Goal: Information Seeking & Learning: Learn about a topic

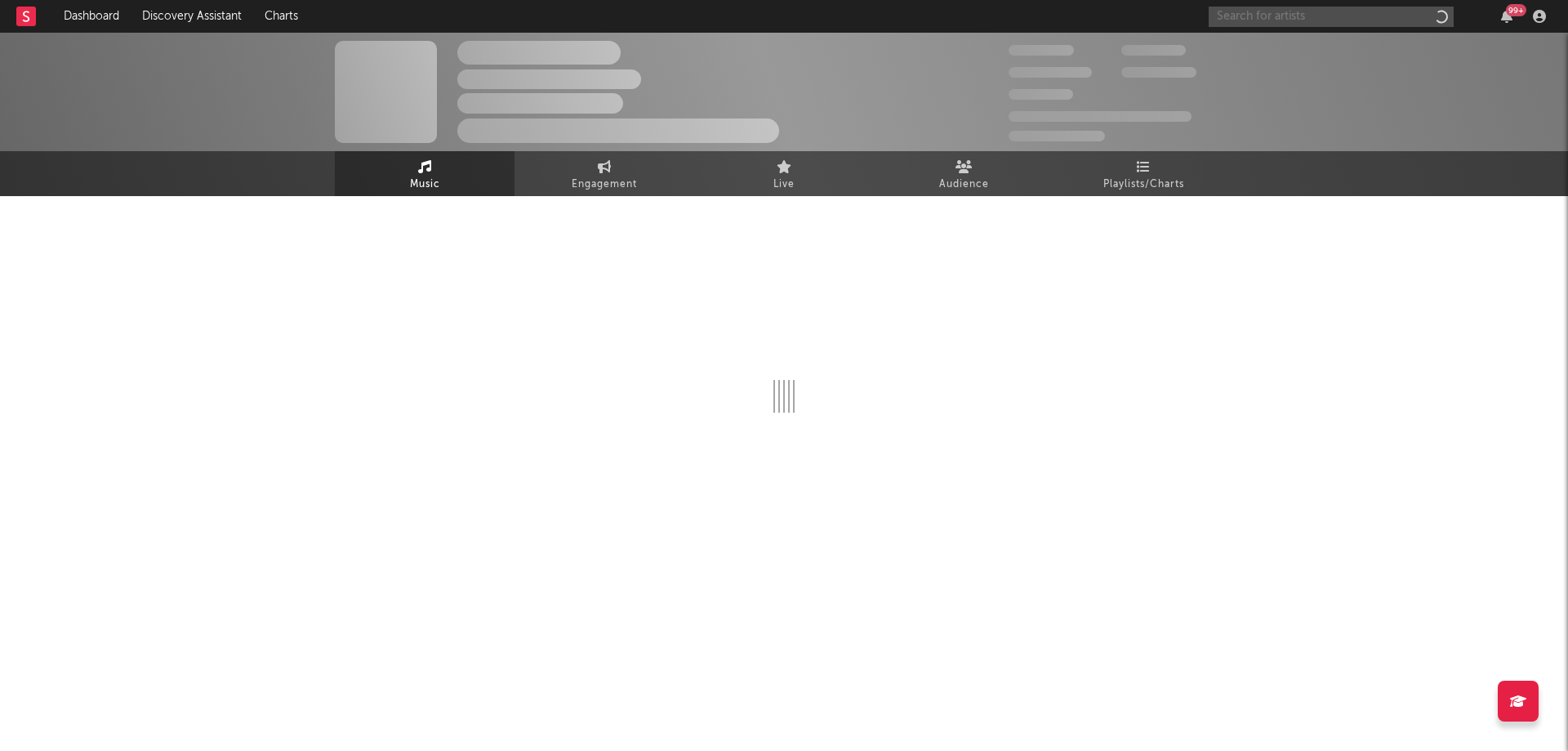
click at [1248, 16] on input "text" at bounding box center [1331, 17] width 245 height 21
type input "[PERSON_NAME]"
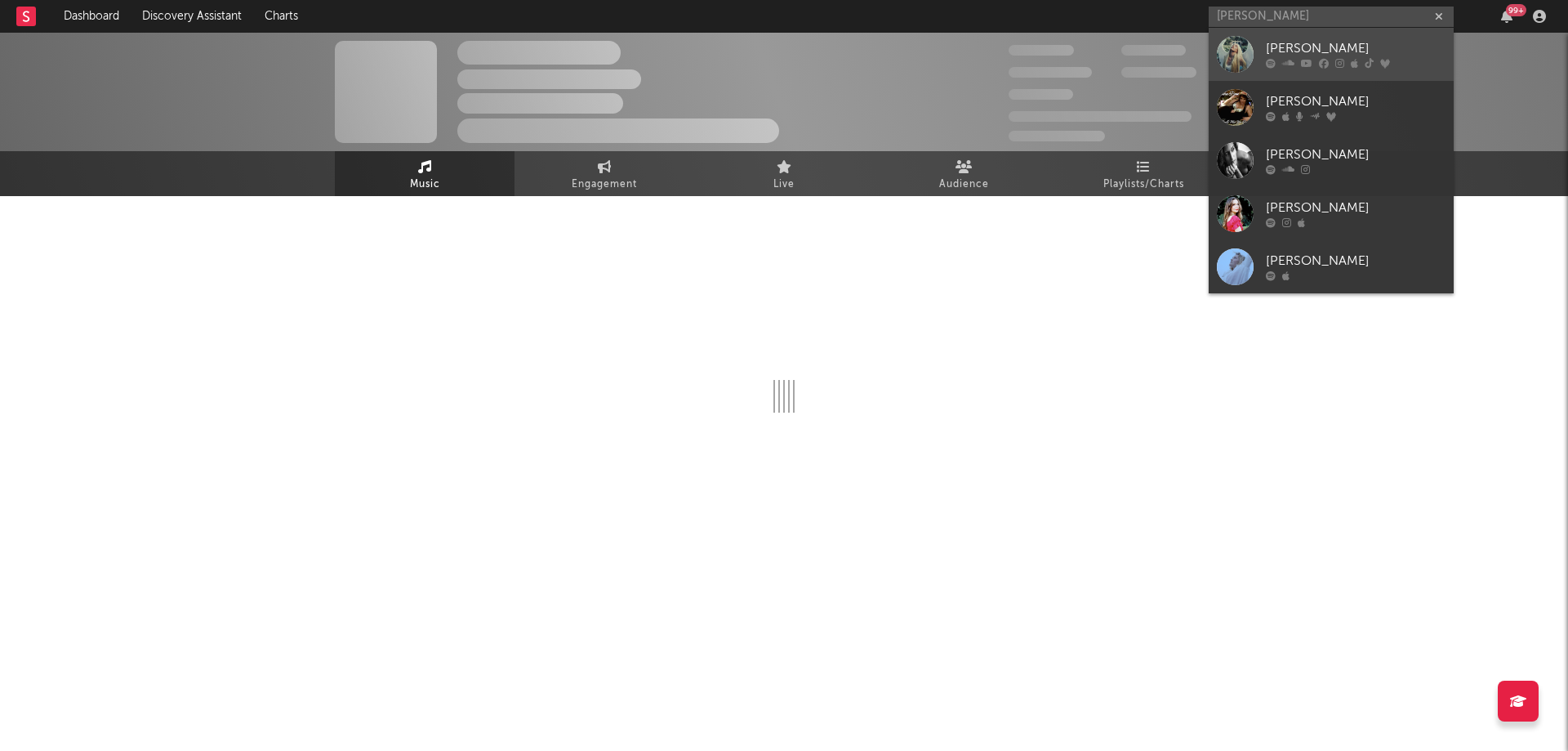
click at [1262, 38] on link "[PERSON_NAME]" at bounding box center [1331, 54] width 245 height 53
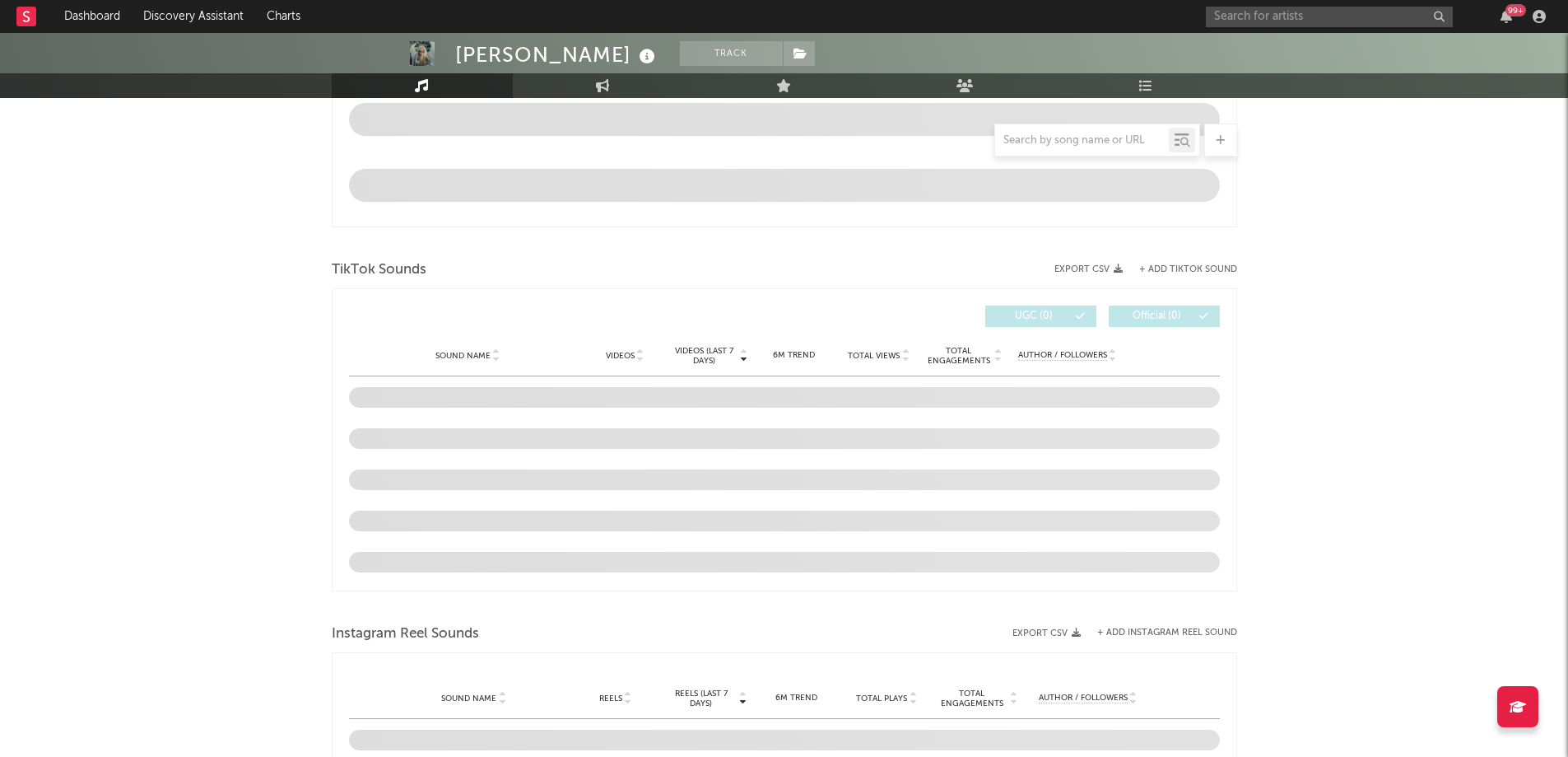
scroll to position [805, 0]
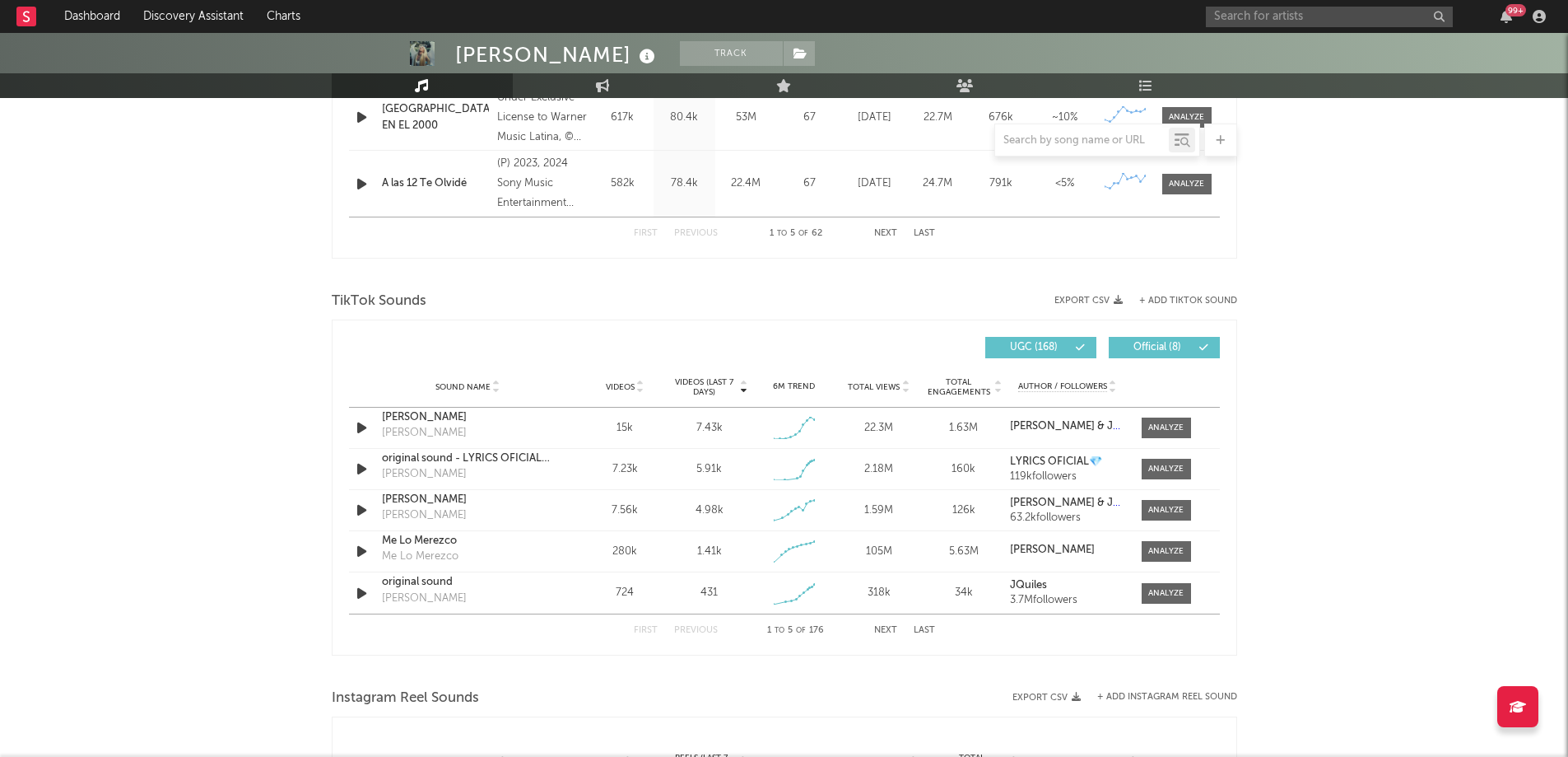
select select "6m"
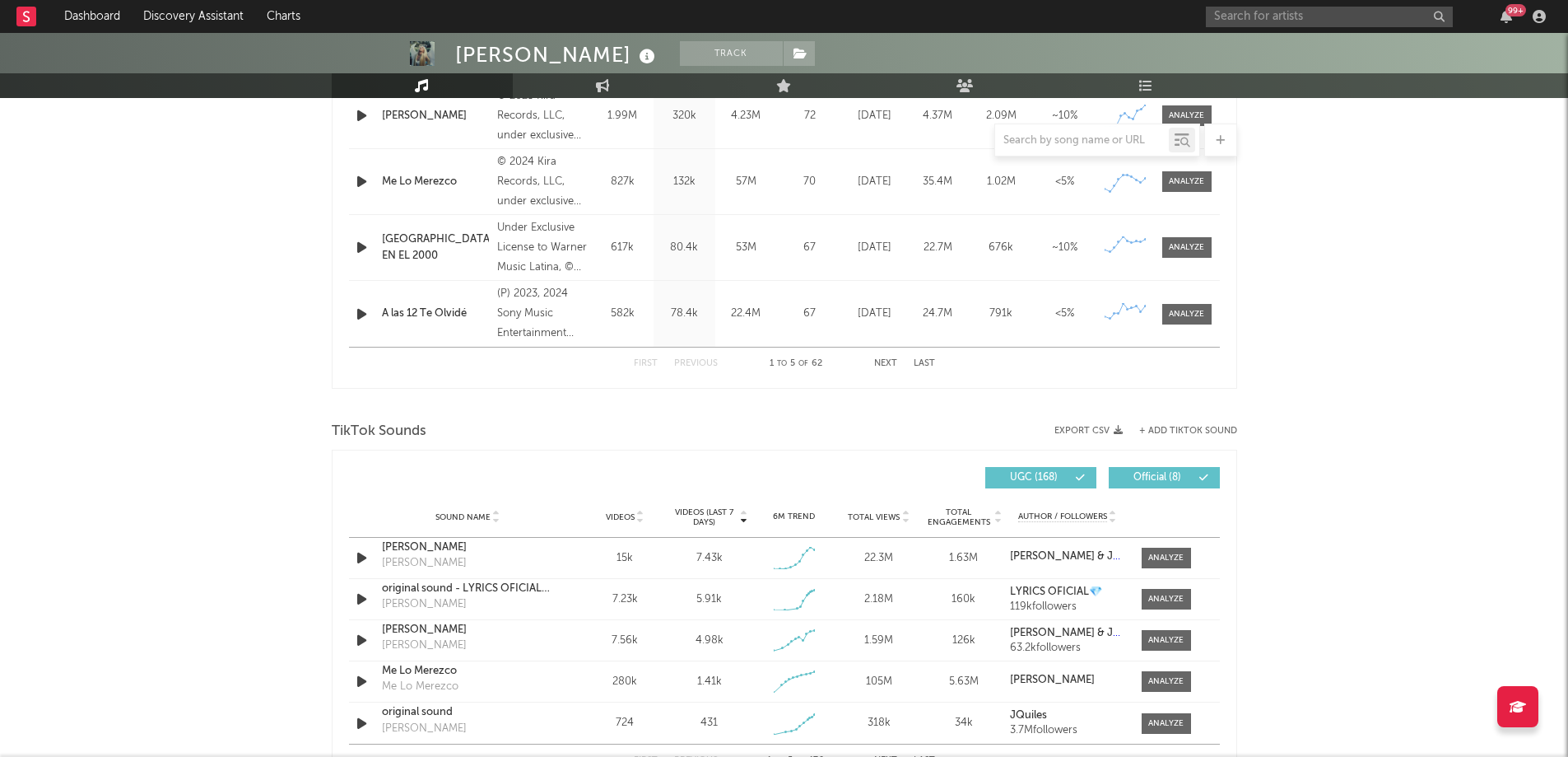
scroll to position [935, 0]
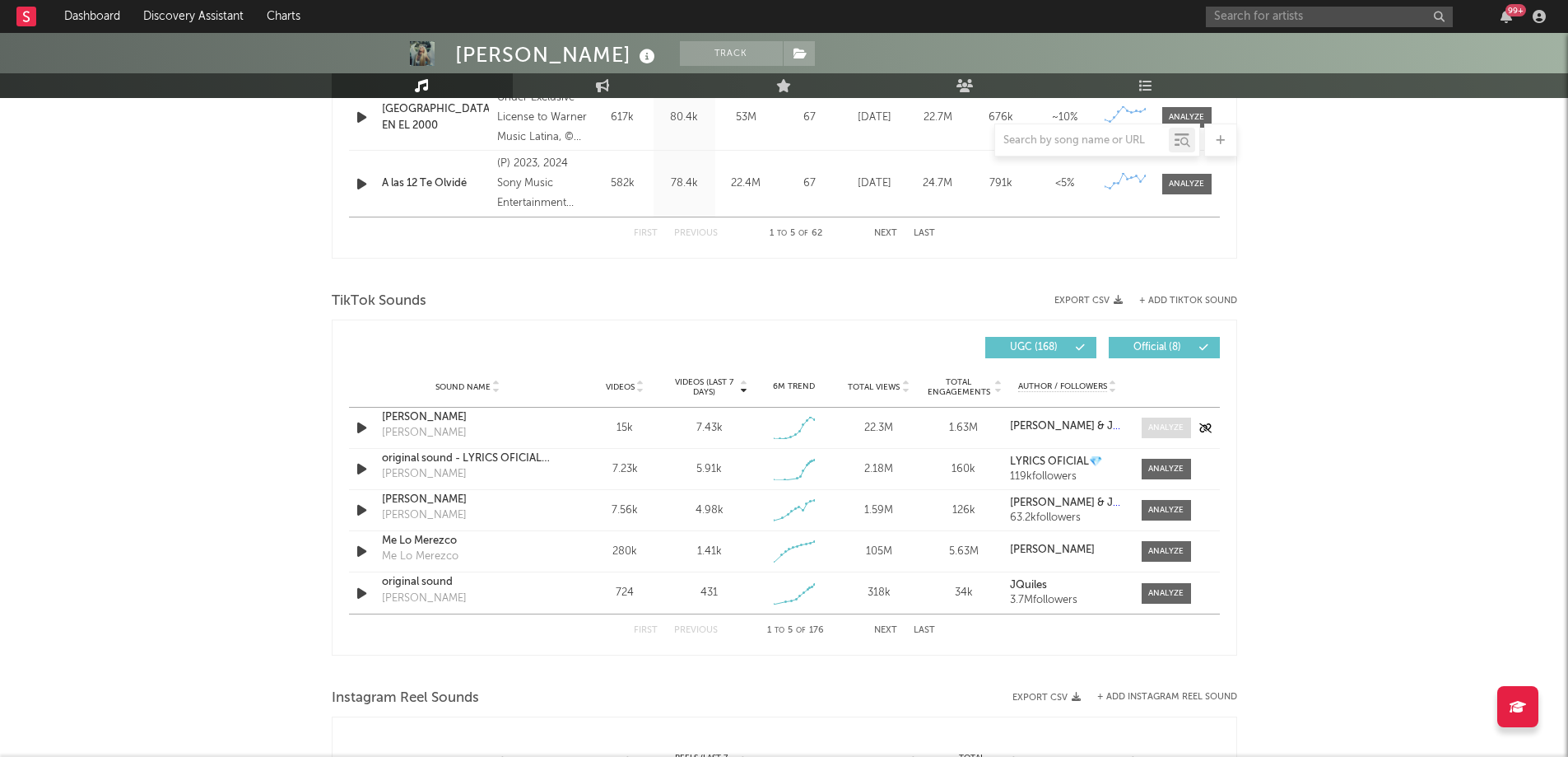
click at [1160, 430] on div at bounding box center [1165, 428] width 35 height 12
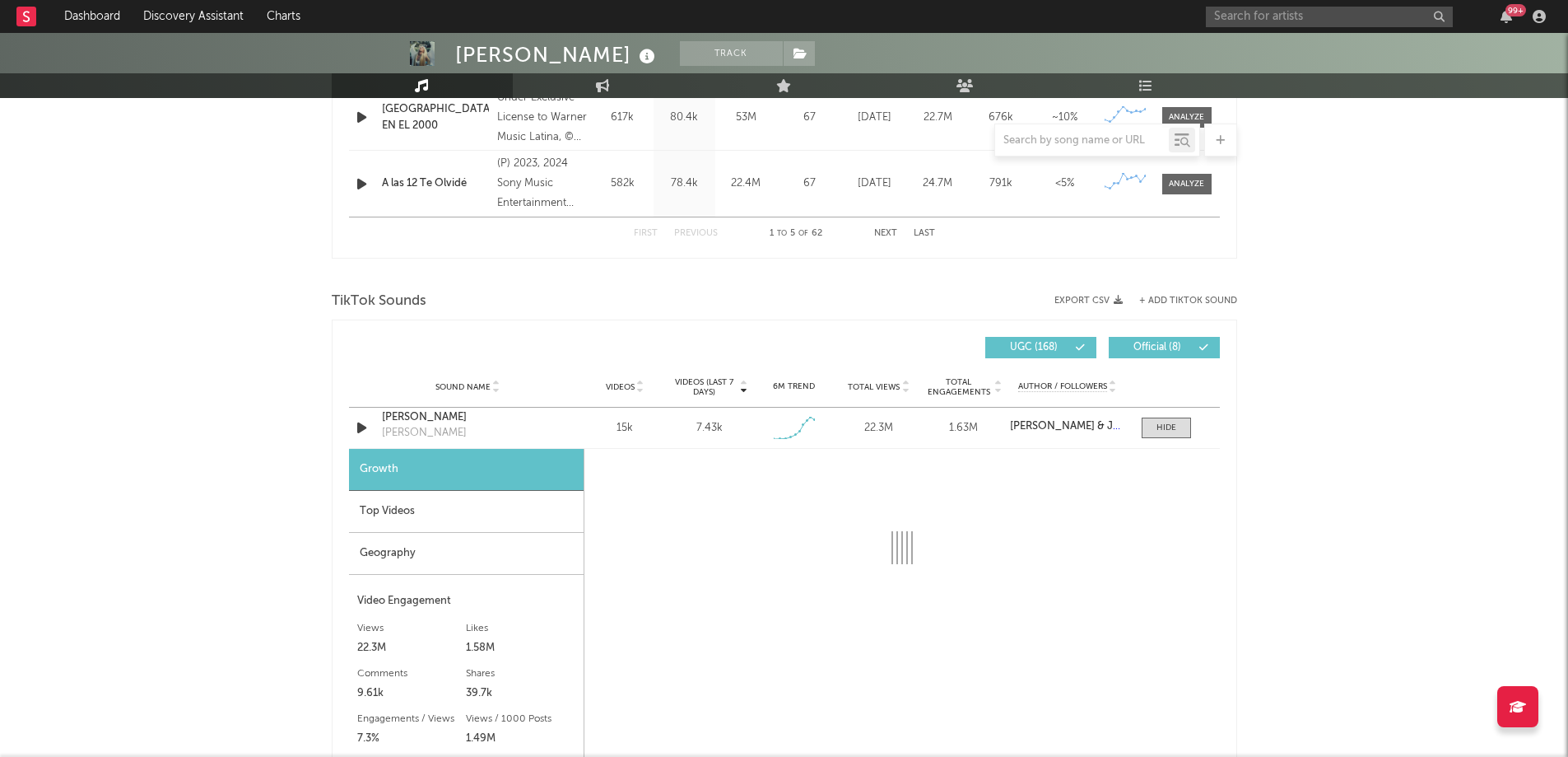
select select "1w"
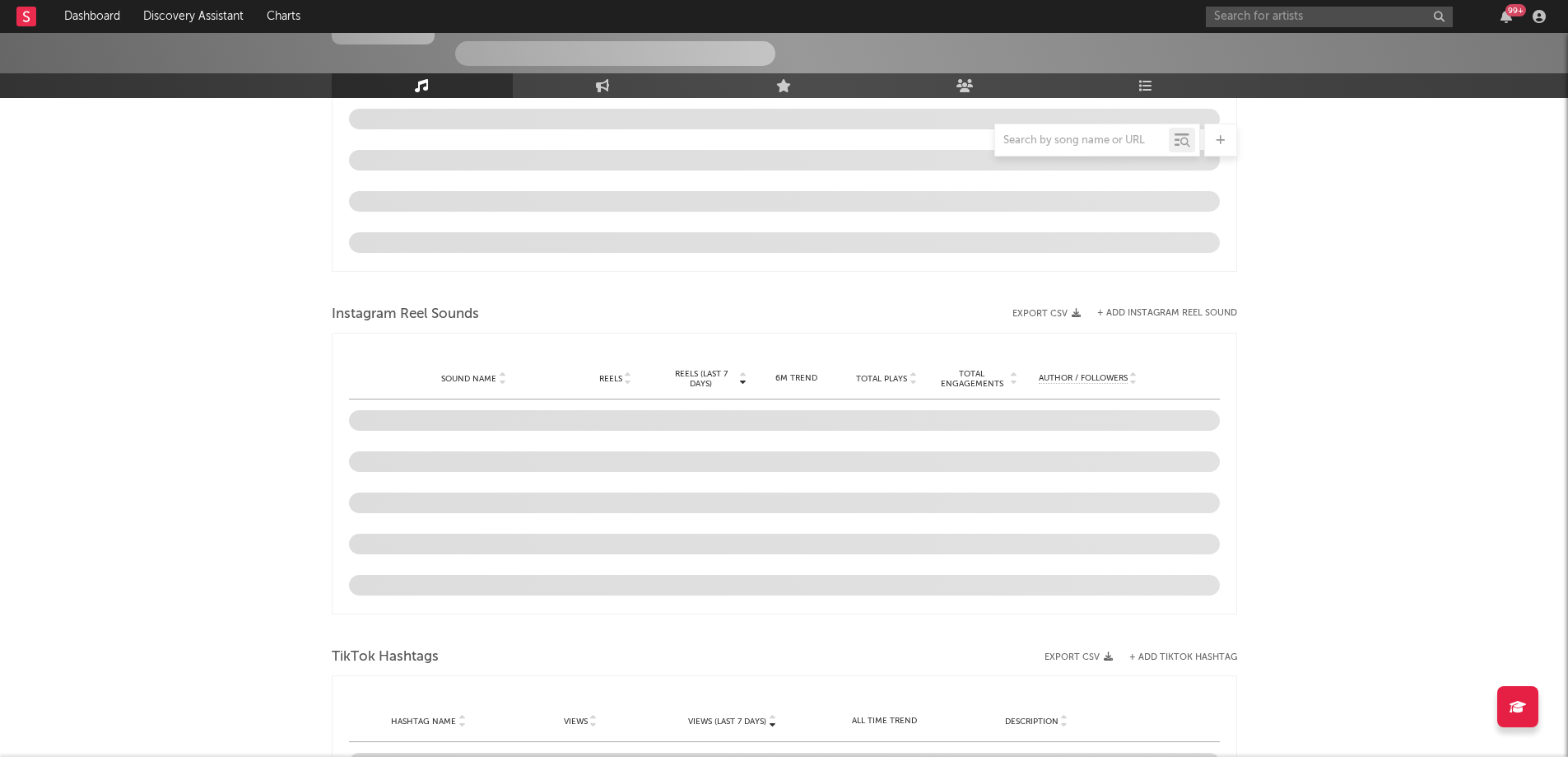
scroll to position [993, 0]
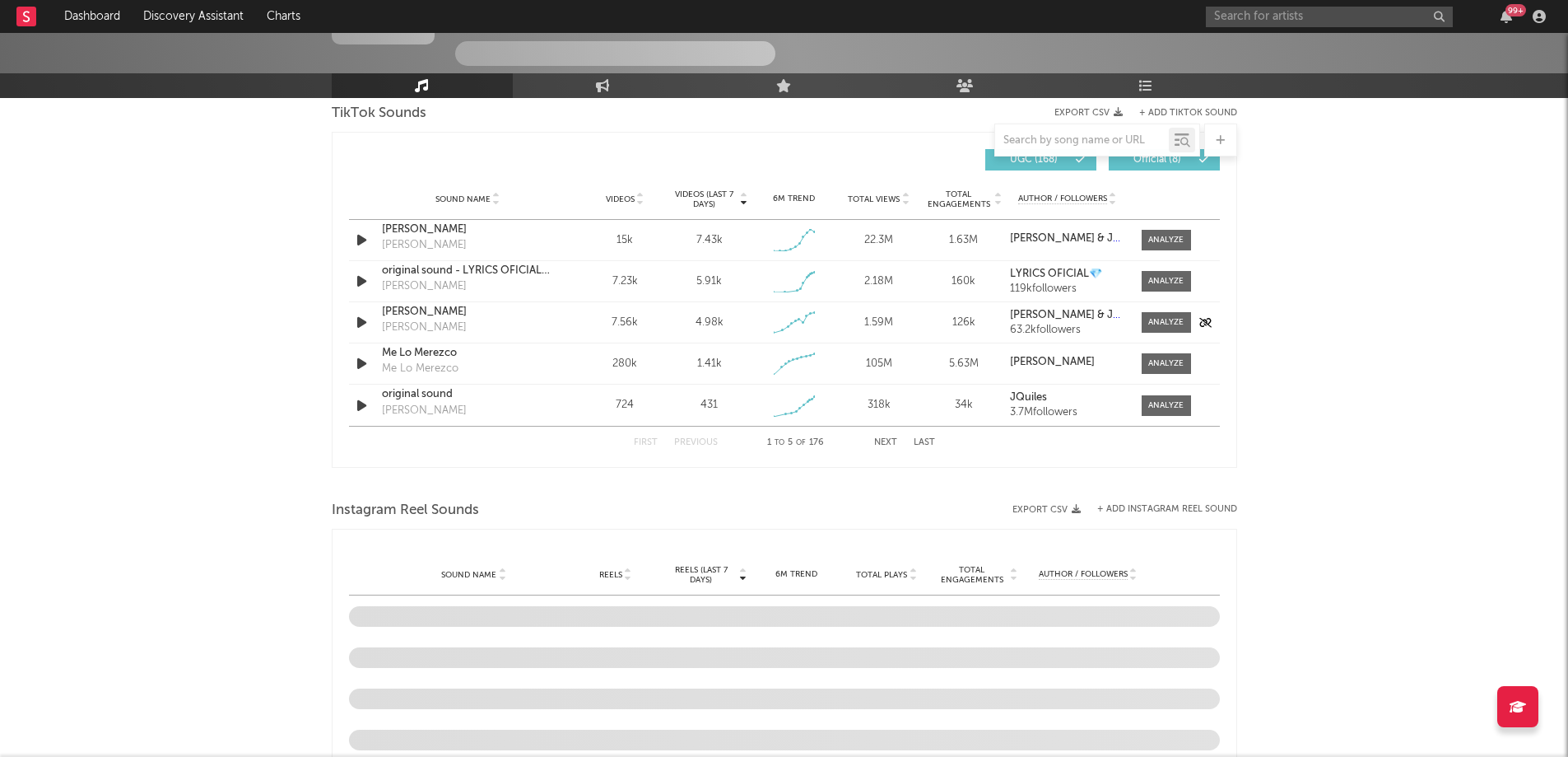
select select "6m"
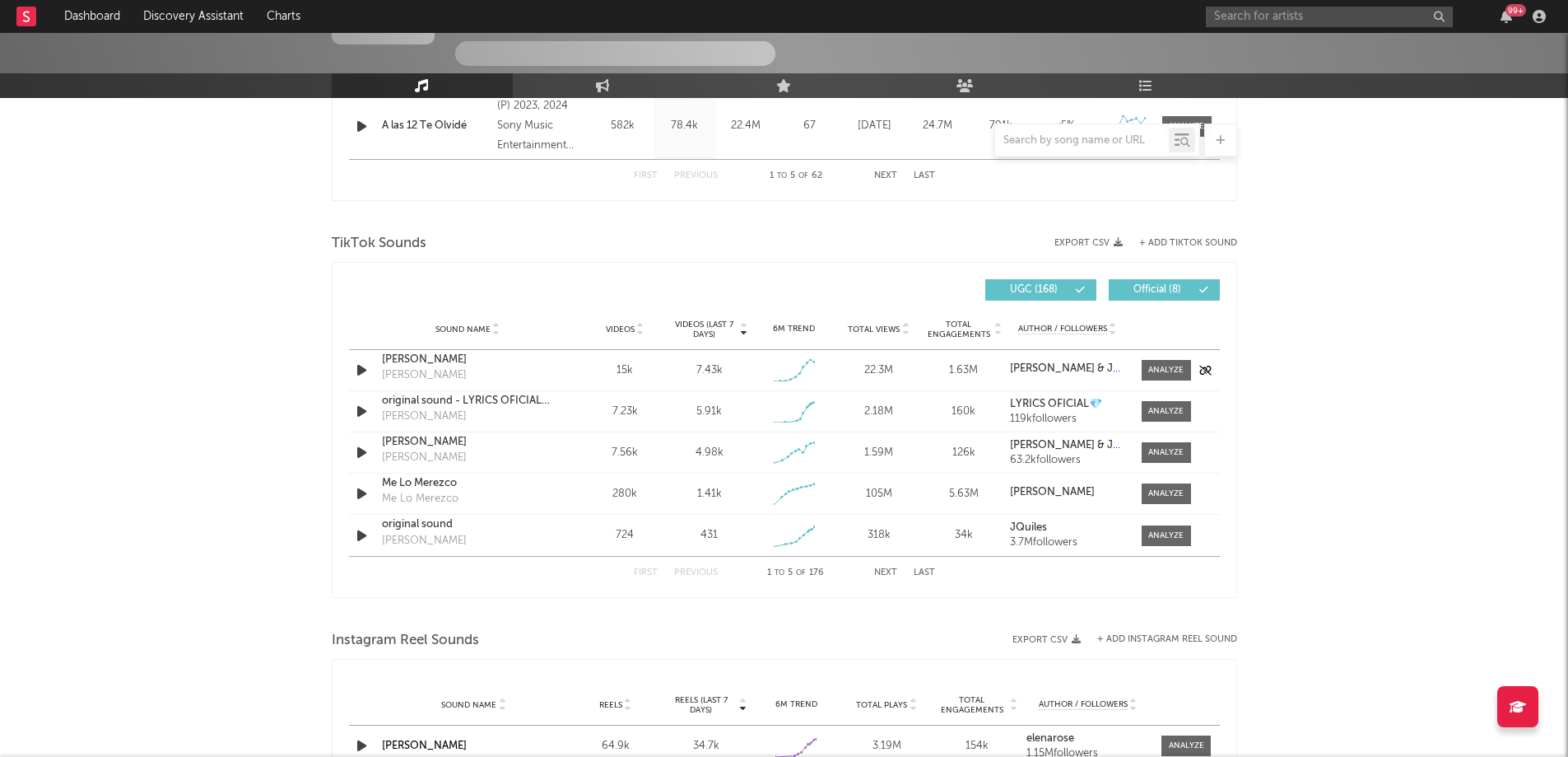
scroll to position [1029, 0]
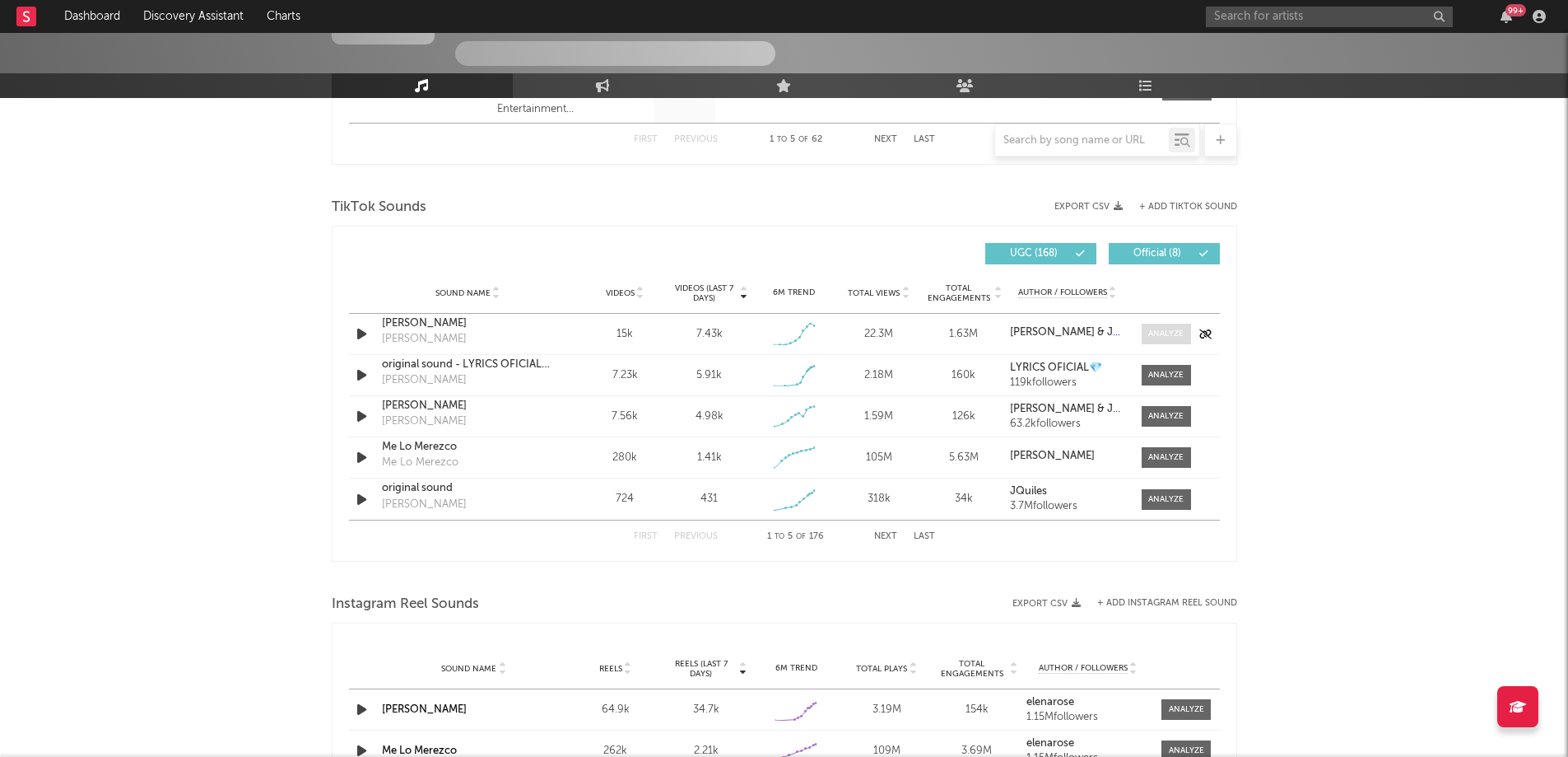
click at [1145, 331] on span at bounding box center [1166, 334] width 50 height 21
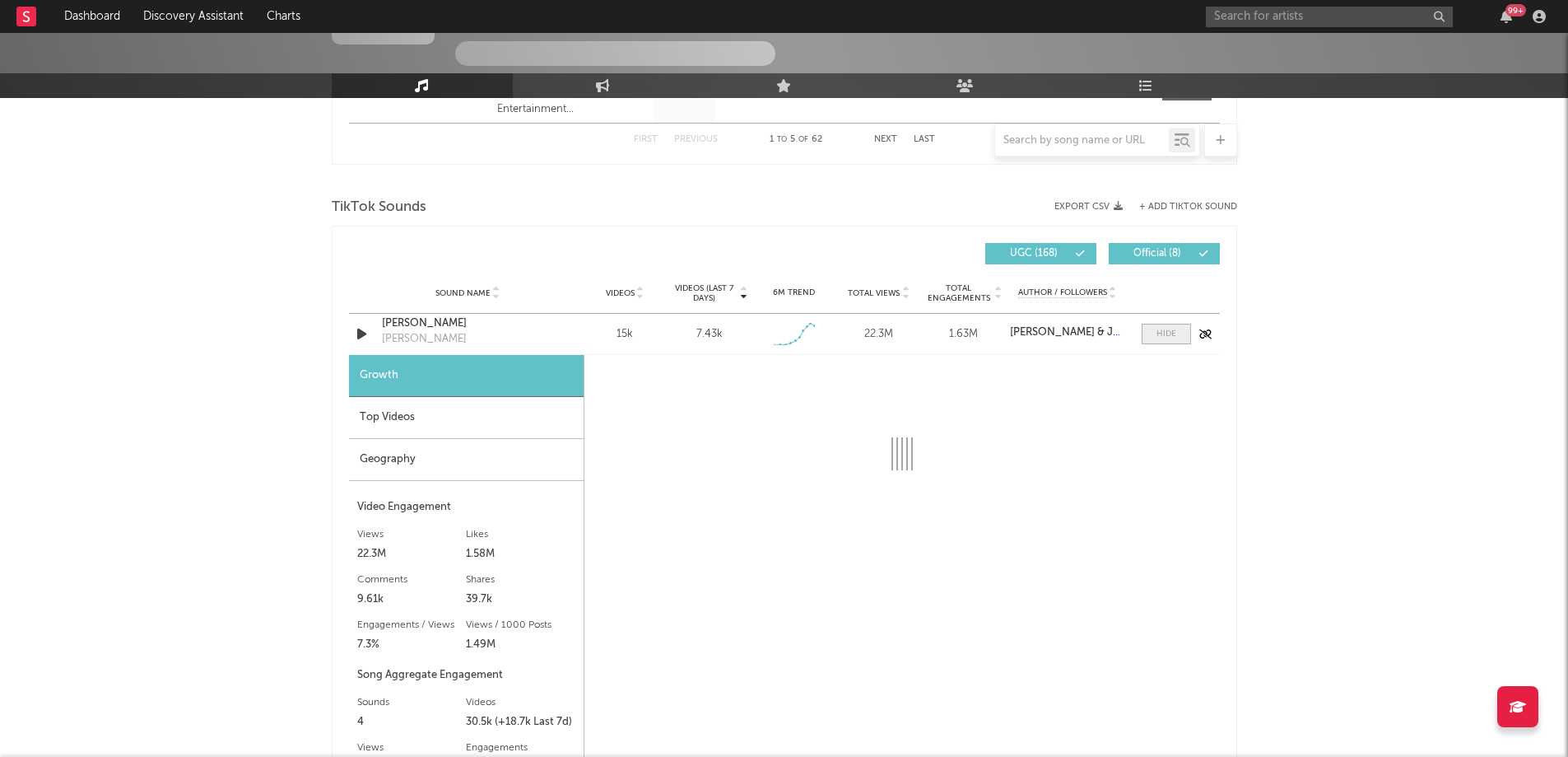
select select "1w"
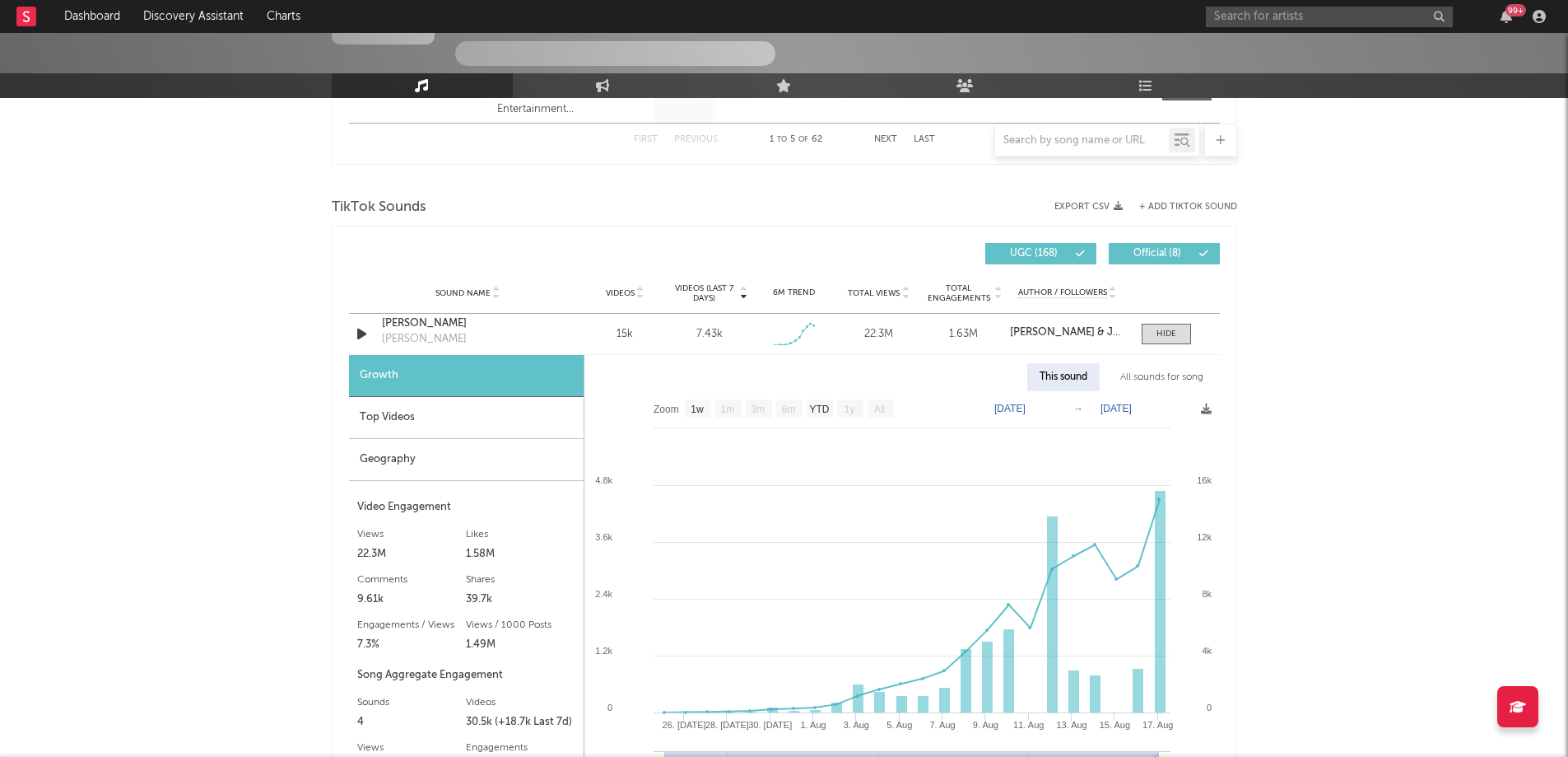
click at [493, 439] on div "Geography" at bounding box center [466, 460] width 234 height 42
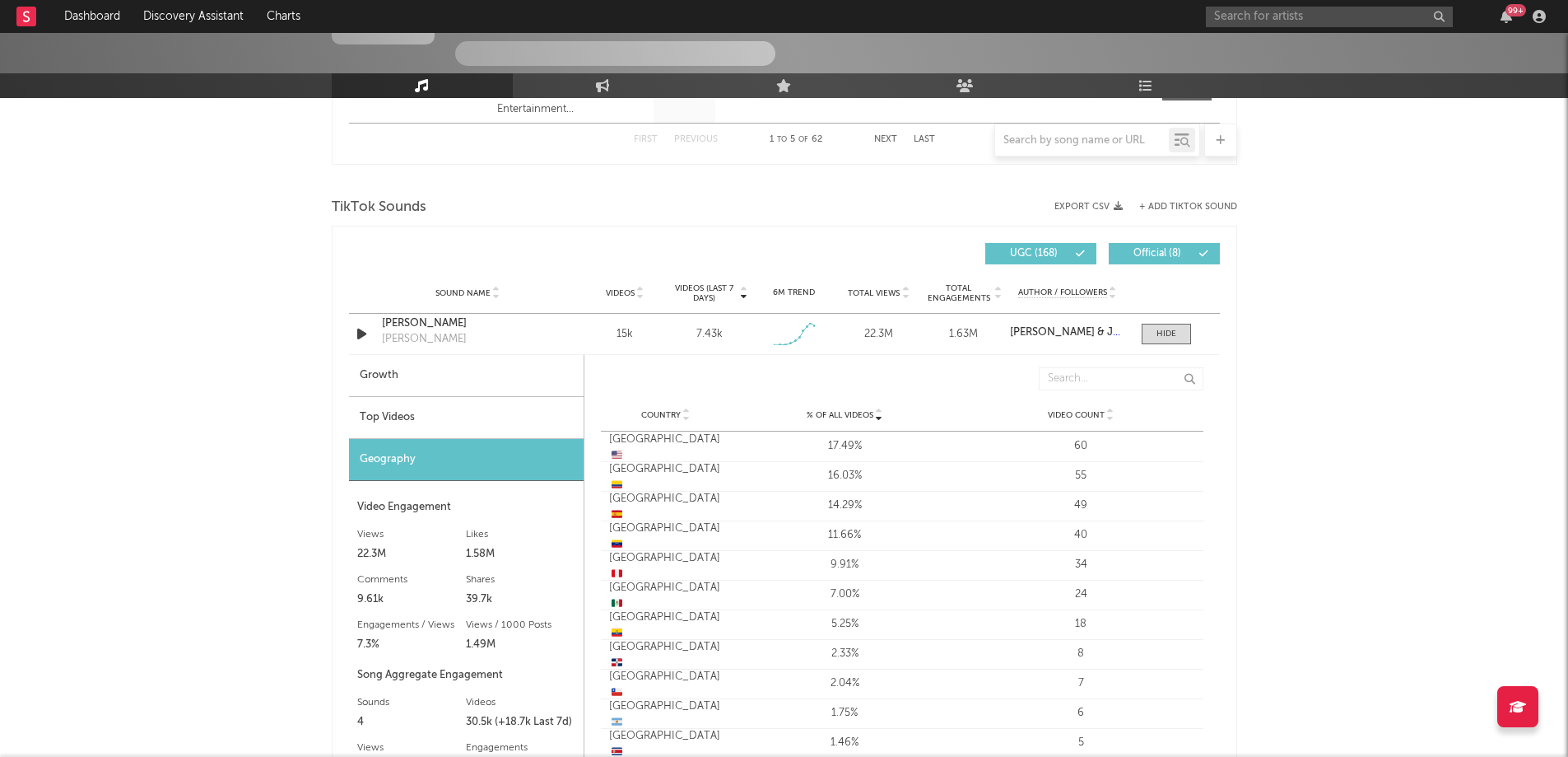
click at [478, 419] on div "Top Videos" at bounding box center [466, 418] width 234 height 42
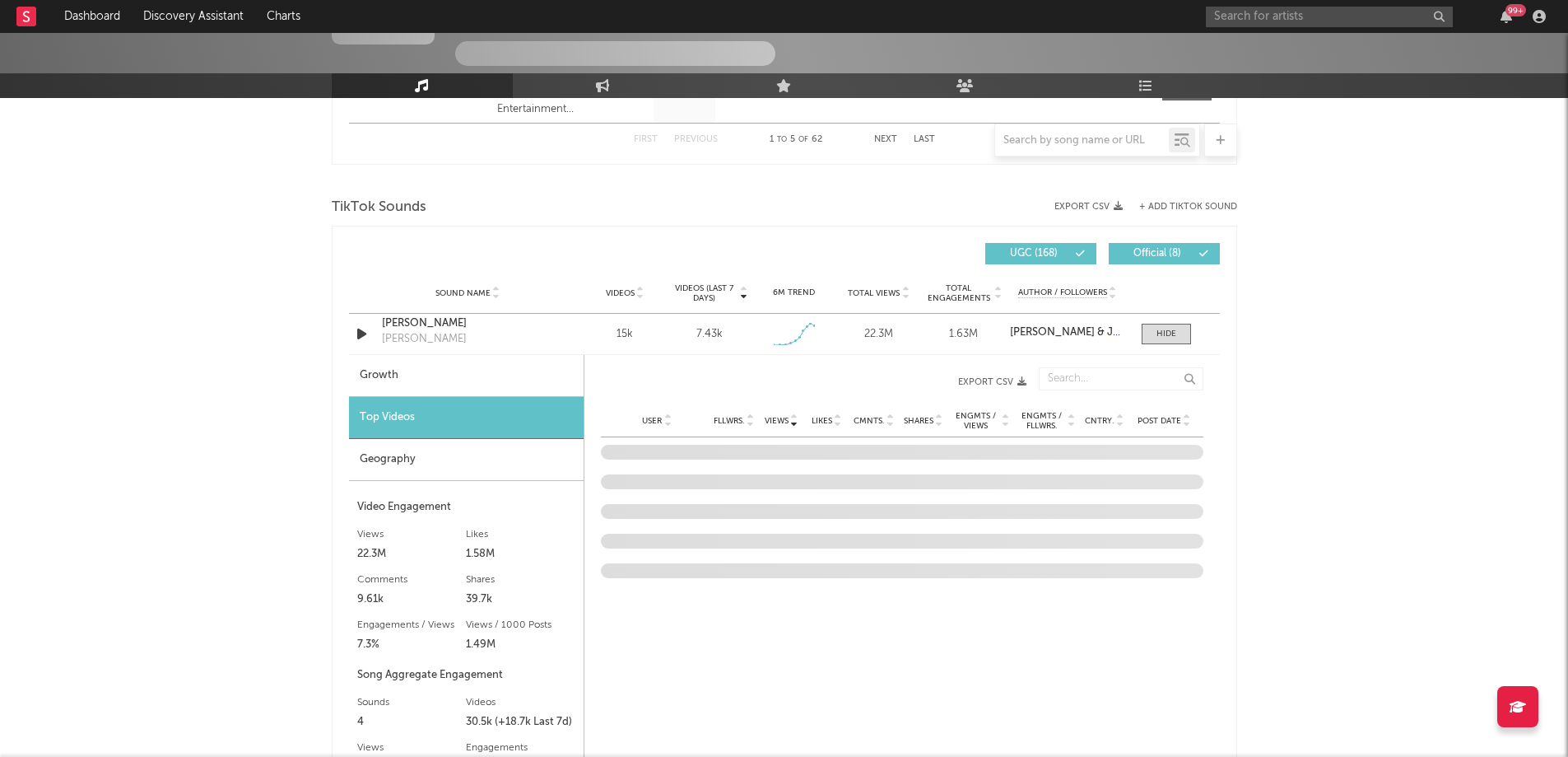
click at [1119, 422] on icon at bounding box center [1120, 424] width 9 height 7
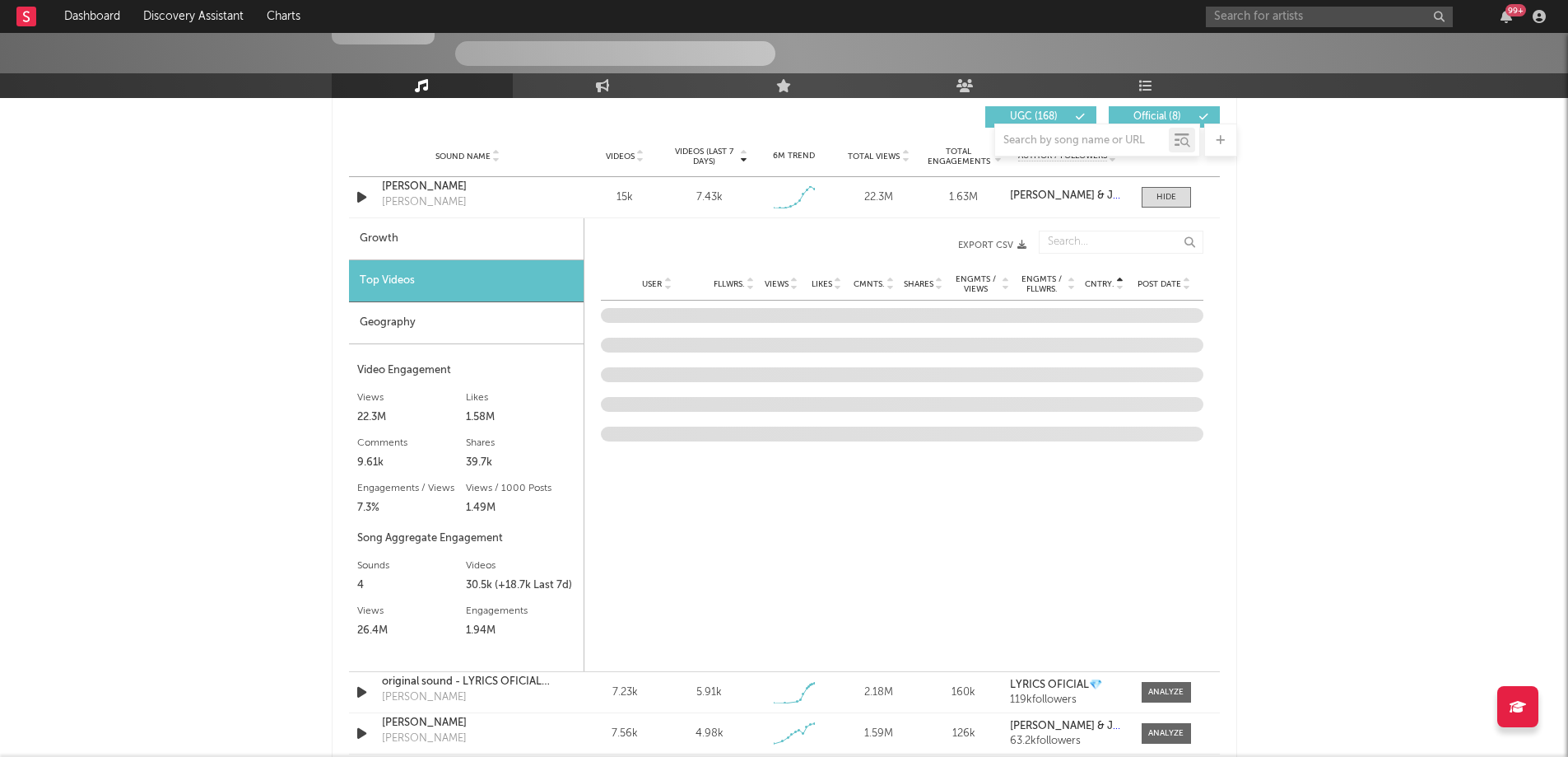
scroll to position [1065, 0]
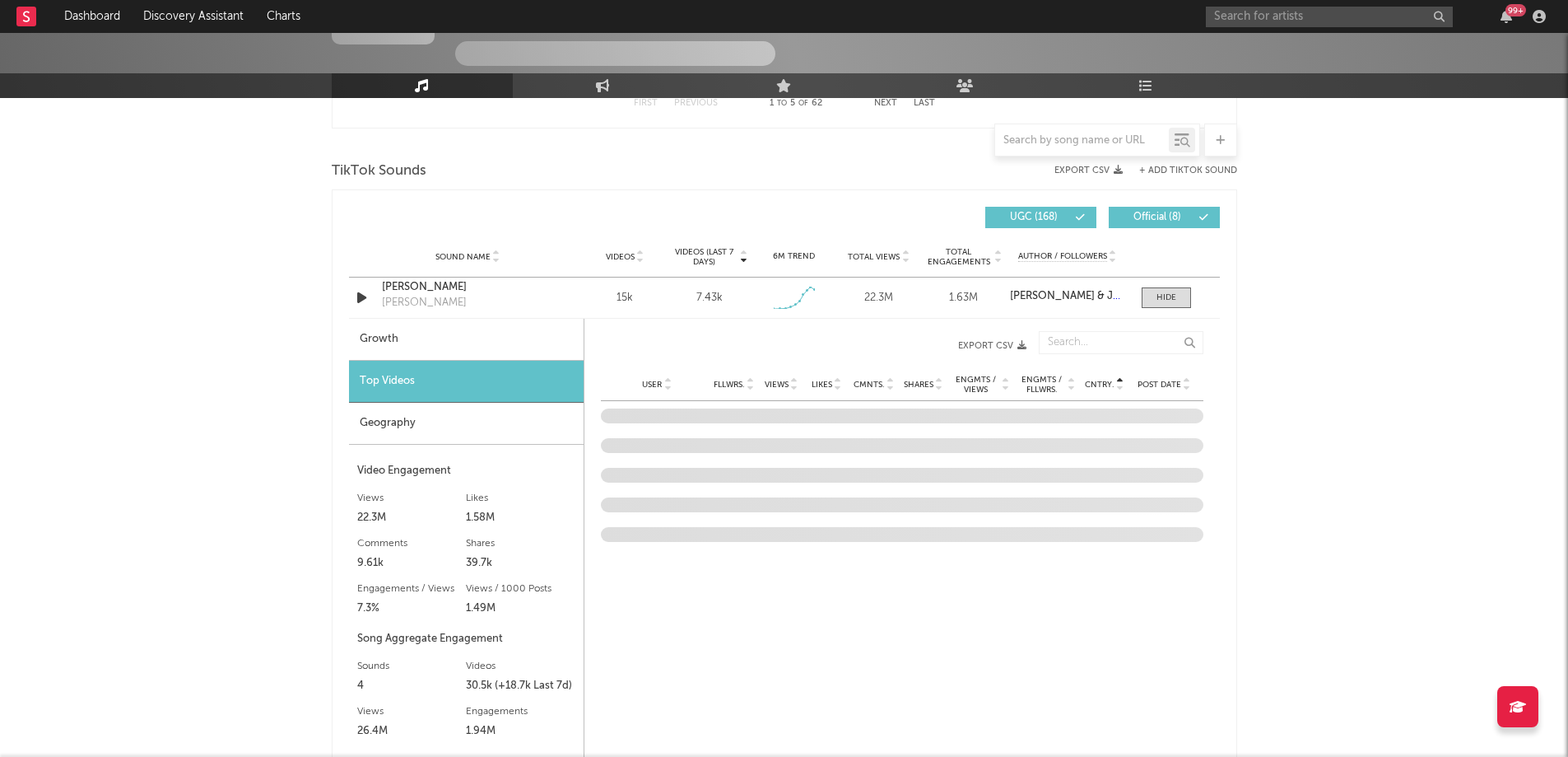
click at [752, 381] on icon at bounding box center [750, 381] width 9 height 7
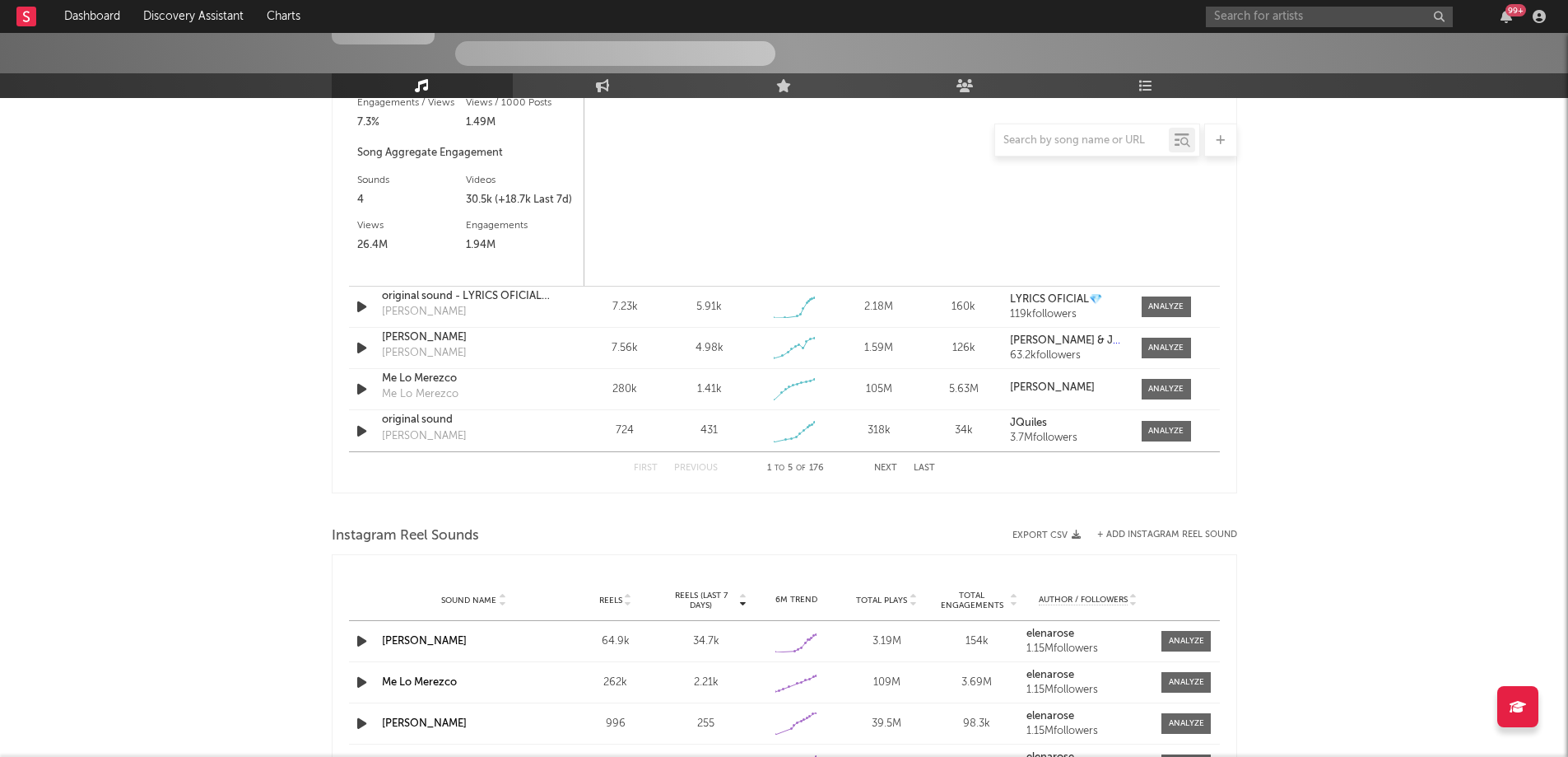
scroll to position [1566, 0]
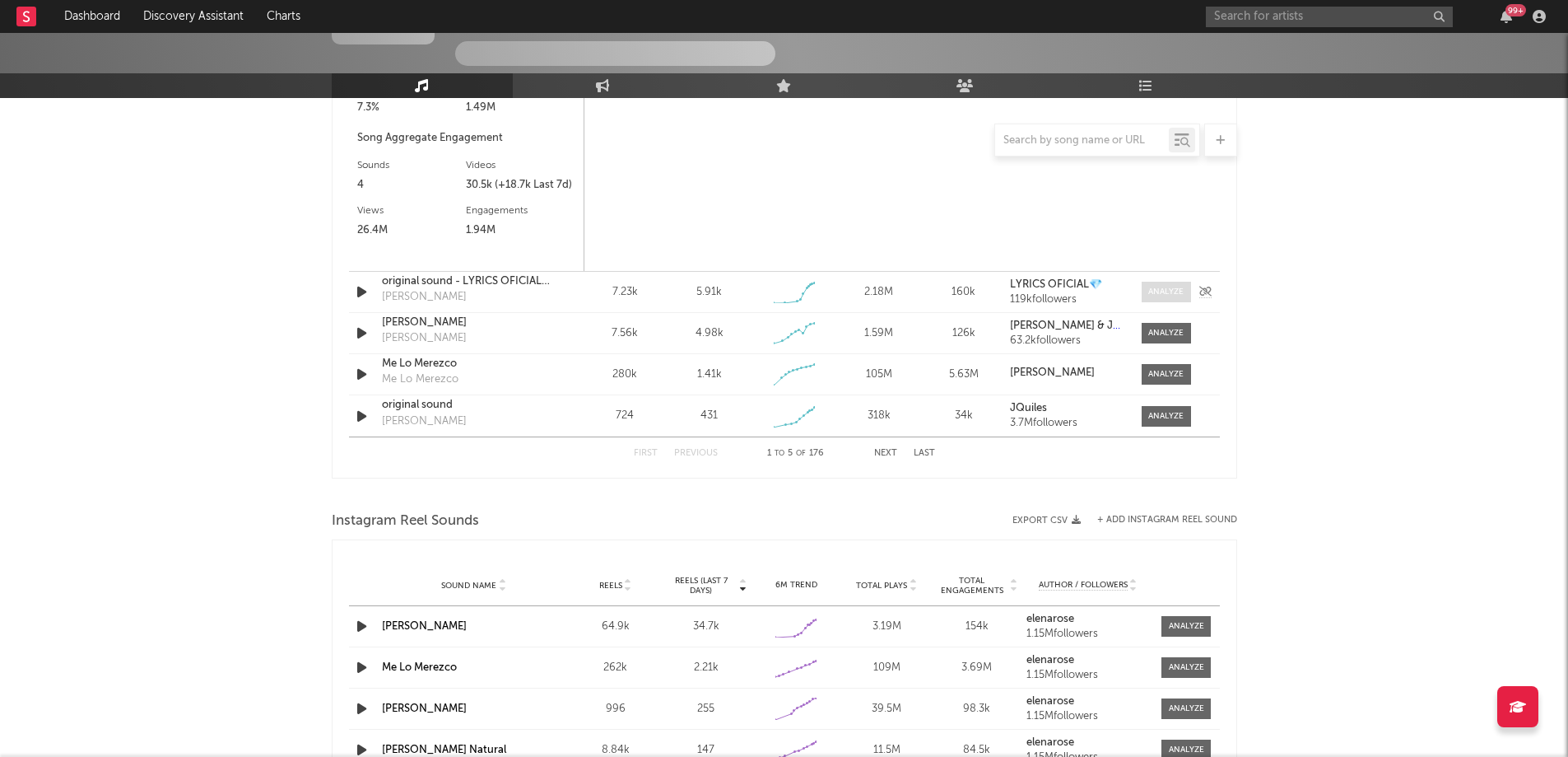
click at [1164, 292] on div at bounding box center [1165, 292] width 35 height 12
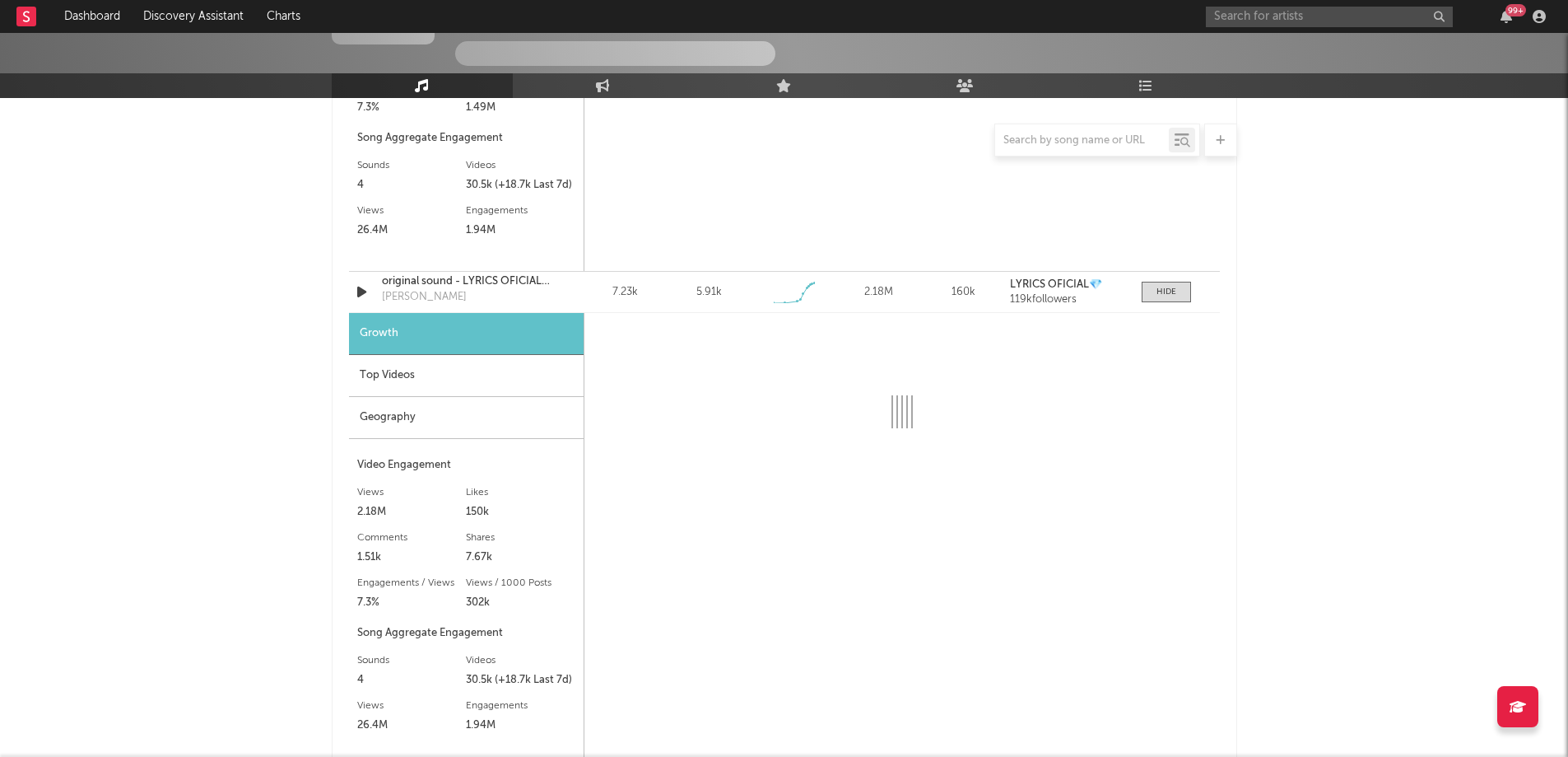
select select "1w"
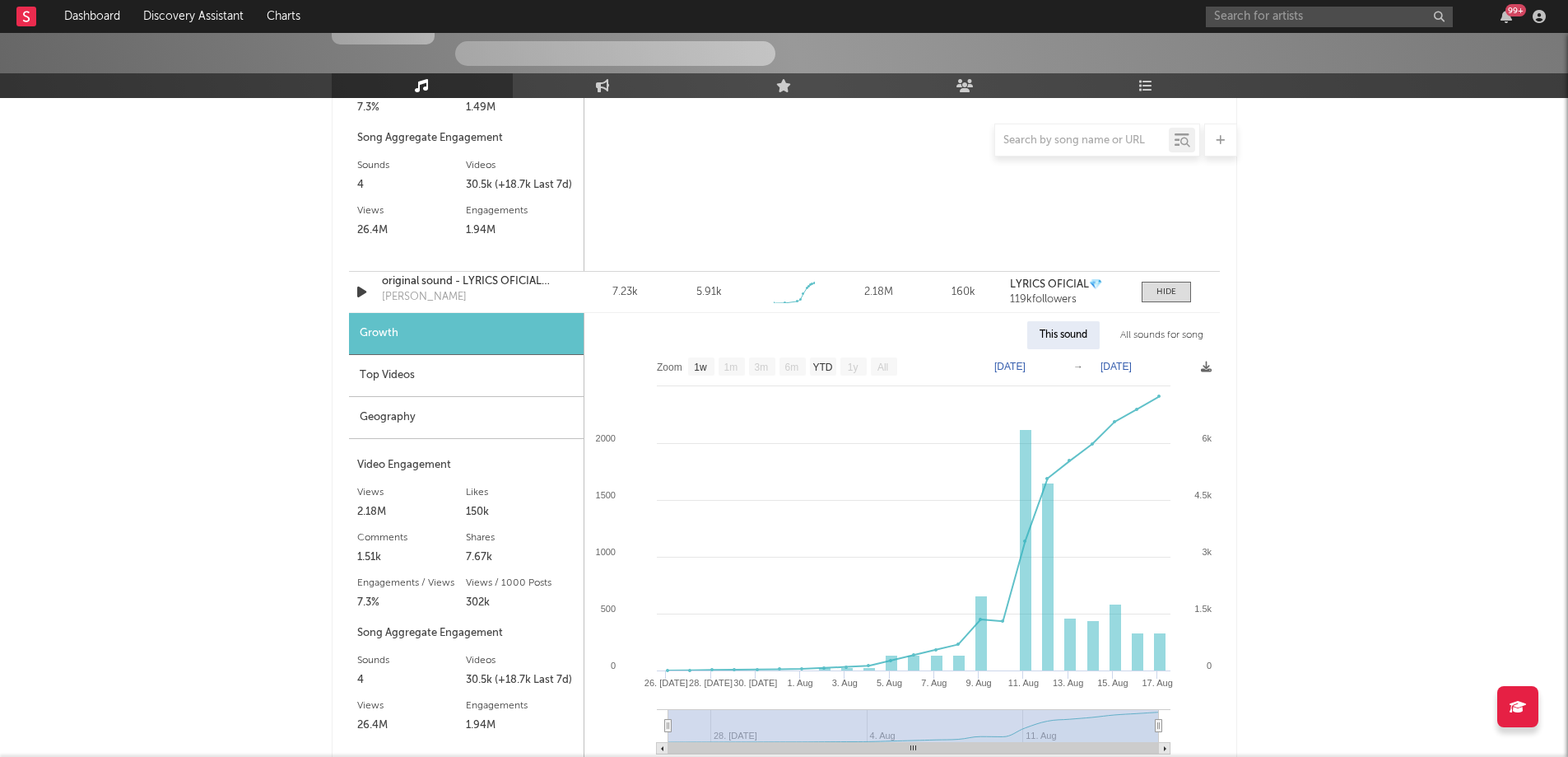
scroll to position [1618, 0]
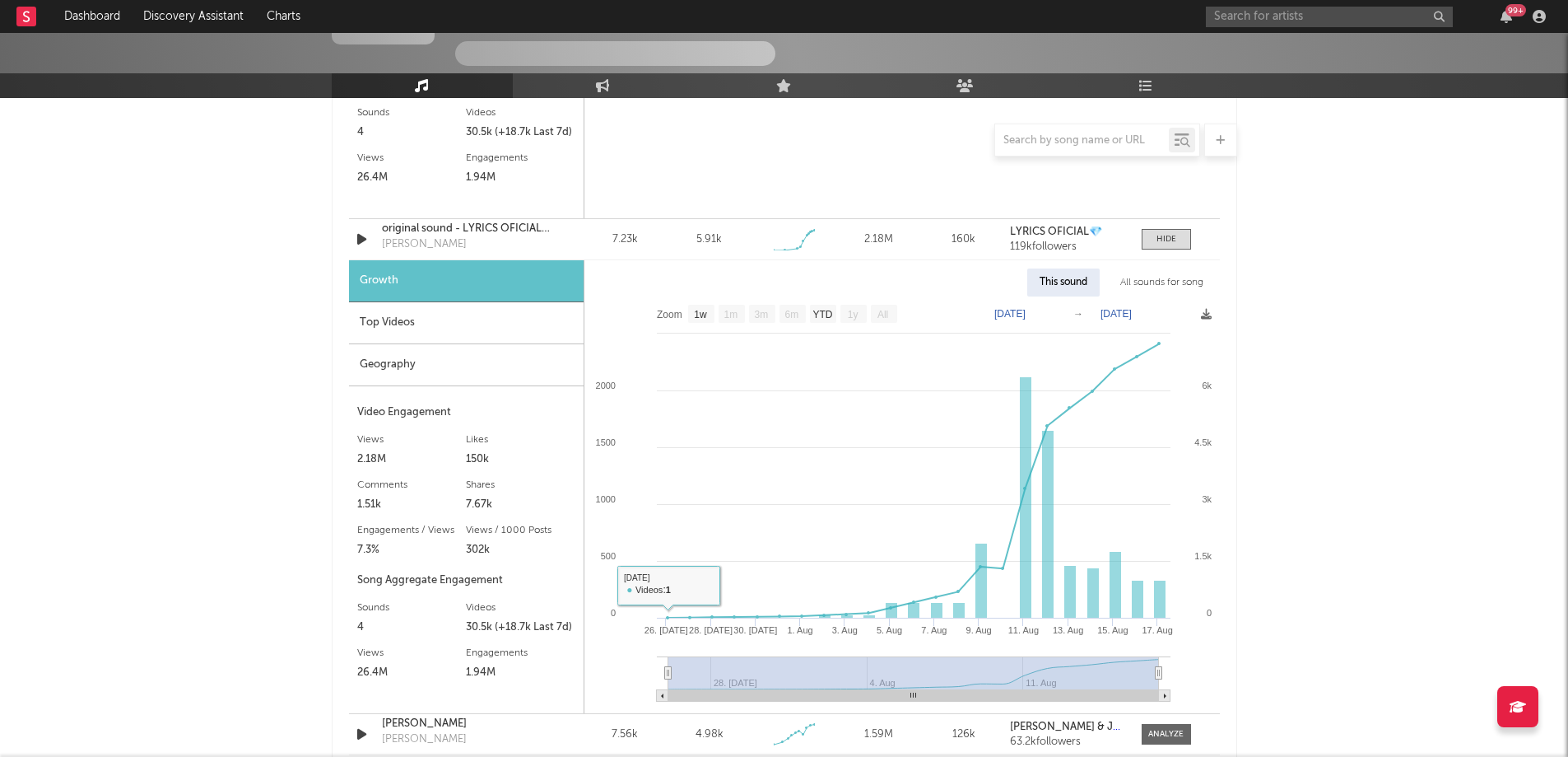
click at [496, 331] on div "Top Videos" at bounding box center [466, 323] width 234 height 42
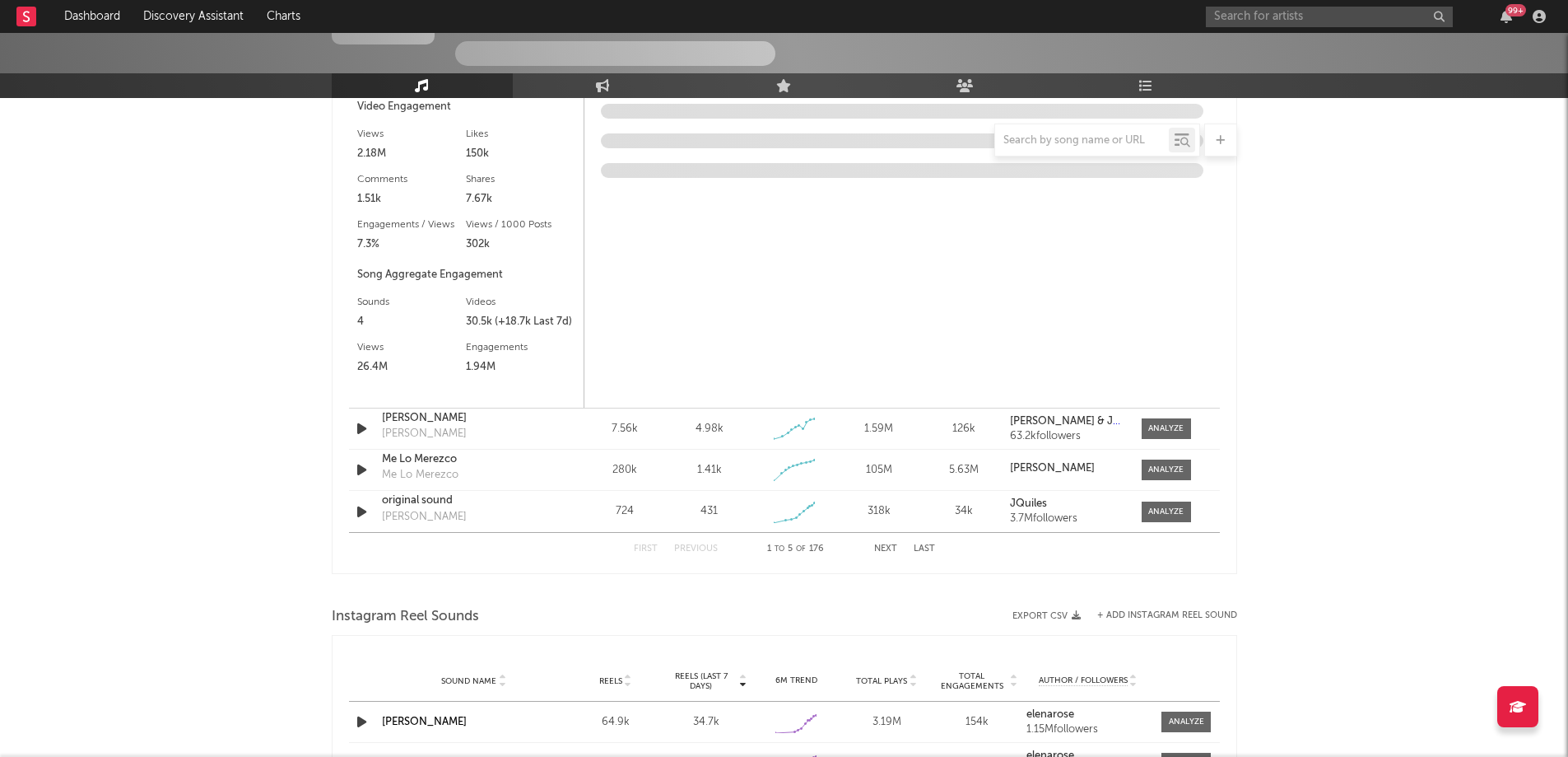
scroll to position [1948, 0]
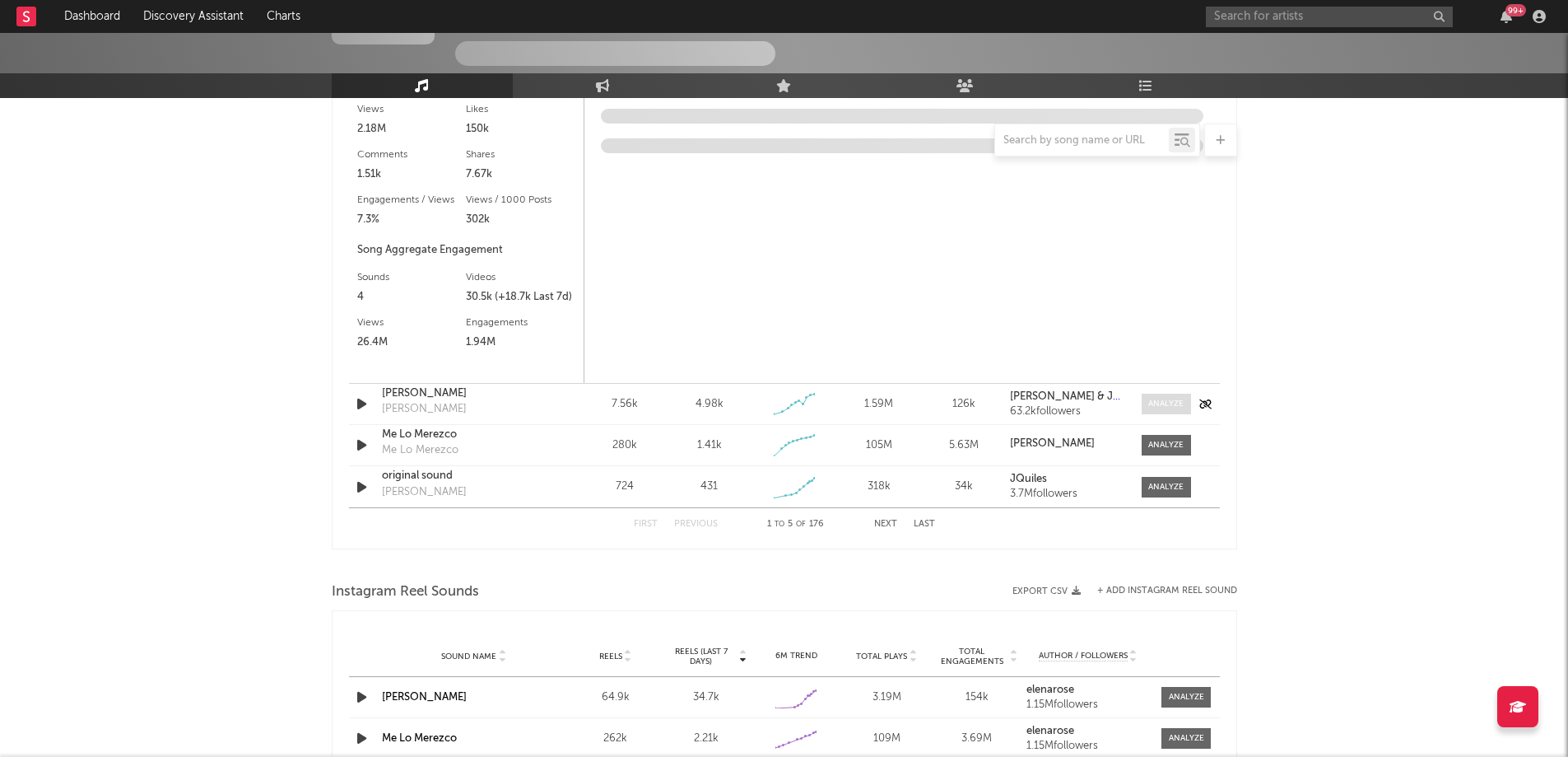
click at [1159, 407] on div at bounding box center [1165, 404] width 35 height 12
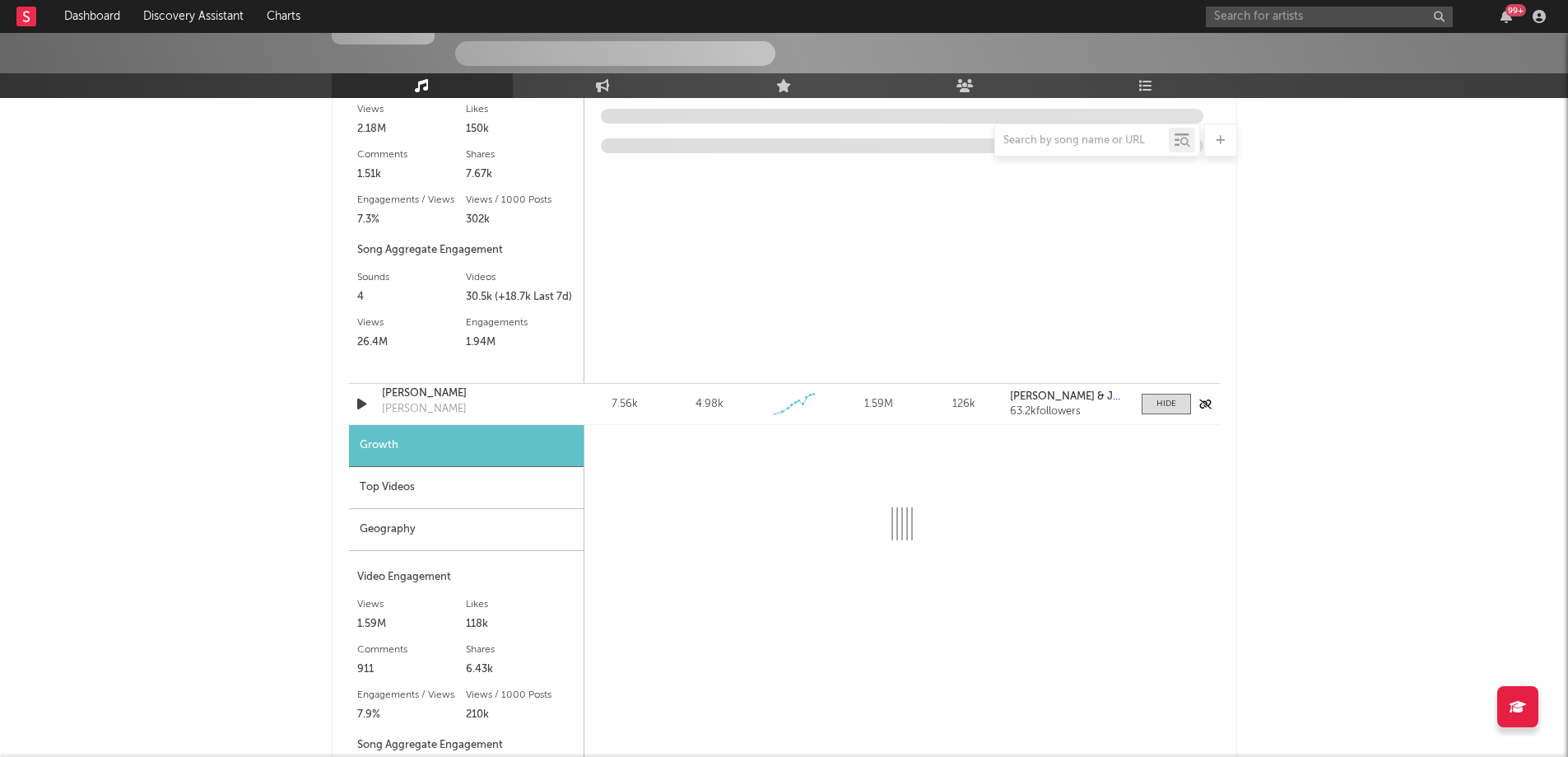
select select "1w"
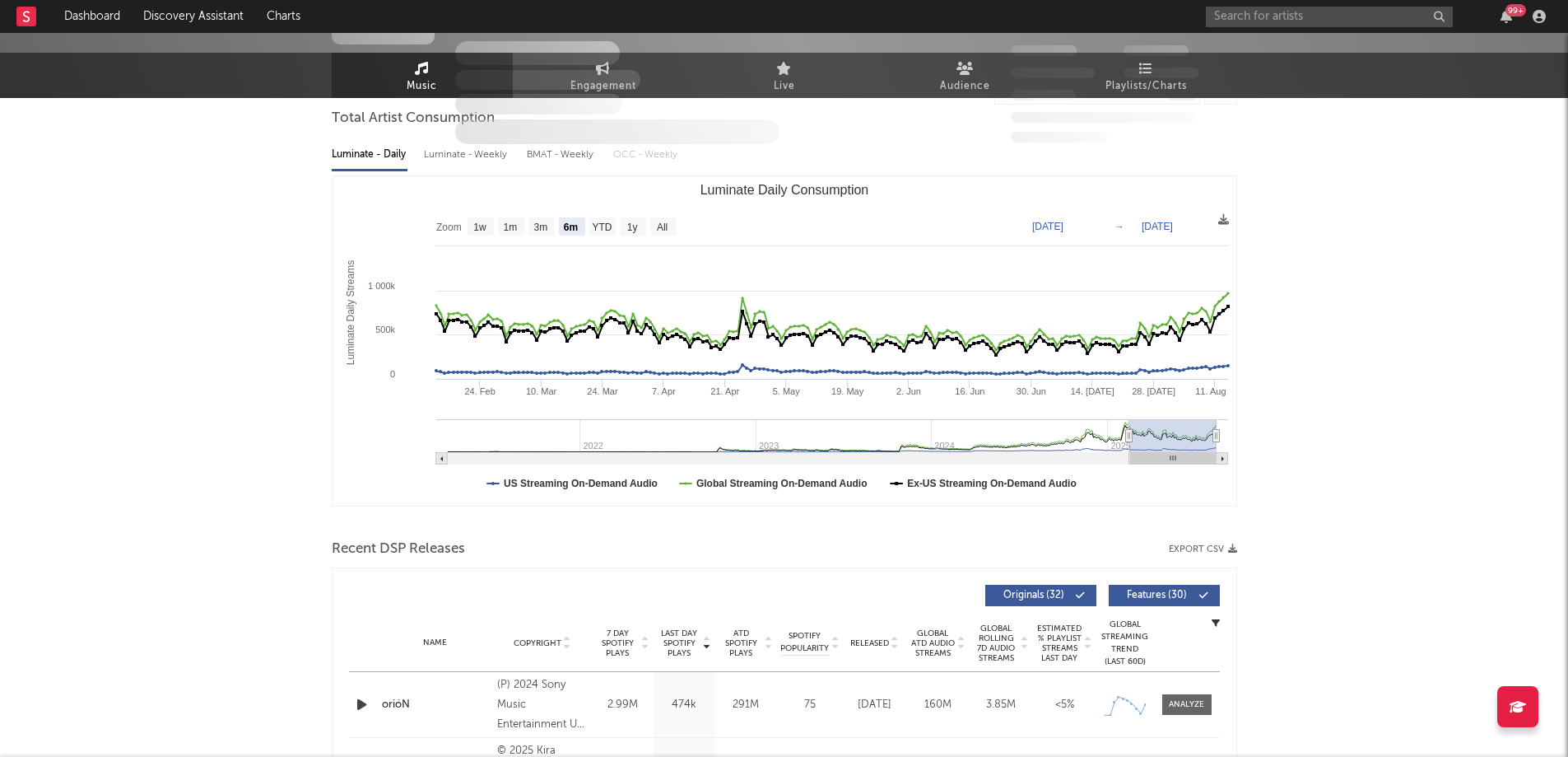
scroll to position [0, 0]
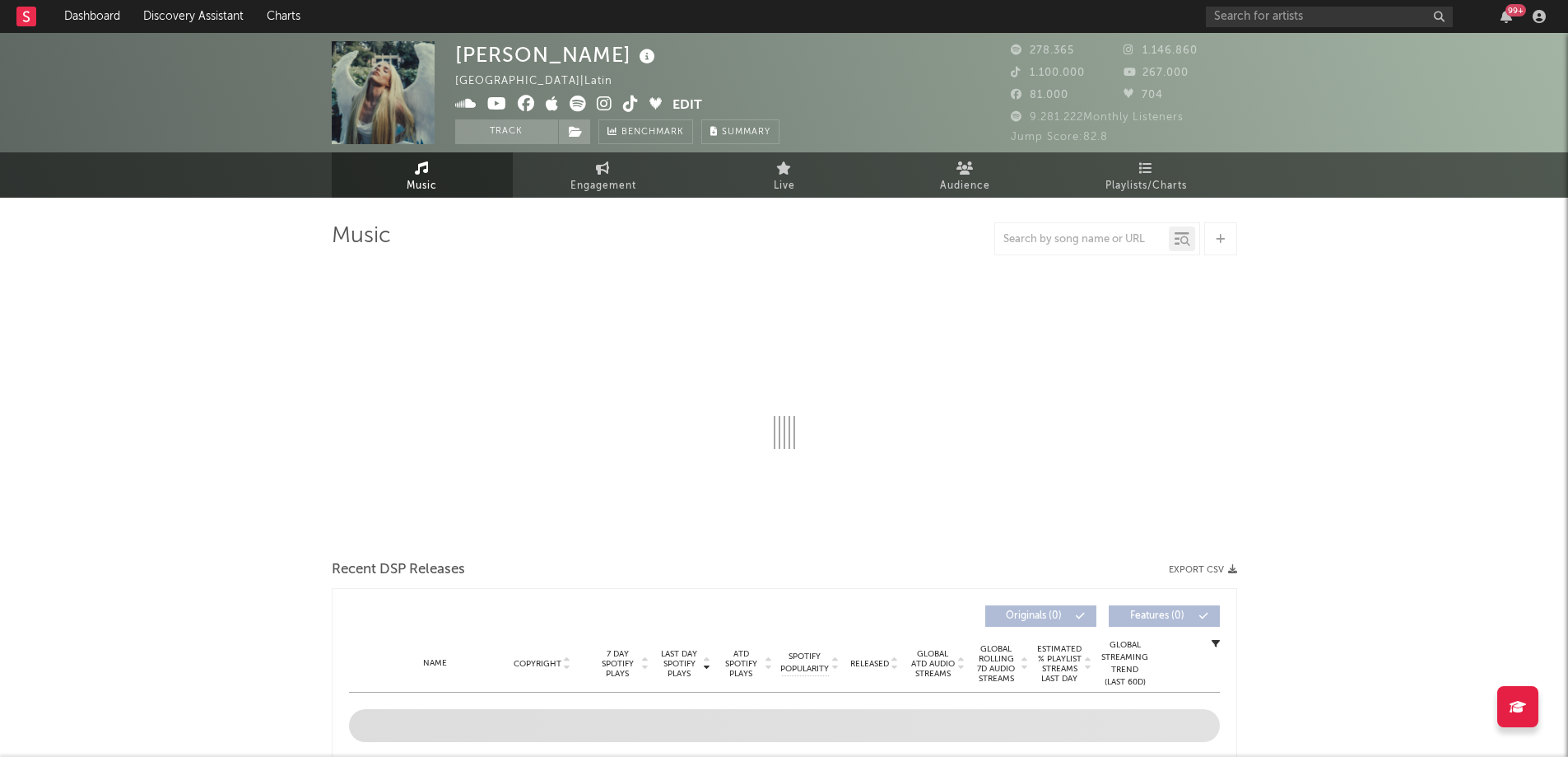
select select "6m"
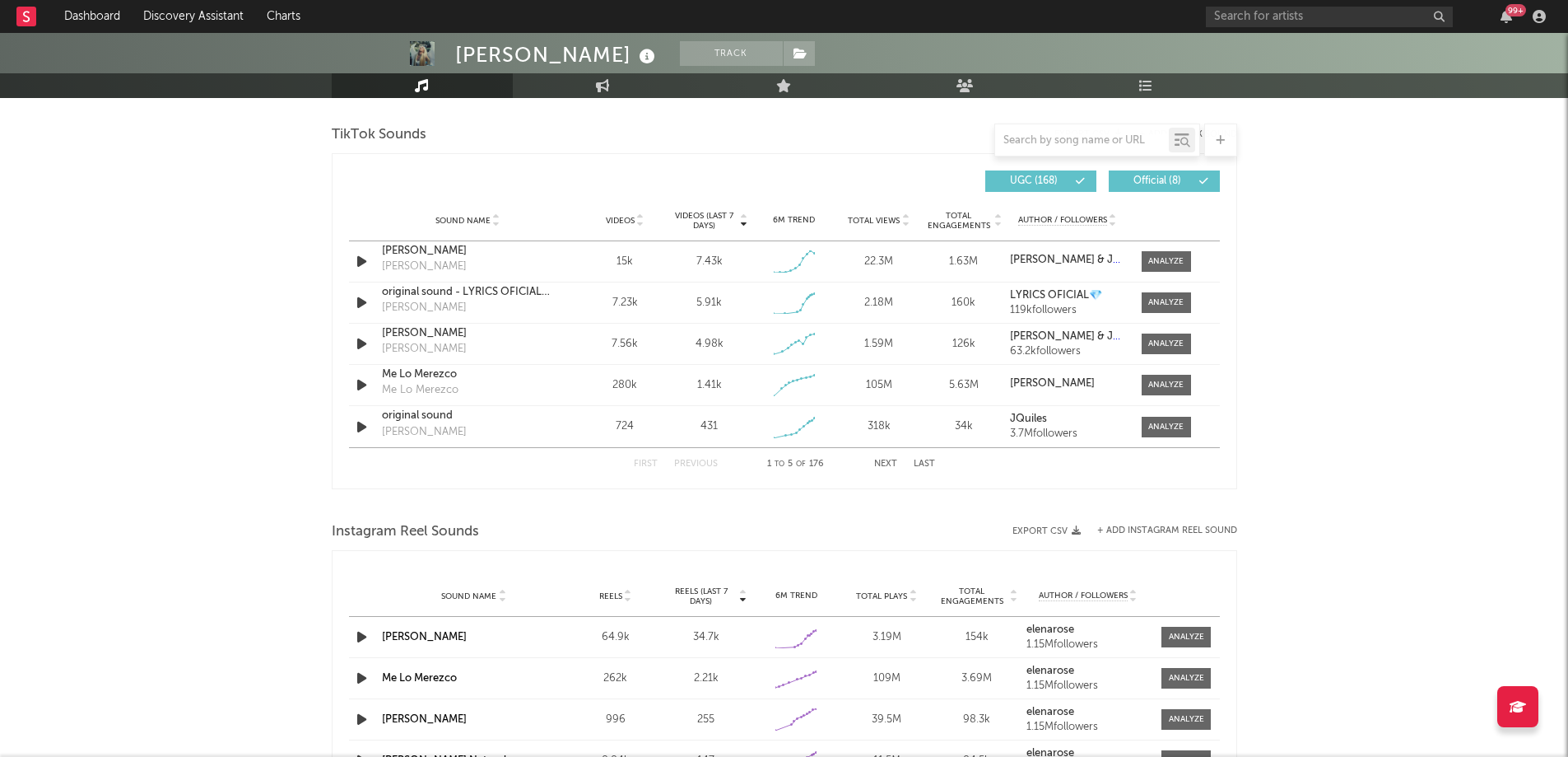
scroll to position [1101, 0]
click at [1140, 263] on div at bounding box center [1162, 262] width 57 height 21
drag, startPoint x: 1156, startPoint y: 260, endPoint x: 1140, endPoint y: 263, distance: 16.3
click at [1140, 263] on div at bounding box center [1162, 262] width 57 height 21
click at [1156, 262] on div at bounding box center [1165, 262] width 35 height 12
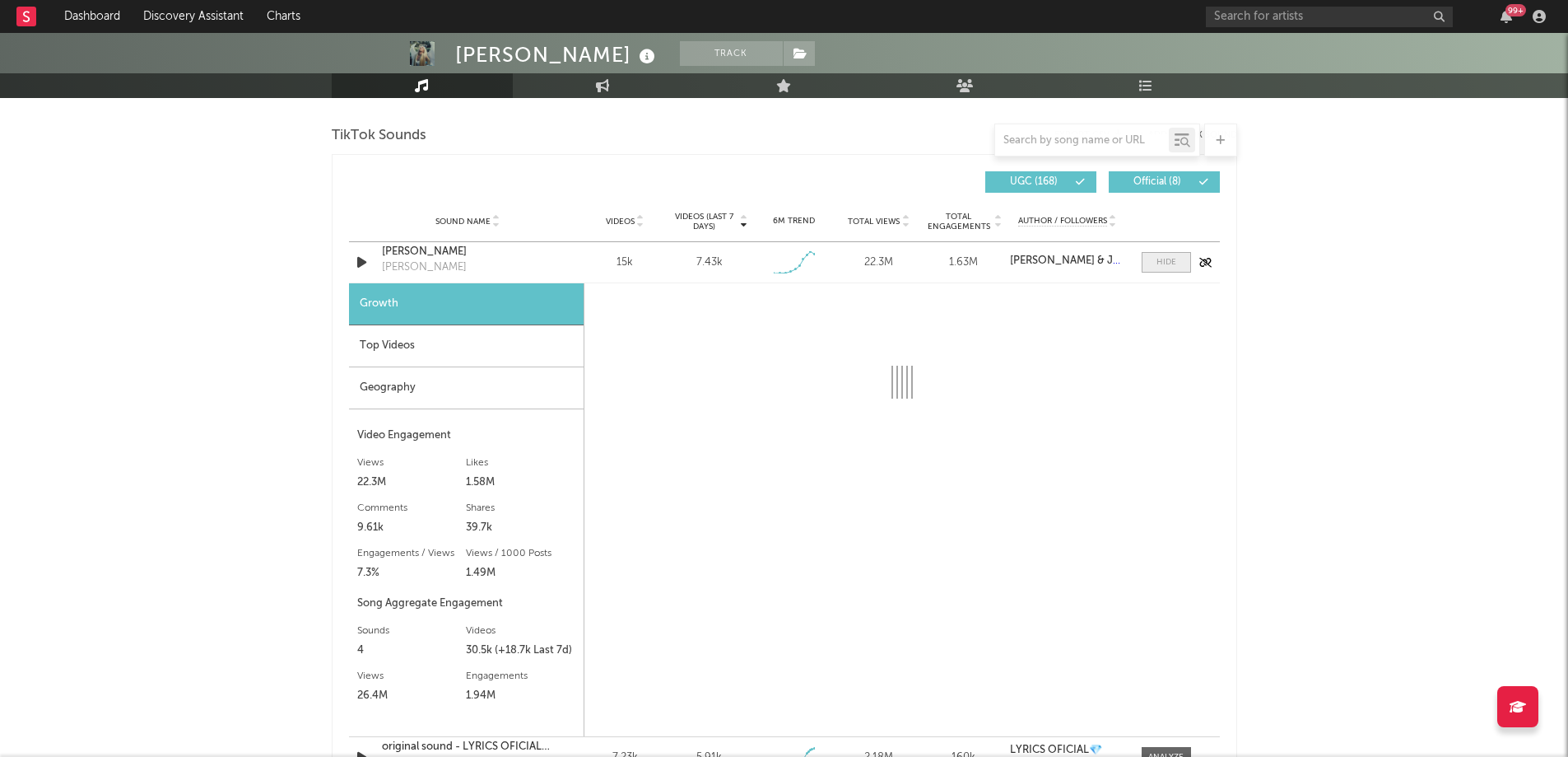
select select "1w"
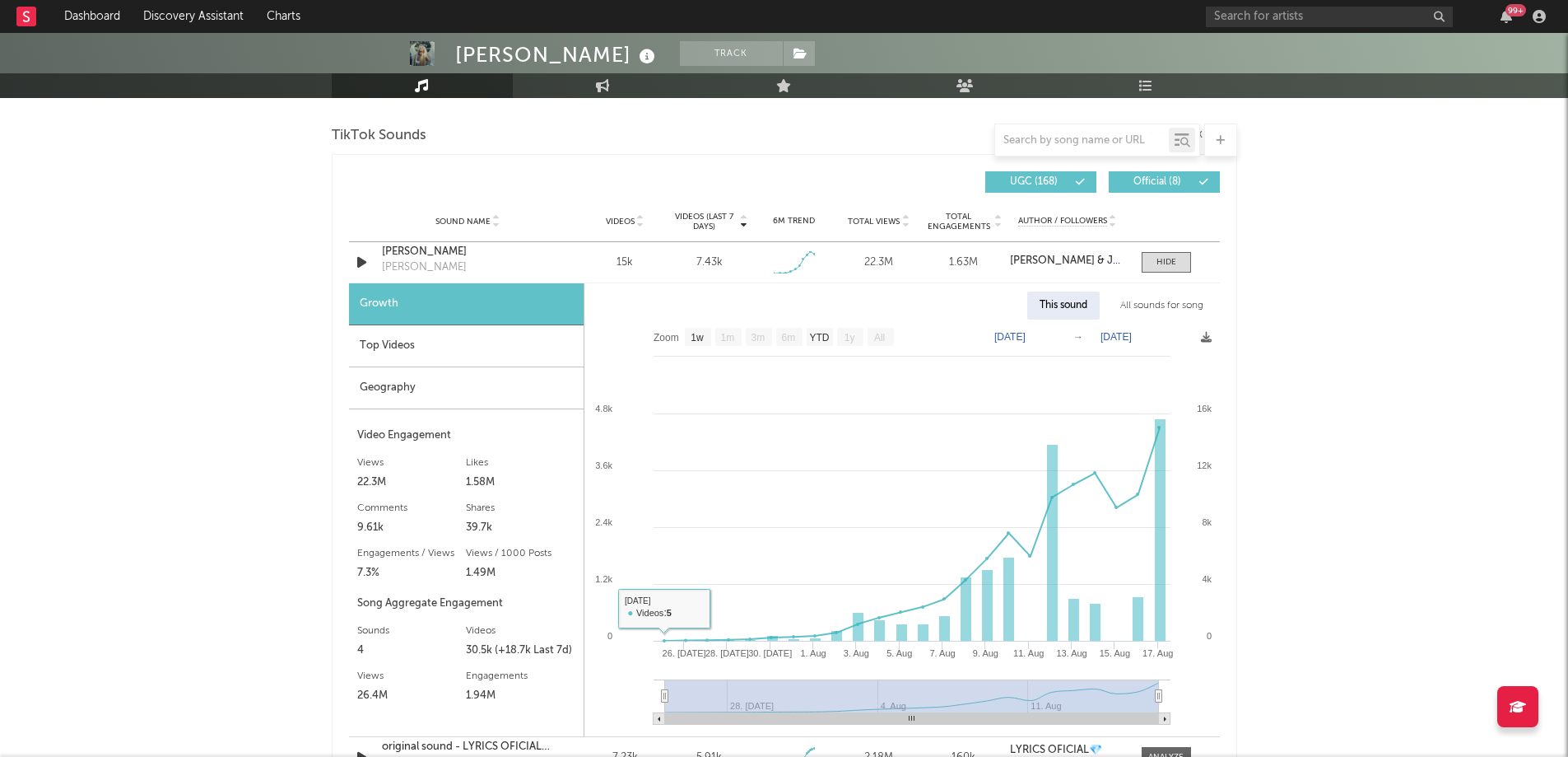
click at [513, 348] on div "Top Videos" at bounding box center [466, 346] width 234 height 42
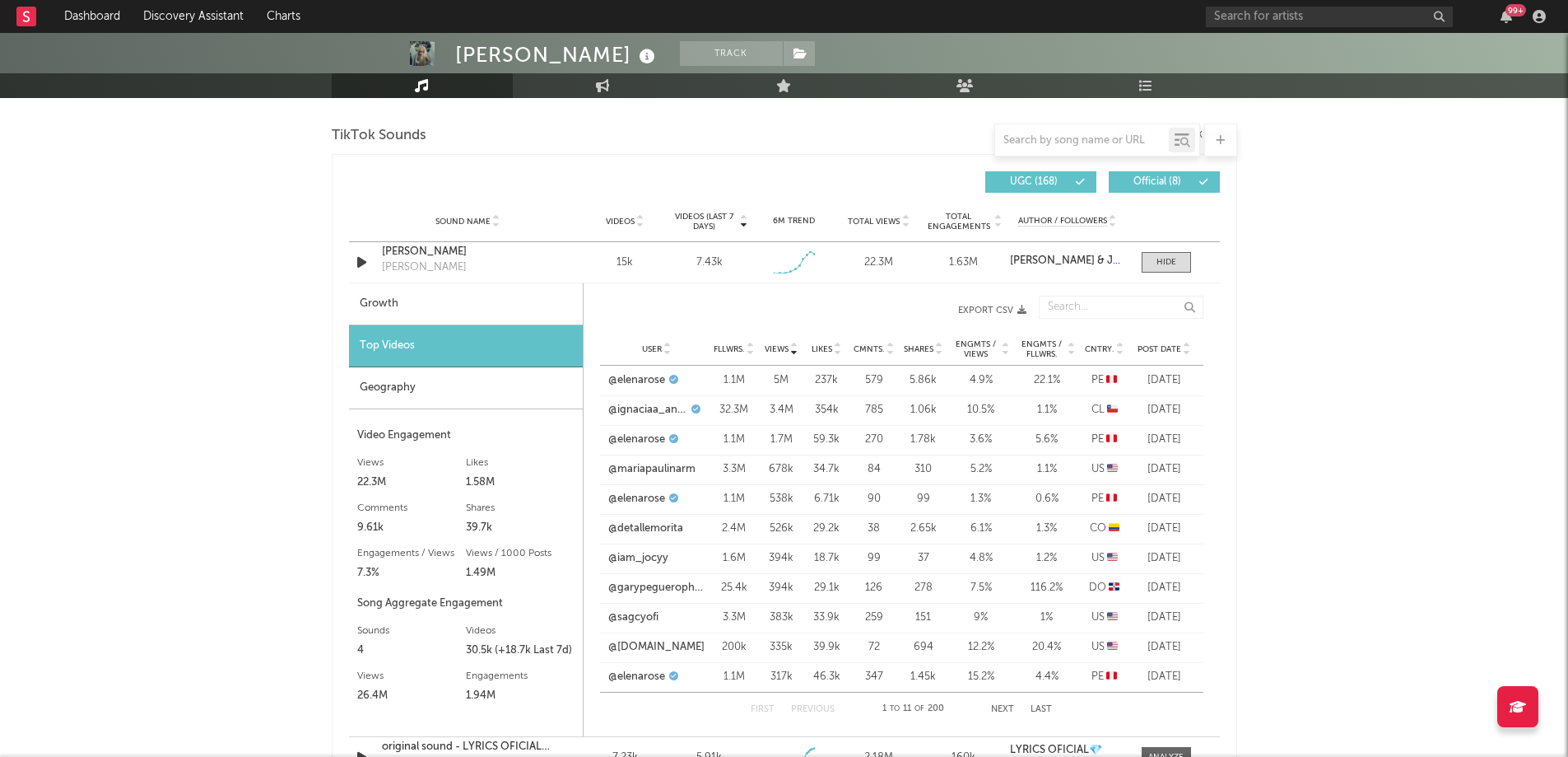
click at [750, 353] on icon at bounding box center [750, 352] width 9 height 7
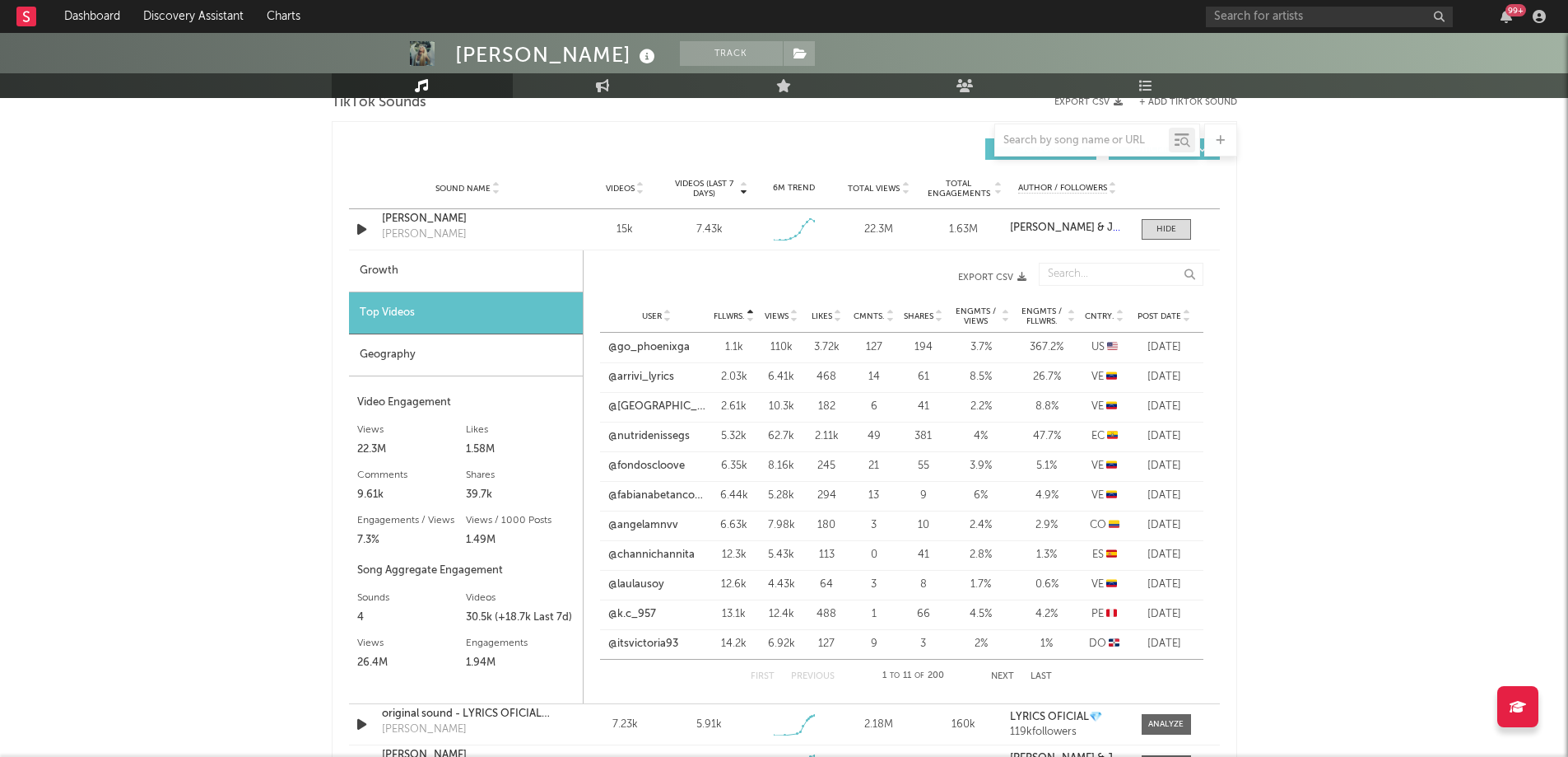
scroll to position [1138, 0]
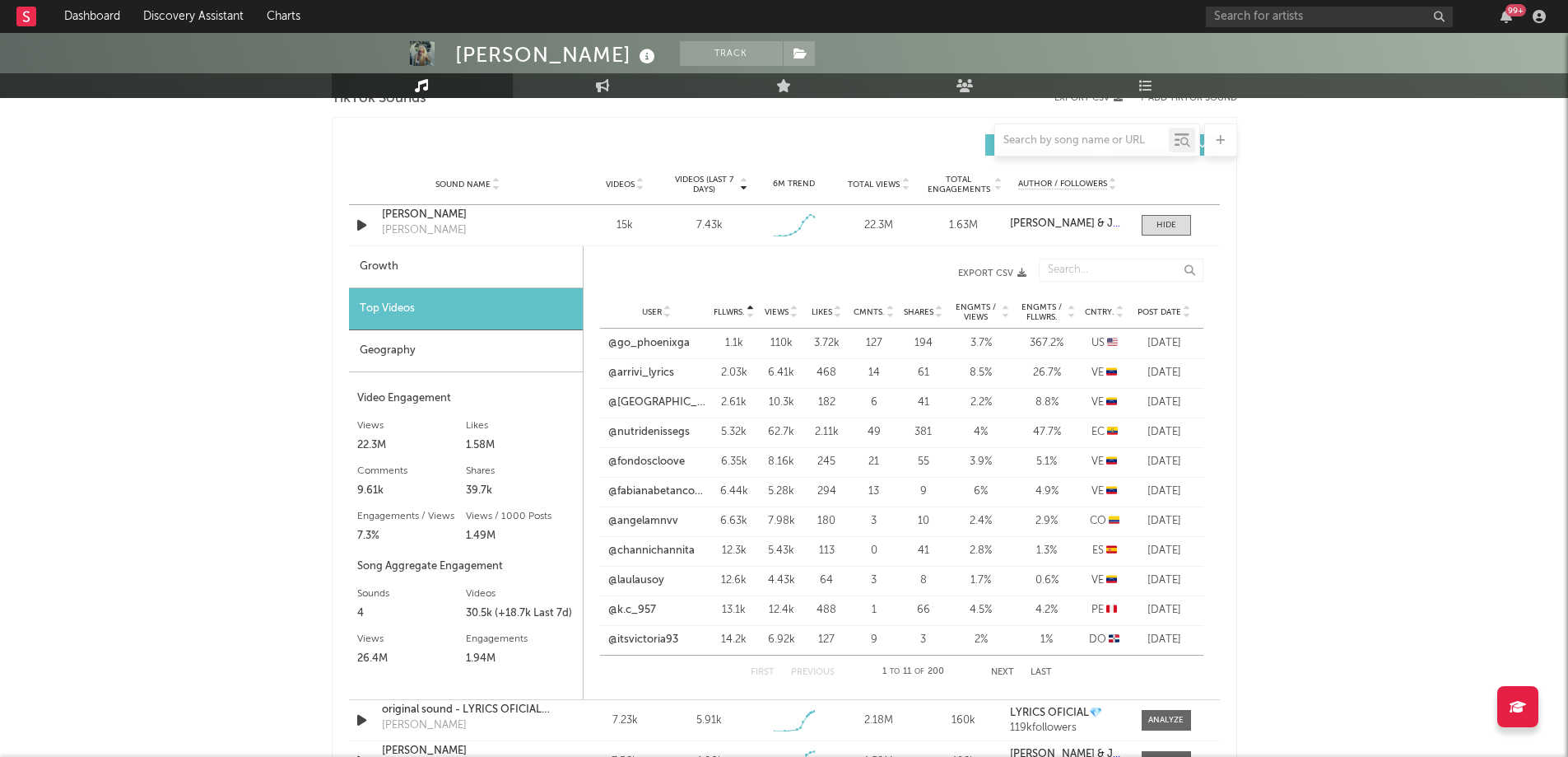
click at [999, 666] on div "First Previous 1 to 11 of 200 Next Last" at bounding box center [901, 672] width 301 height 33
click at [1003, 676] on button "Next" at bounding box center [1003, 672] width 23 height 9
click at [651, 575] on link "@piscinasarso" at bounding box center [643, 580] width 70 height 16
click at [997, 668] on button "Next" at bounding box center [1003, 672] width 23 height 9
click at [665, 432] on link "@beshelcaracas" at bounding box center [648, 432] width 79 height 16
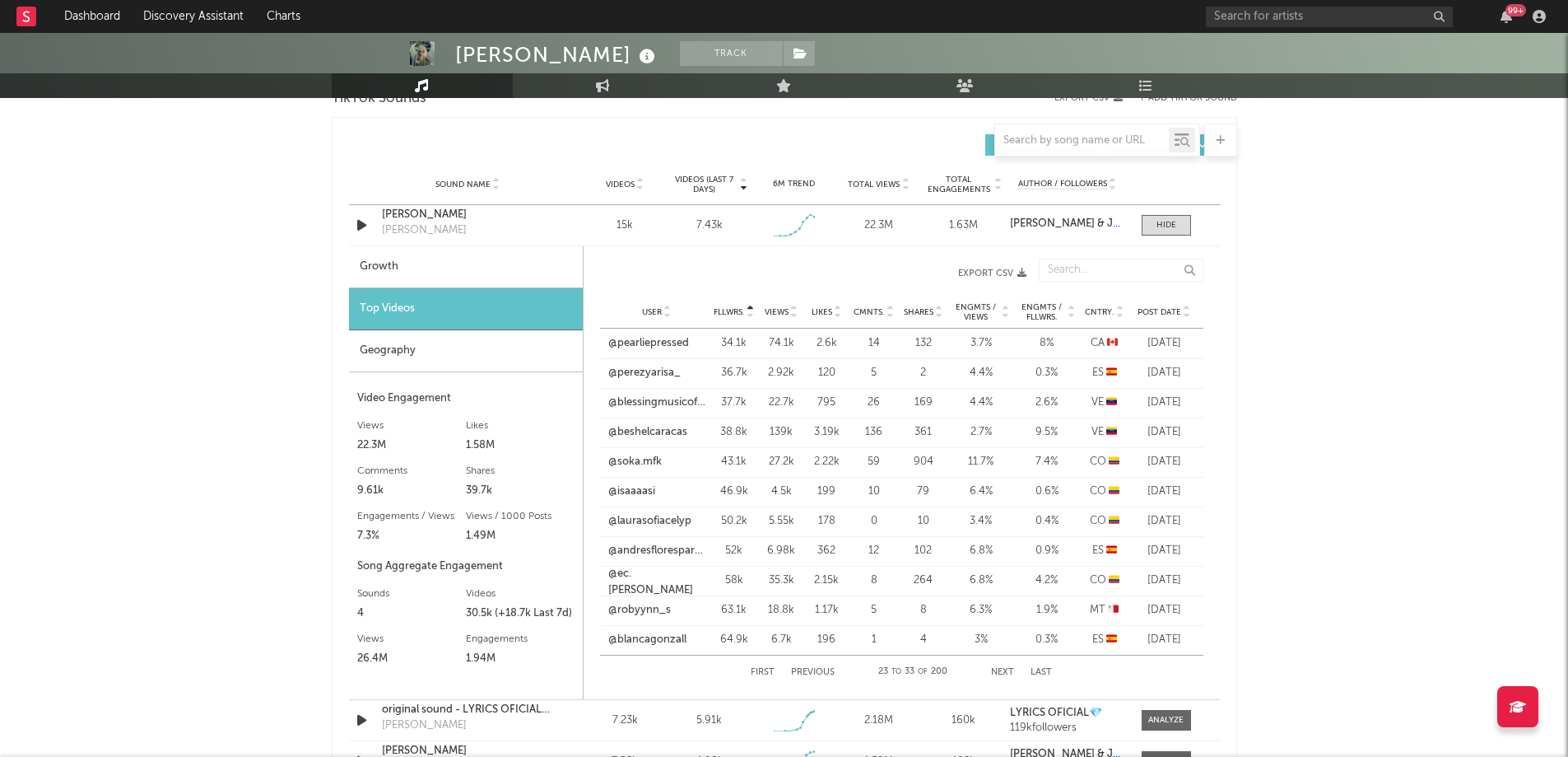
click at [804, 675] on button "Previous" at bounding box center [813, 672] width 44 height 9
click at [646, 551] on link "@susiearango" at bounding box center [643, 550] width 69 height 16
click at [677, 521] on link "@garypeguerophoto" at bounding box center [657, 521] width 98 height 16
click at [640, 459] on link "@efeigea_7" at bounding box center [636, 461] width 56 height 16
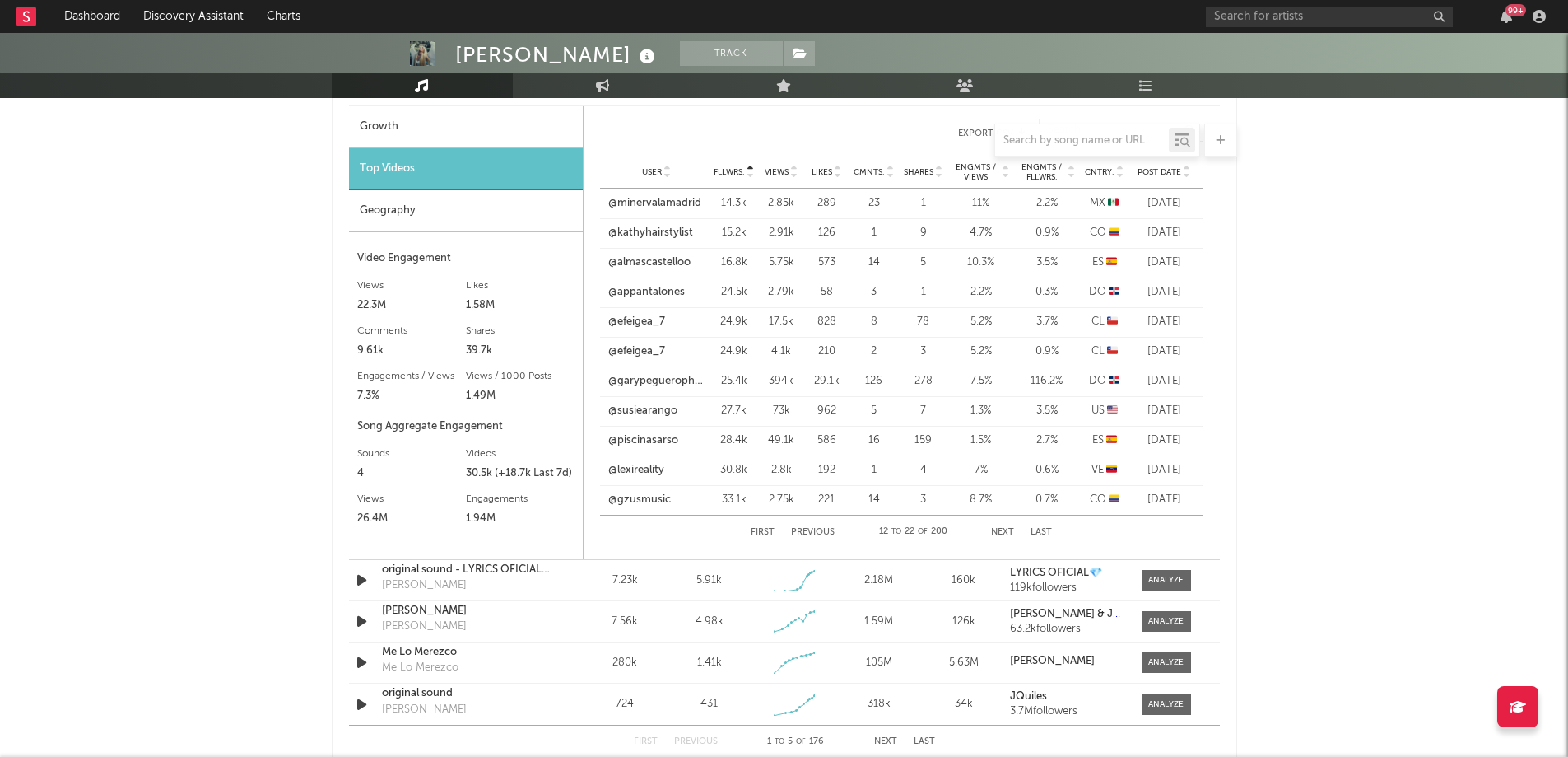
scroll to position [1279, 0]
click at [812, 528] on button "Previous" at bounding box center [813, 531] width 44 height 9
click at [648, 289] on link "@nutridenissegs" at bounding box center [649, 291] width 81 height 16
click at [1014, 527] on button "Next" at bounding box center [1003, 531] width 23 height 9
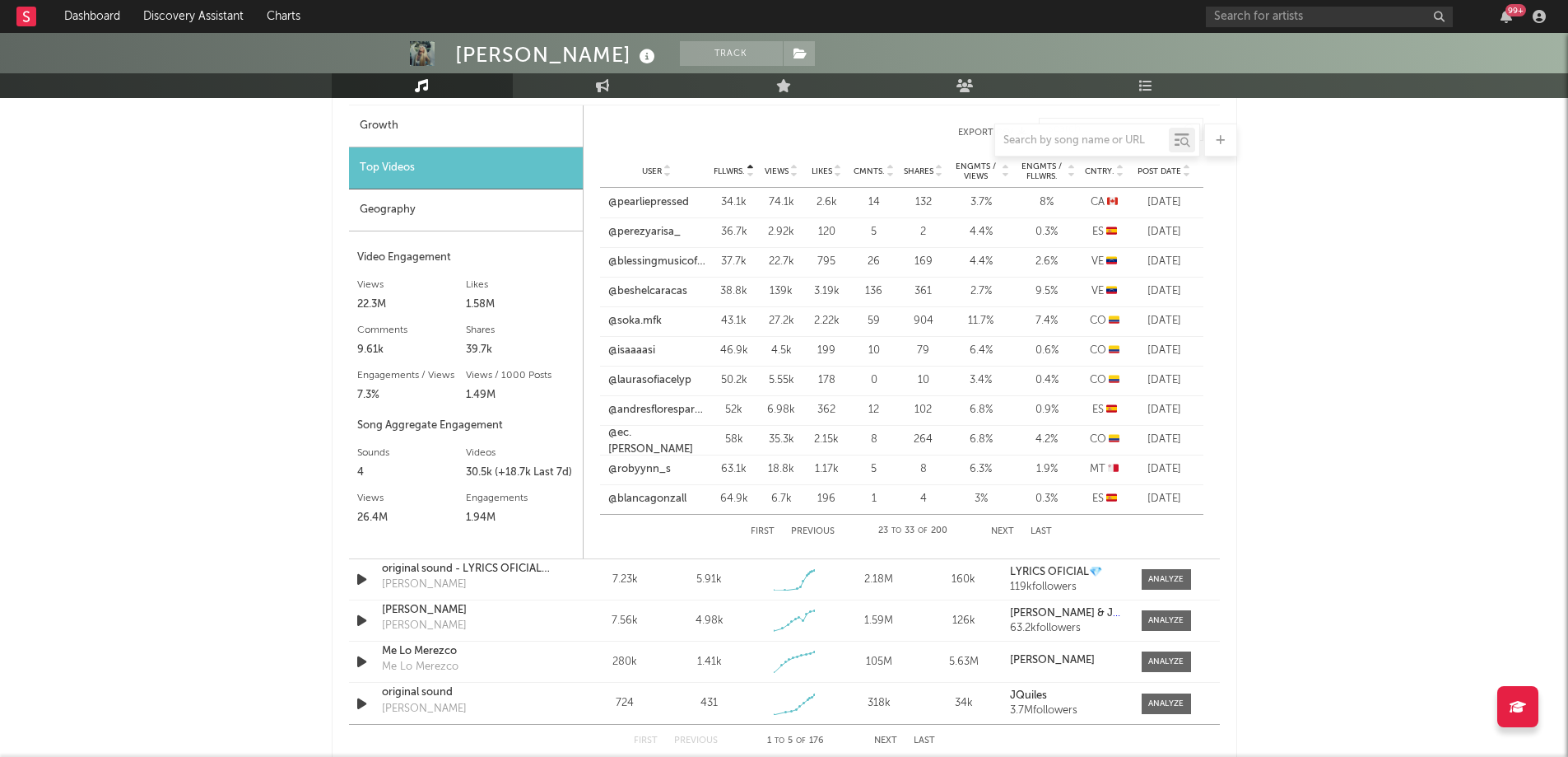
click at [1014, 527] on button "Next" at bounding box center [1003, 531] width 23 height 9
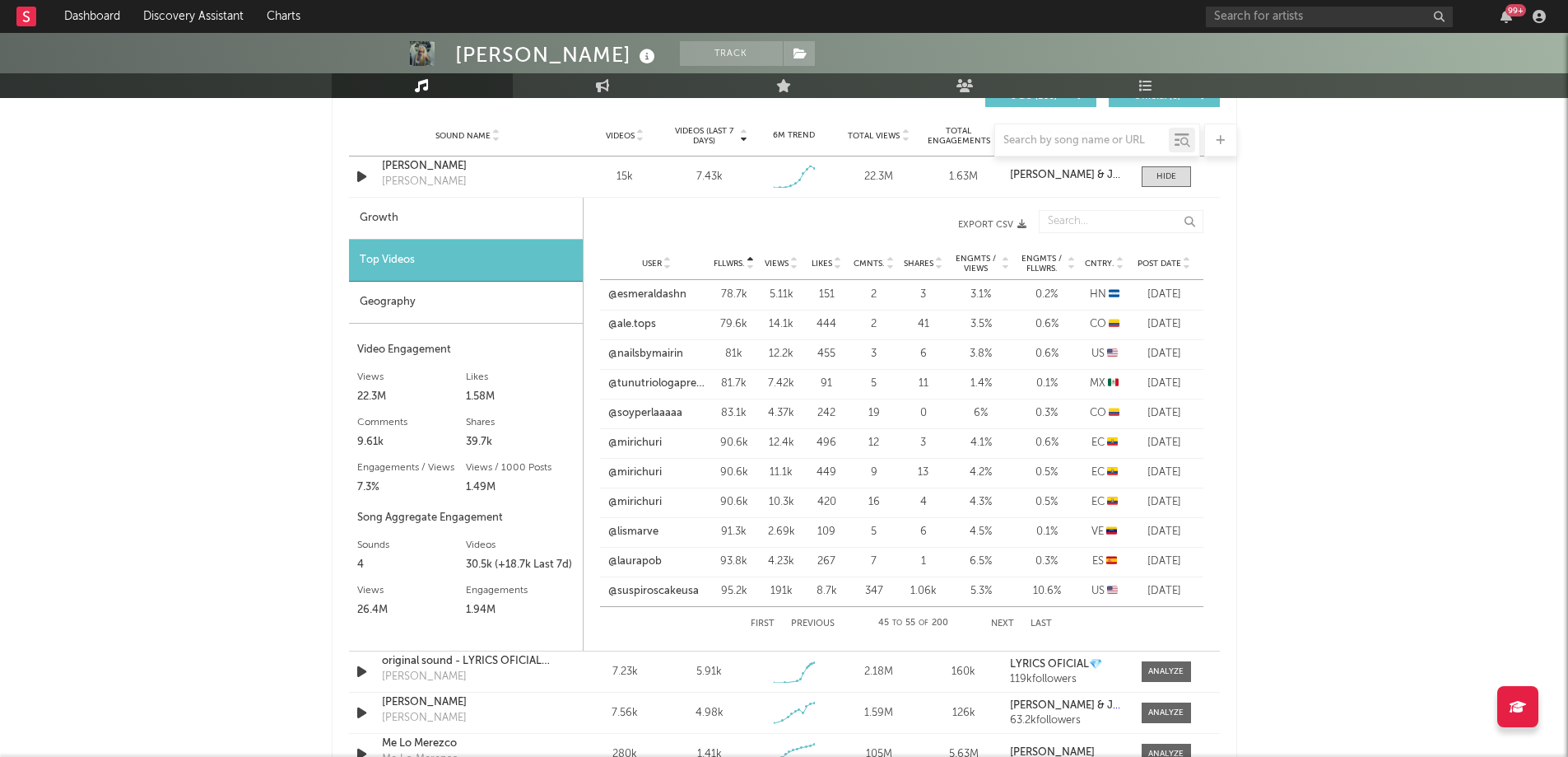
scroll to position [1185, 0]
click at [1119, 266] on icon at bounding box center [1120, 268] width 9 height 7
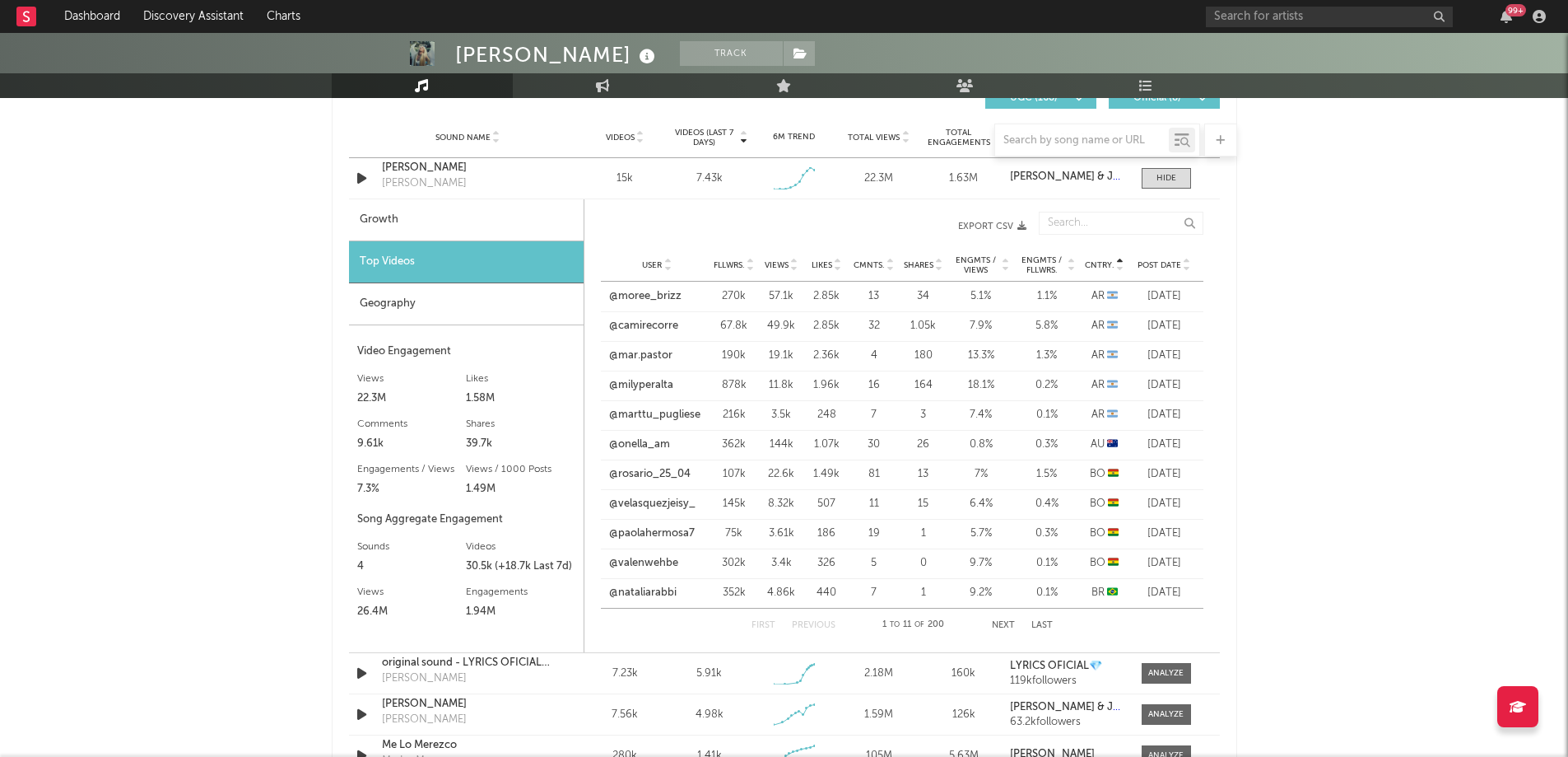
click at [997, 617] on div "First Previous 1 to 11 of 200 Next Last" at bounding box center [902, 625] width 301 height 33
click at [999, 623] on button "Next" at bounding box center [1004, 625] width 23 height 9
click at [999, 623] on button "Next" at bounding box center [1003, 625] width 23 height 9
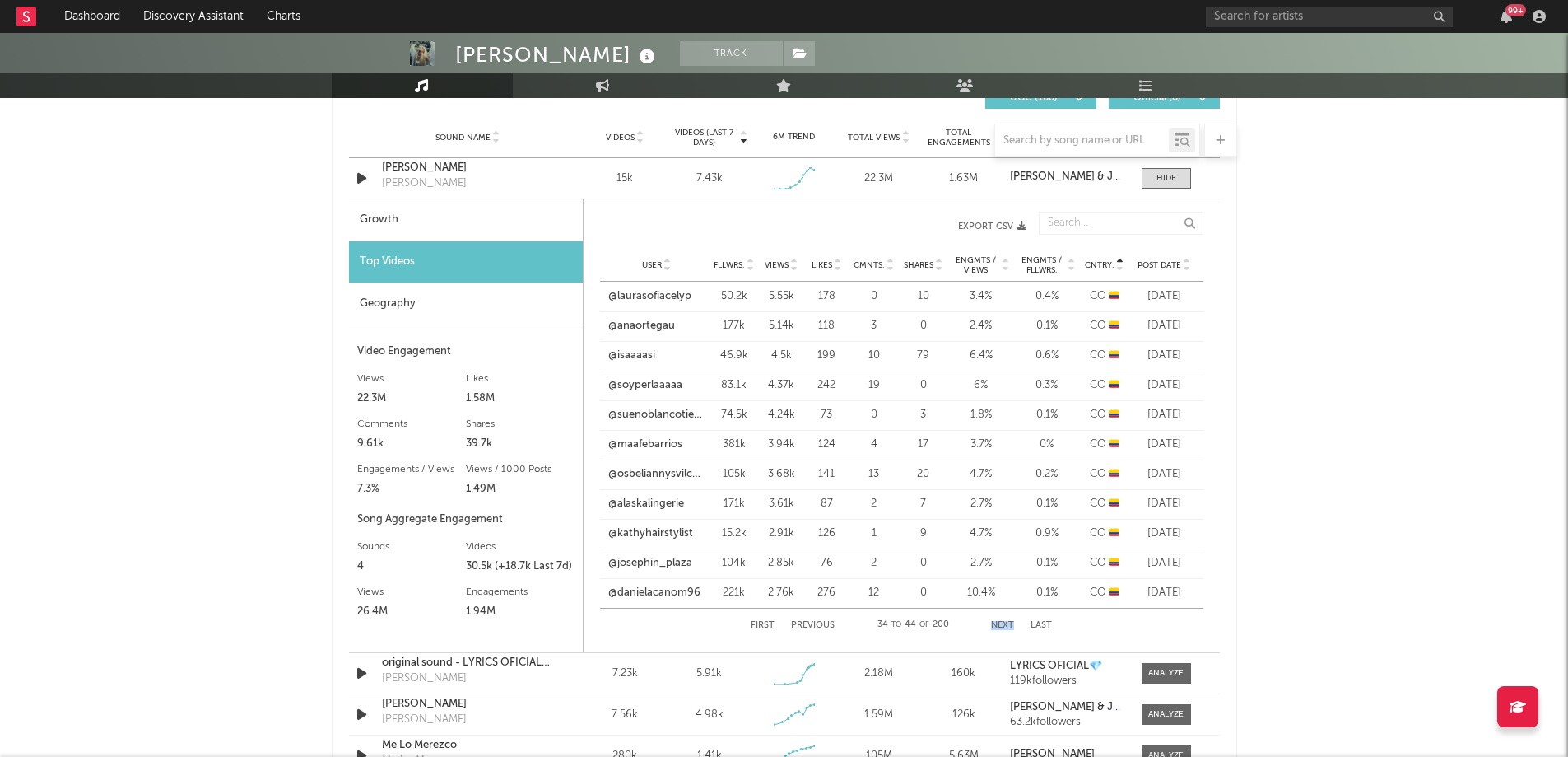
click at [999, 623] on button "Next" at bounding box center [1003, 625] width 23 height 9
click at [805, 626] on button "Previous" at bounding box center [813, 625] width 44 height 9
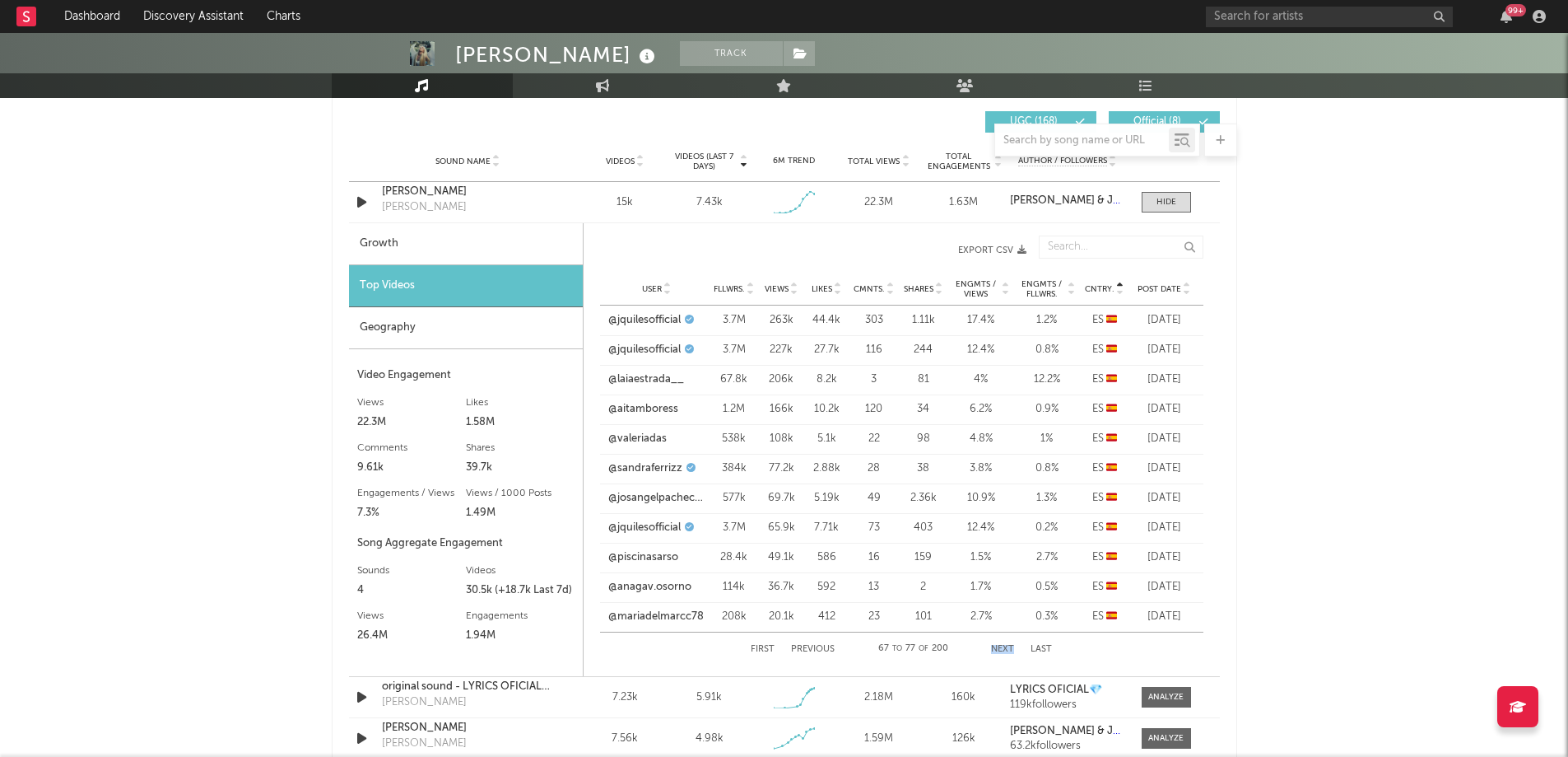
scroll to position [1160, 0]
click at [631, 374] on link "@laiaestrada__" at bounding box center [646, 380] width 76 height 16
click at [654, 590] on link "@anagav.osorno" at bounding box center [650, 588] width 83 height 16
click at [1007, 646] on button "Next" at bounding box center [1003, 650] width 23 height 9
click at [651, 618] on link "@almascastelloo" at bounding box center [650, 617] width 82 height 16
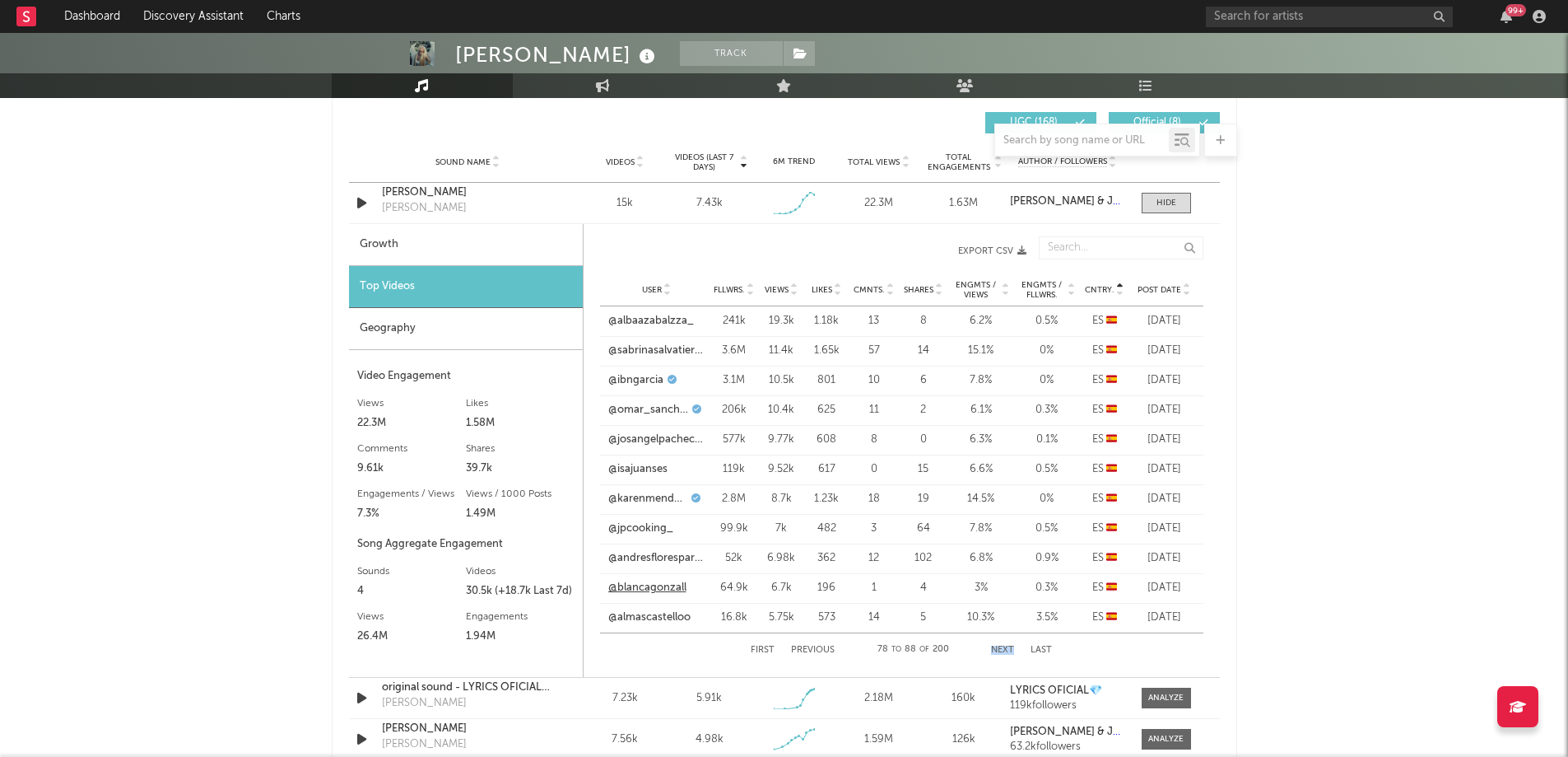
click at [647, 586] on link "@blancagonzall" at bounding box center [648, 588] width 78 height 16
click at [630, 560] on link "@andresfloresparera" at bounding box center [657, 558] width 98 height 16
click at [629, 469] on link "@isajuanses" at bounding box center [638, 469] width 59 height 16
click at [1101, 286] on span "Cntry." at bounding box center [1099, 290] width 30 height 10
click at [792, 294] on icon at bounding box center [794, 293] width 9 height 7
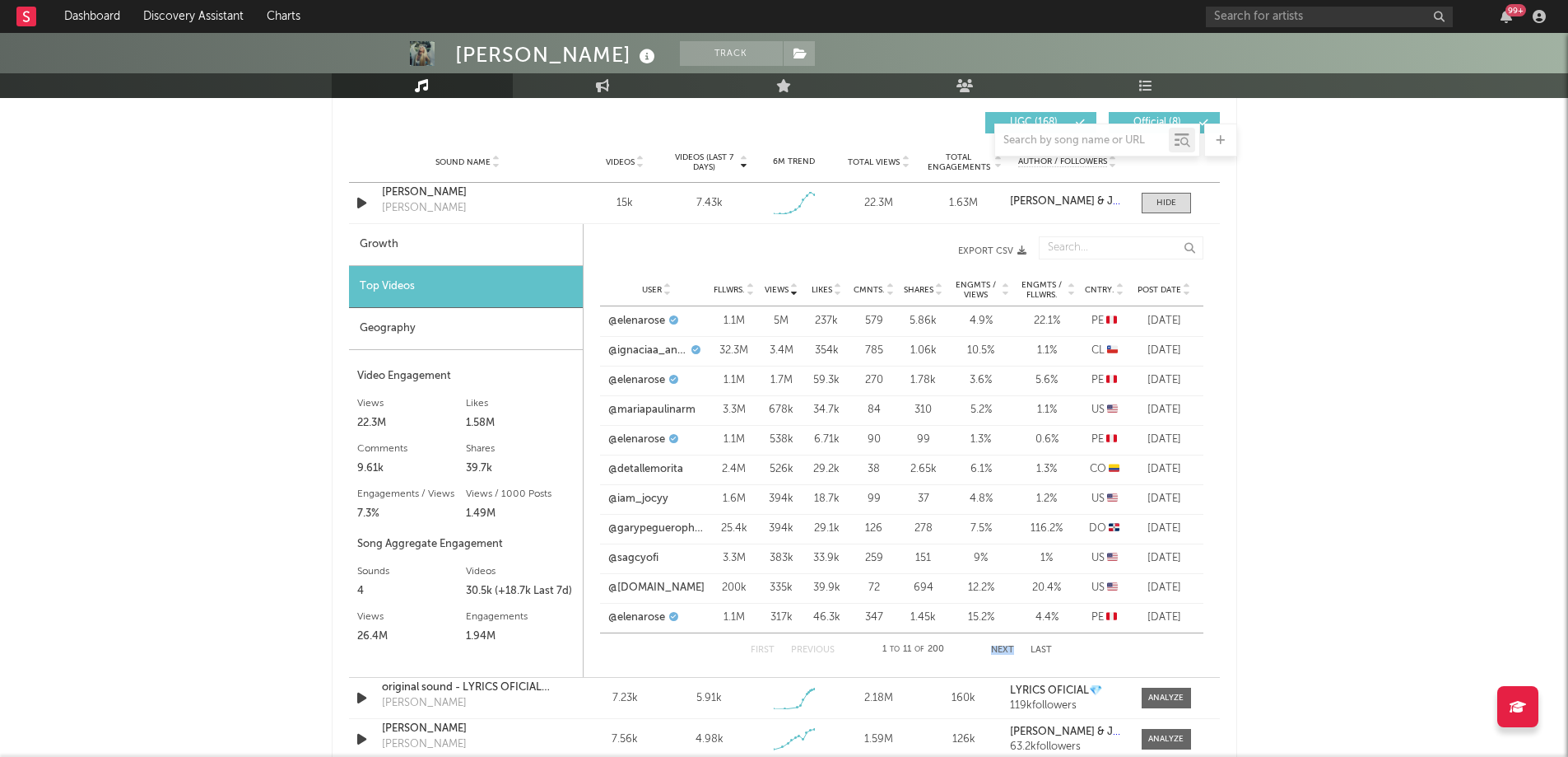
click at [999, 646] on button "Next" at bounding box center [1003, 650] width 23 height 9
click at [1001, 649] on button "Next" at bounding box center [1003, 650] width 23 height 9
click at [1001, 649] on button "Next" at bounding box center [1004, 650] width 23 height 9
click at [1001, 649] on button "Next" at bounding box center [1003, 650] width 23 height 9
click at [826, 652] on button "Previous" at bounding box center [813, 650] width 44 height 9
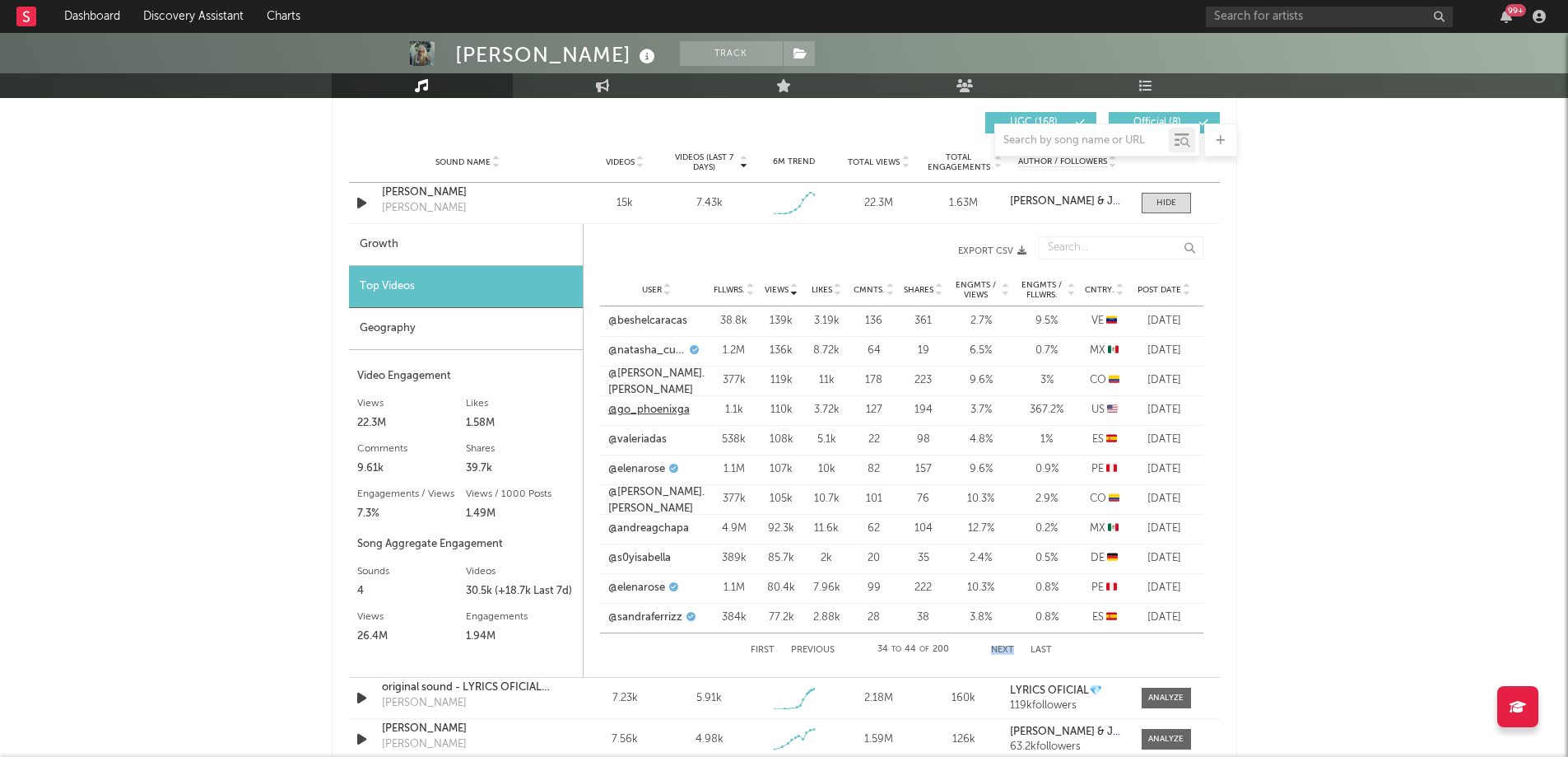
click at [647, 406] on link "@go_phoenixga" at bounding box center [649, 410] width 81 height 16
click at [1002, 647] on button "Next" at bounding box center [1003, 650] width 23 height 9
click at [650, 351] on link "@susiearango" at bounding box center [643, 350] width 69 height 16
click at [1005, 646] on button "Next" at bounding box center [1003, 650] width 23 height 9
click at [652, 321] on link "@jilaryreyesve" at bounding box center [644, 321] width 70 height 16
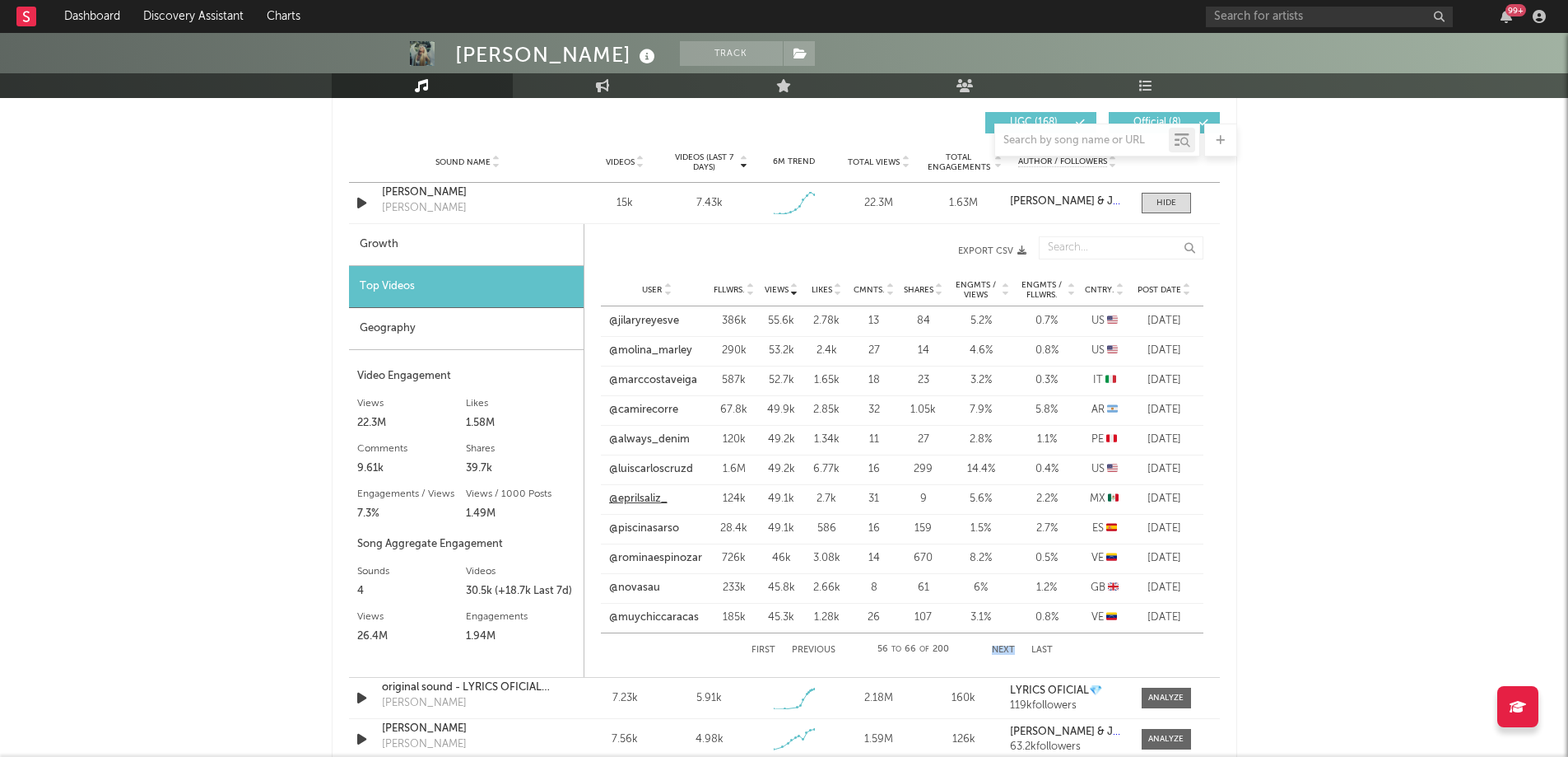
click at [632, 500] on link "@eprilsaliz_" at bounding box center [638, 499] width 58 height 16
click at [640, 415] on link "@camirecorre" at bounding box center [644, 410] width 69 height 16
click at [646, 414] on link "@camirecorre" at bounding box center [644, 410] width 69 height 16
click at [437, 190] on div "[PERSON_NAME]" at bounding box center [468, 192] width 172 height 16
click at [428, 680] on div "original sound - LYRICS OFICIAL💎" at bounding box center [468, 687] width 172 height 16
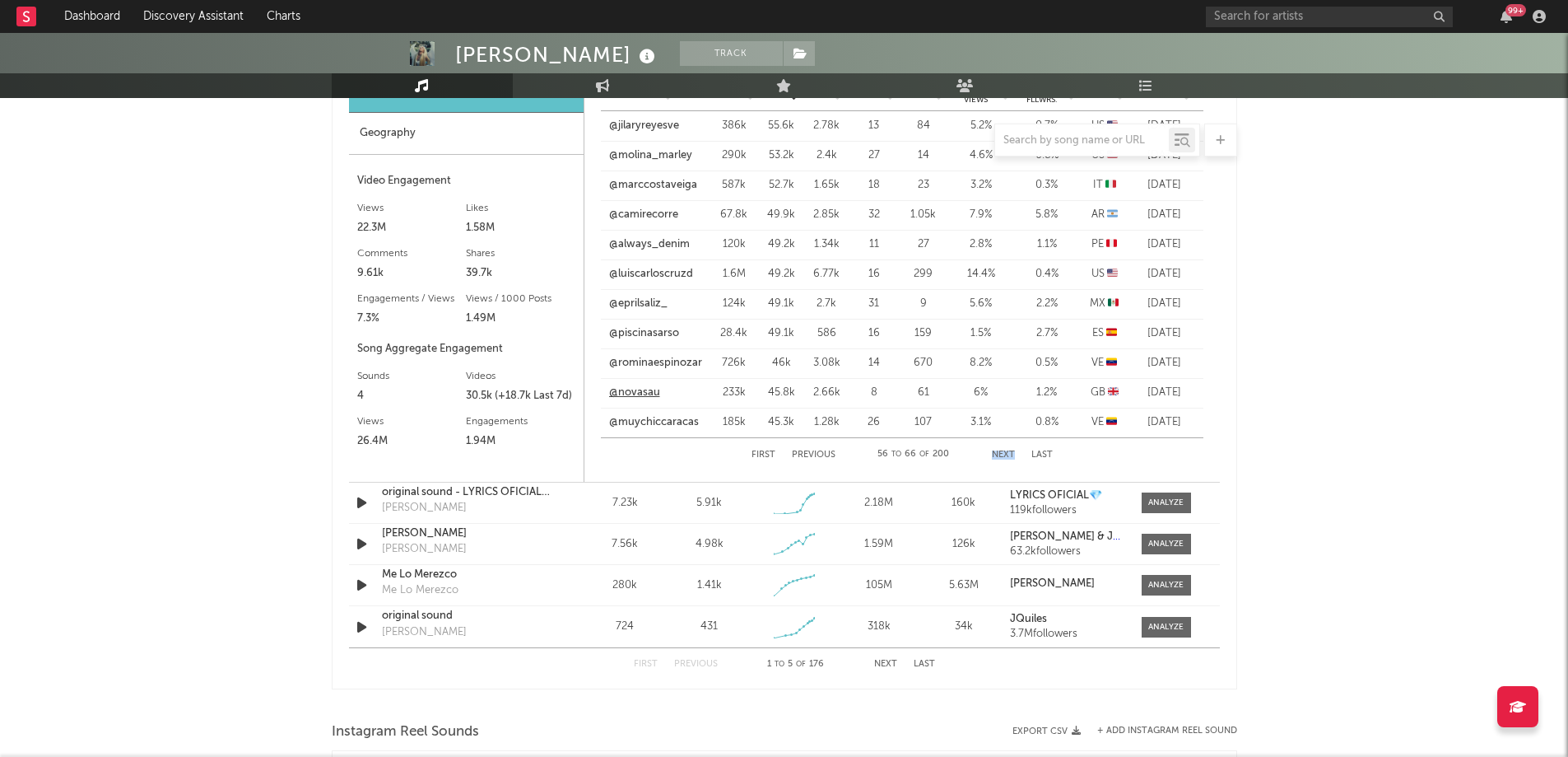
scroll to position [1356, 0]
click at [1168, 503] on div at bounding box center [1165, 501] width 35 height 12
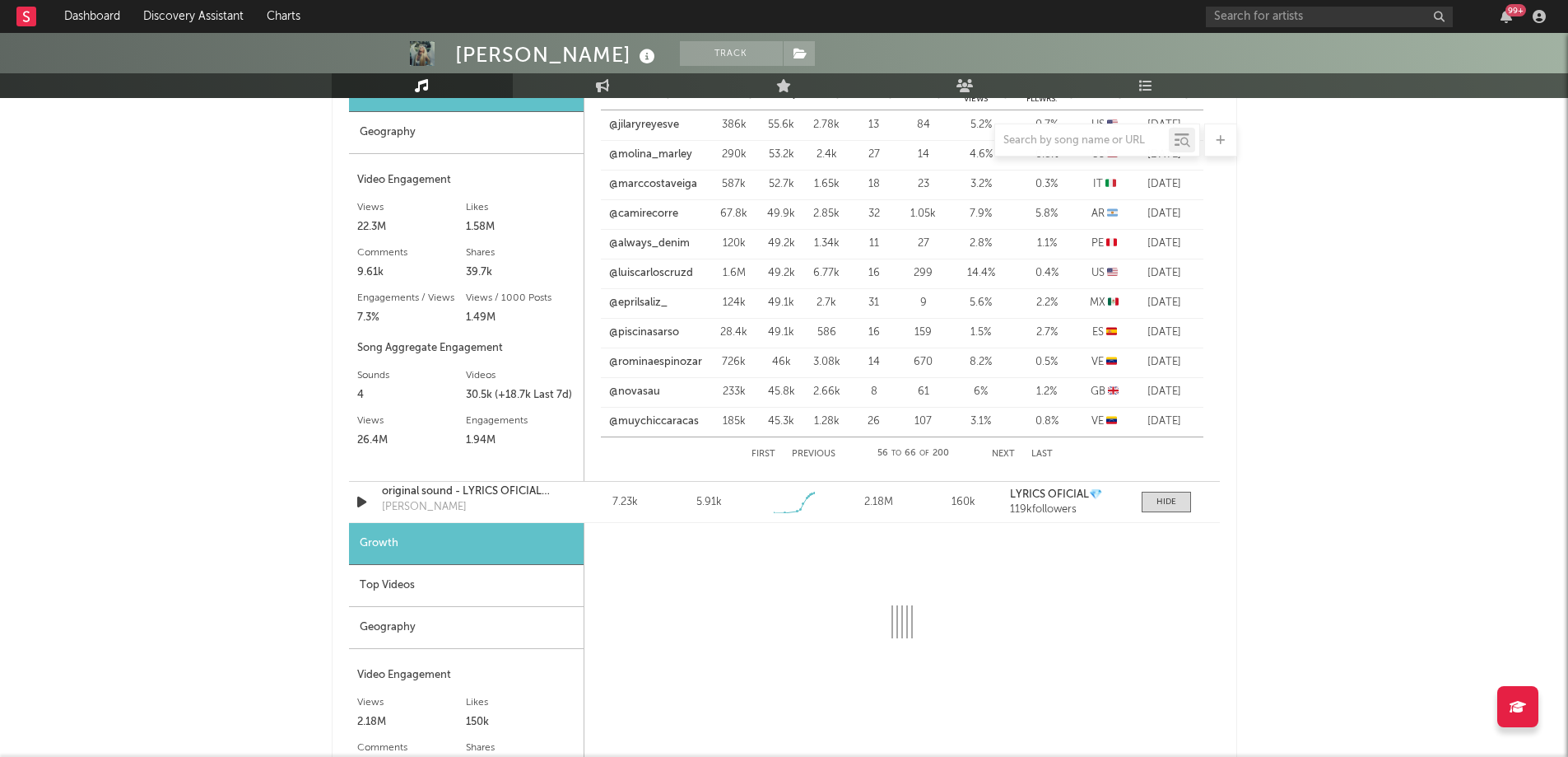
select select "1w"
click at [526, 593] on div "Top Videos" at bounding box center [466, 586] width 234 height 42
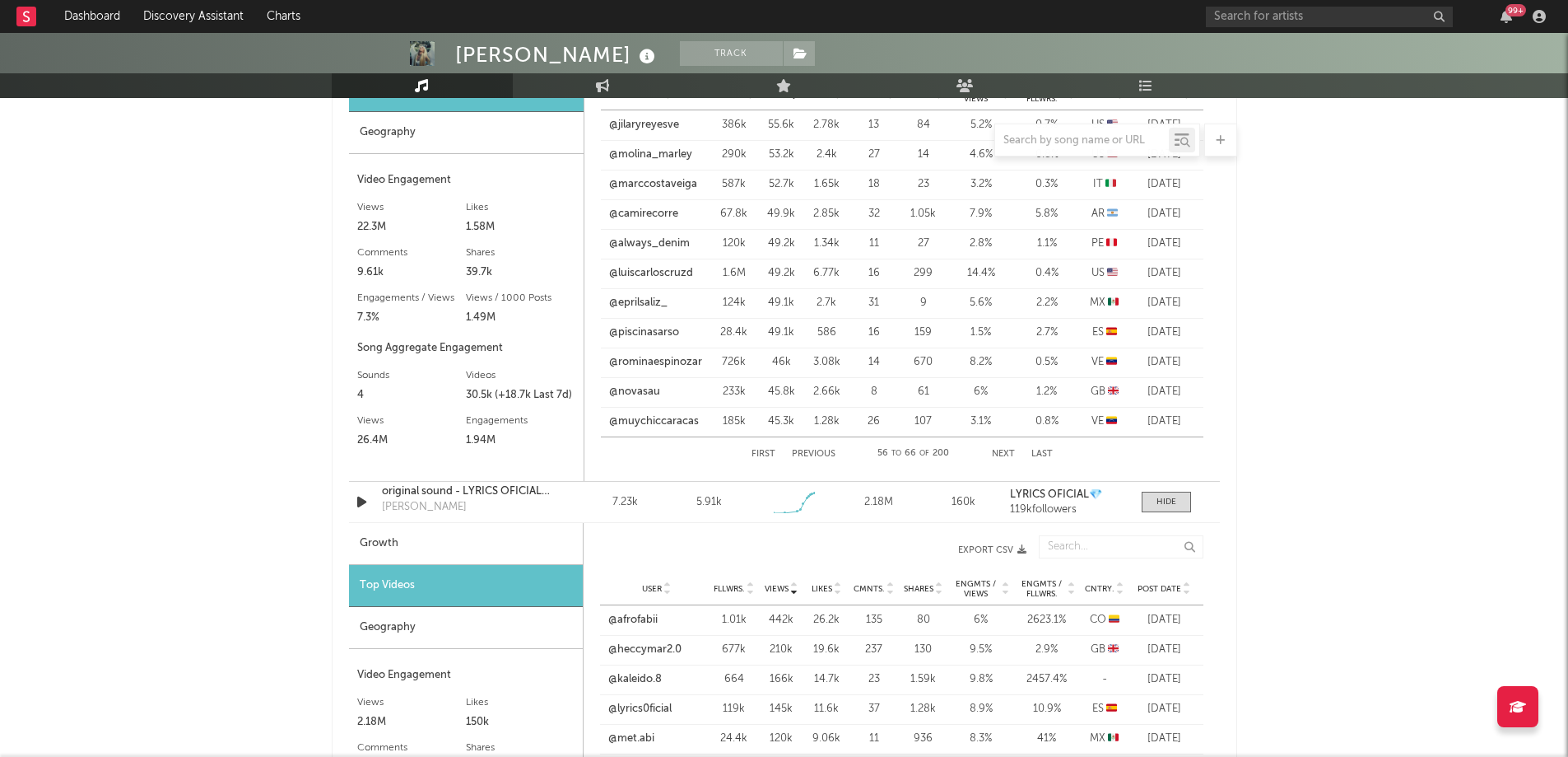
scroll to position [1542, 0]
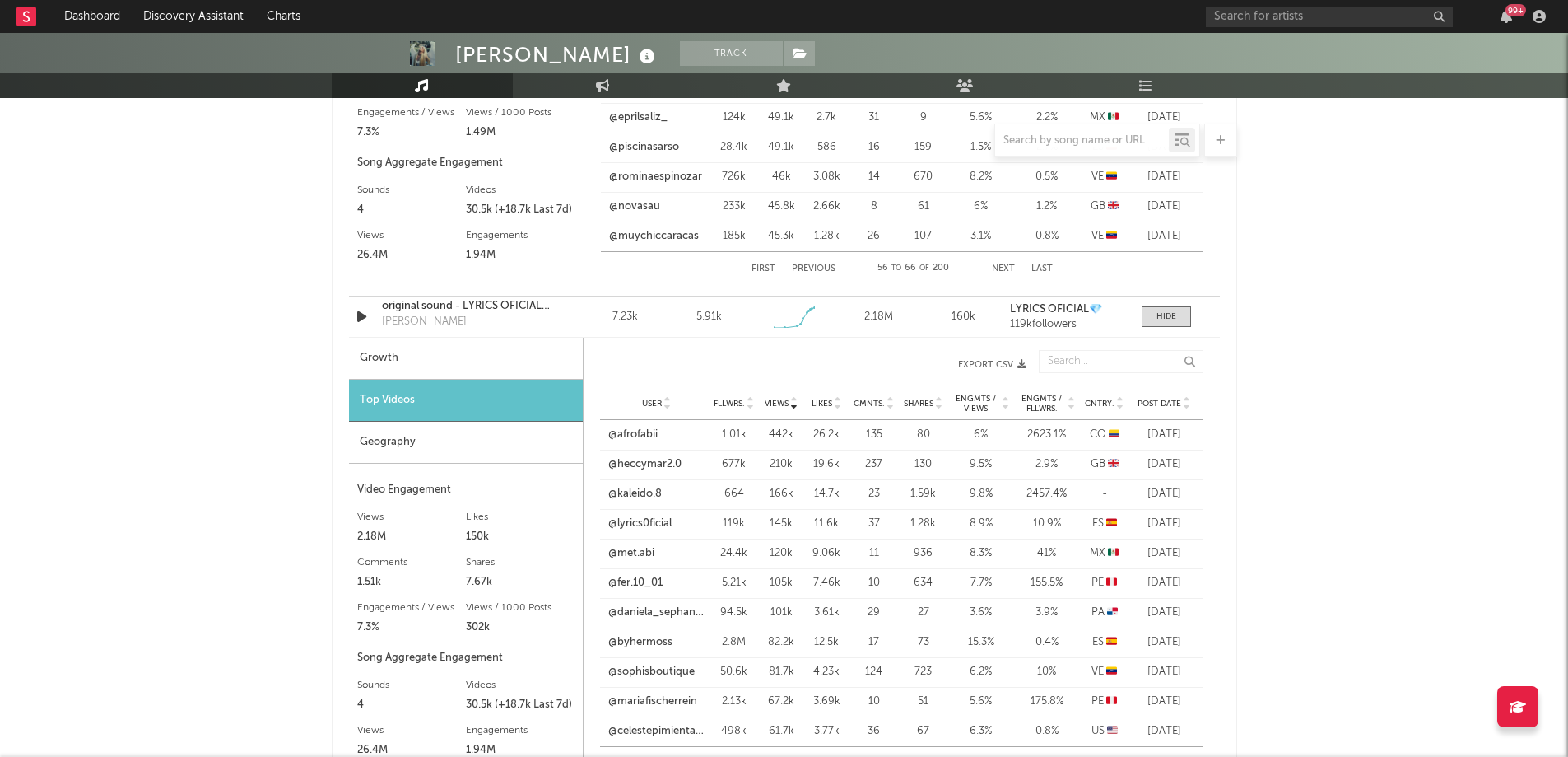
click at [1117, 406] on icon at bounding box center [1120, 407] width 9 height 7
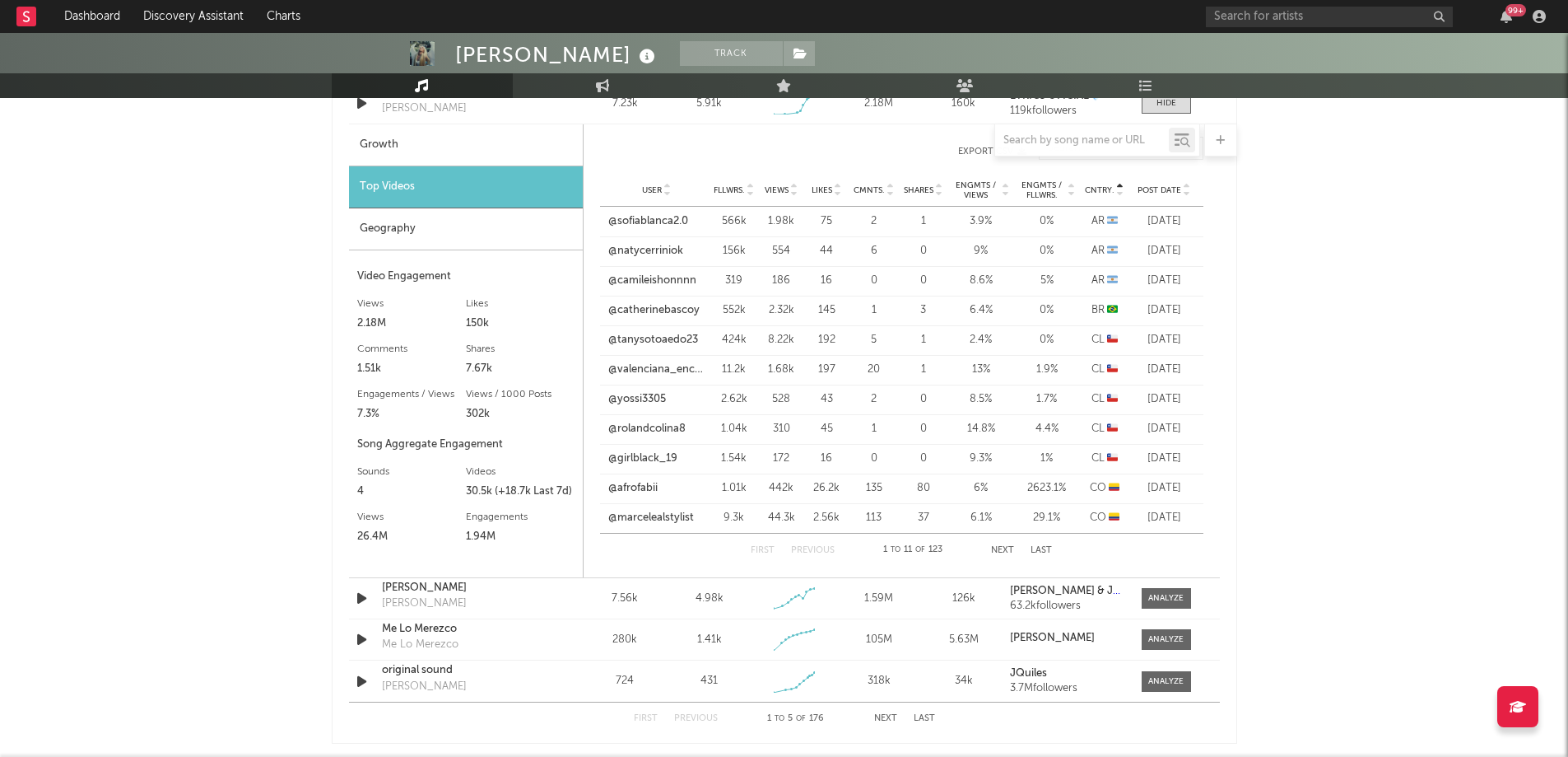
scroll to position [1755, 0]
click at [1007, 557] on div "First Previous 1 to 11 of 123 Next Last" at bounding box center [901, 549] width 301 height 33
click at [1005, 550] on button "Next" at bounding box center [1003, 549] width 23 height 9
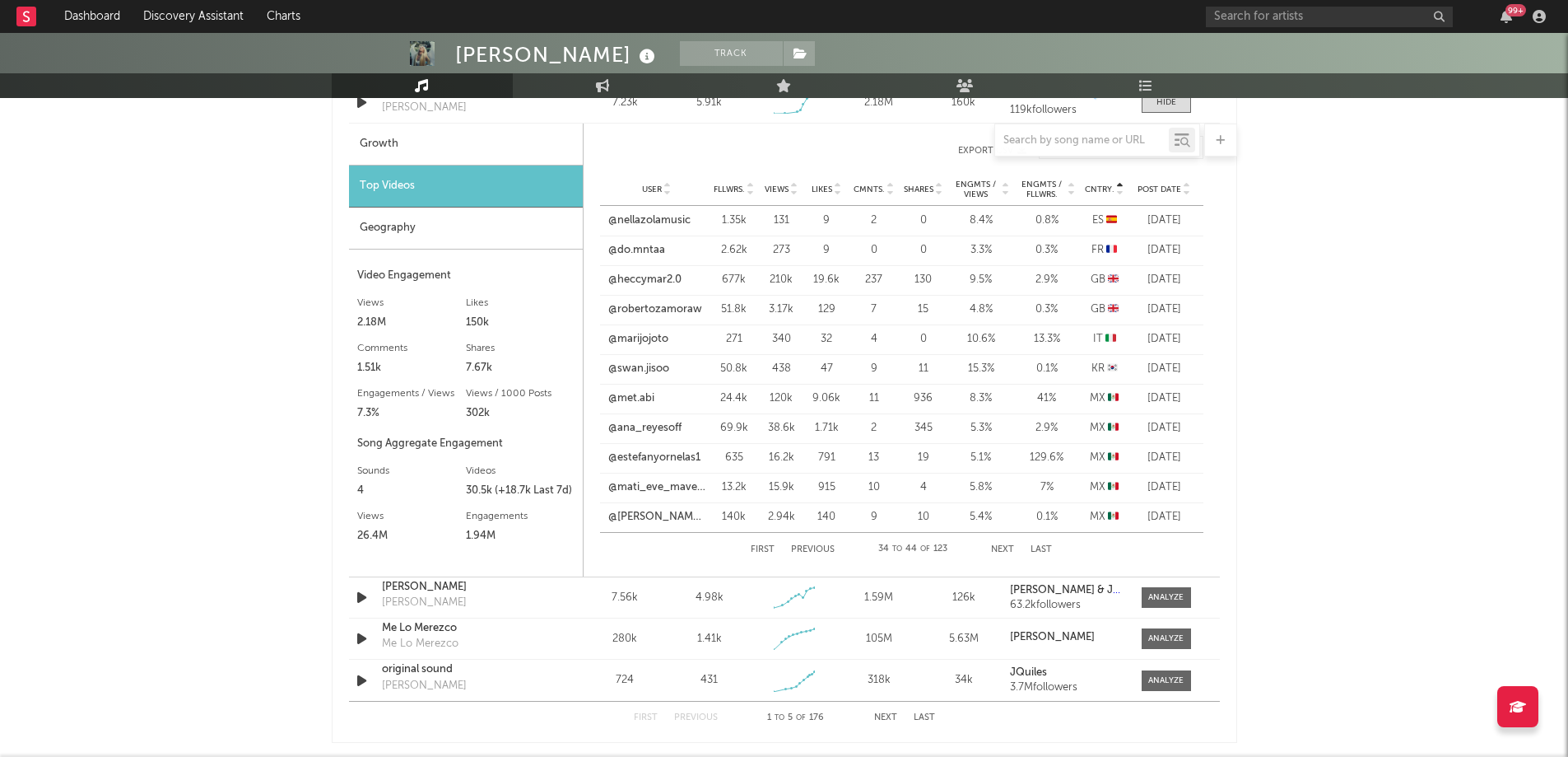
click at [1005, 550] on button "Next" at bounding box center [1003, 549] width 23 height 9
click at [821, 550] on button "Previous" at bounding box center [813, 549] width 44 height 9
click at [750, 192] on icon at bounding box center [750, 192] width 9 height 7
click at [750, 191] on icon at bounding box center [750, 192] width 9 height 7
click at [1006, 545] on button "Next" at bounding box center [1003, 549] width 23 height 9
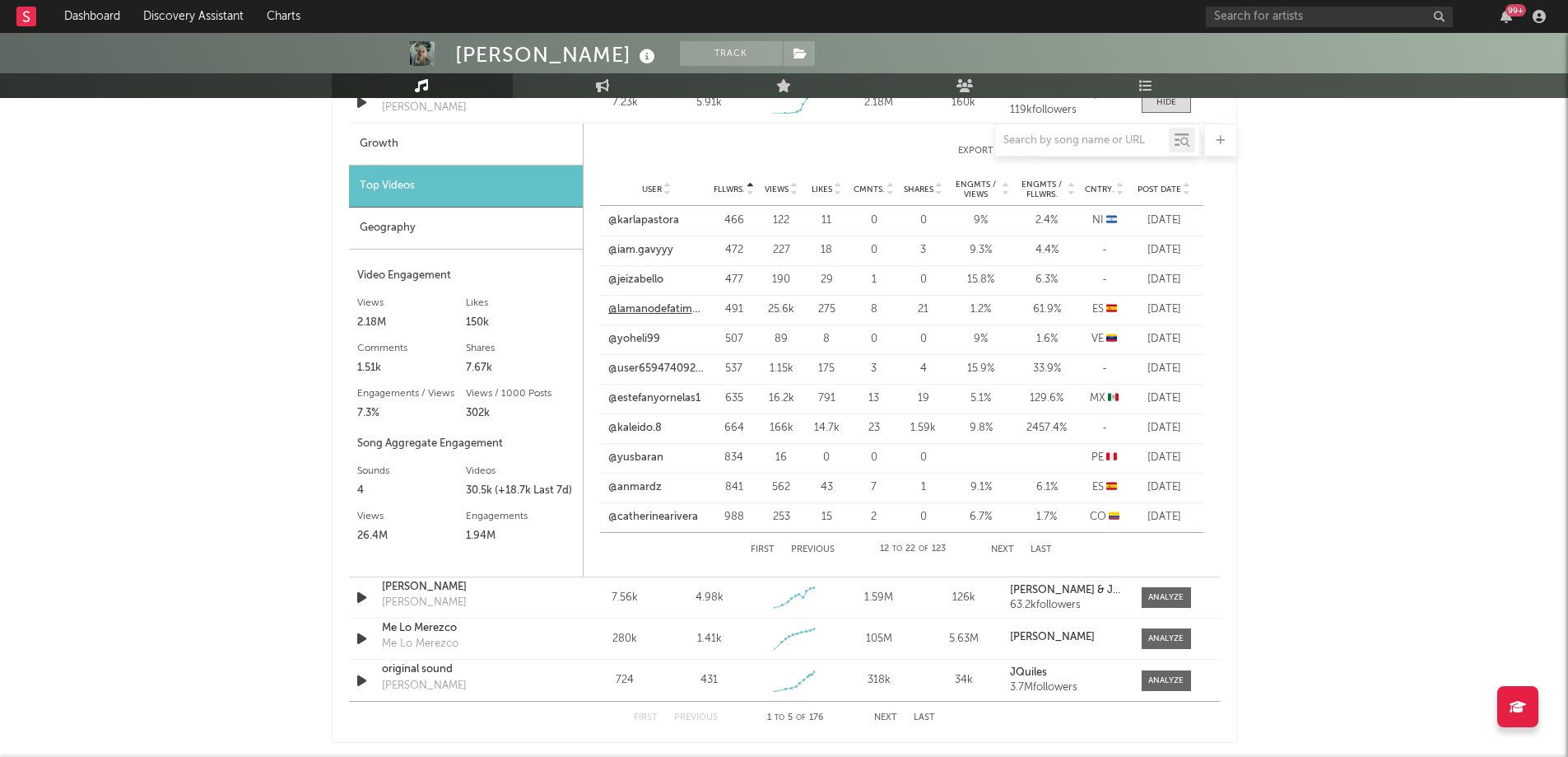
click at [692, 315] on link "@lamanodefatima01" at bounding box center [657, 309] width 98 height 16
click at [656, 488] on link "@anmardz" at bounding box center [635, 487] width 54 height 16
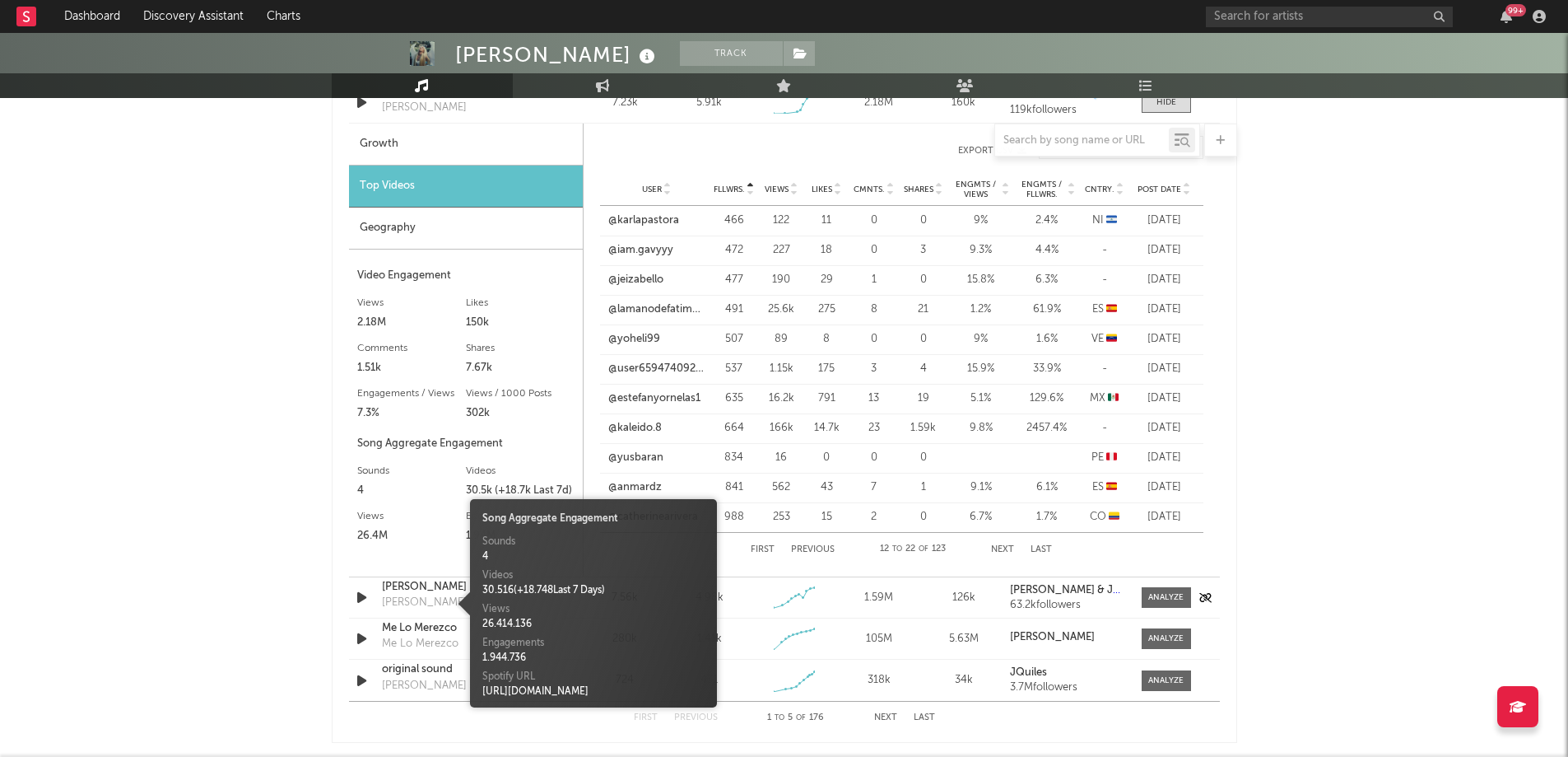
click at [429, 603] on div "[PERSON_NAME]" at bounding box center [424, 602] width 85 height 16
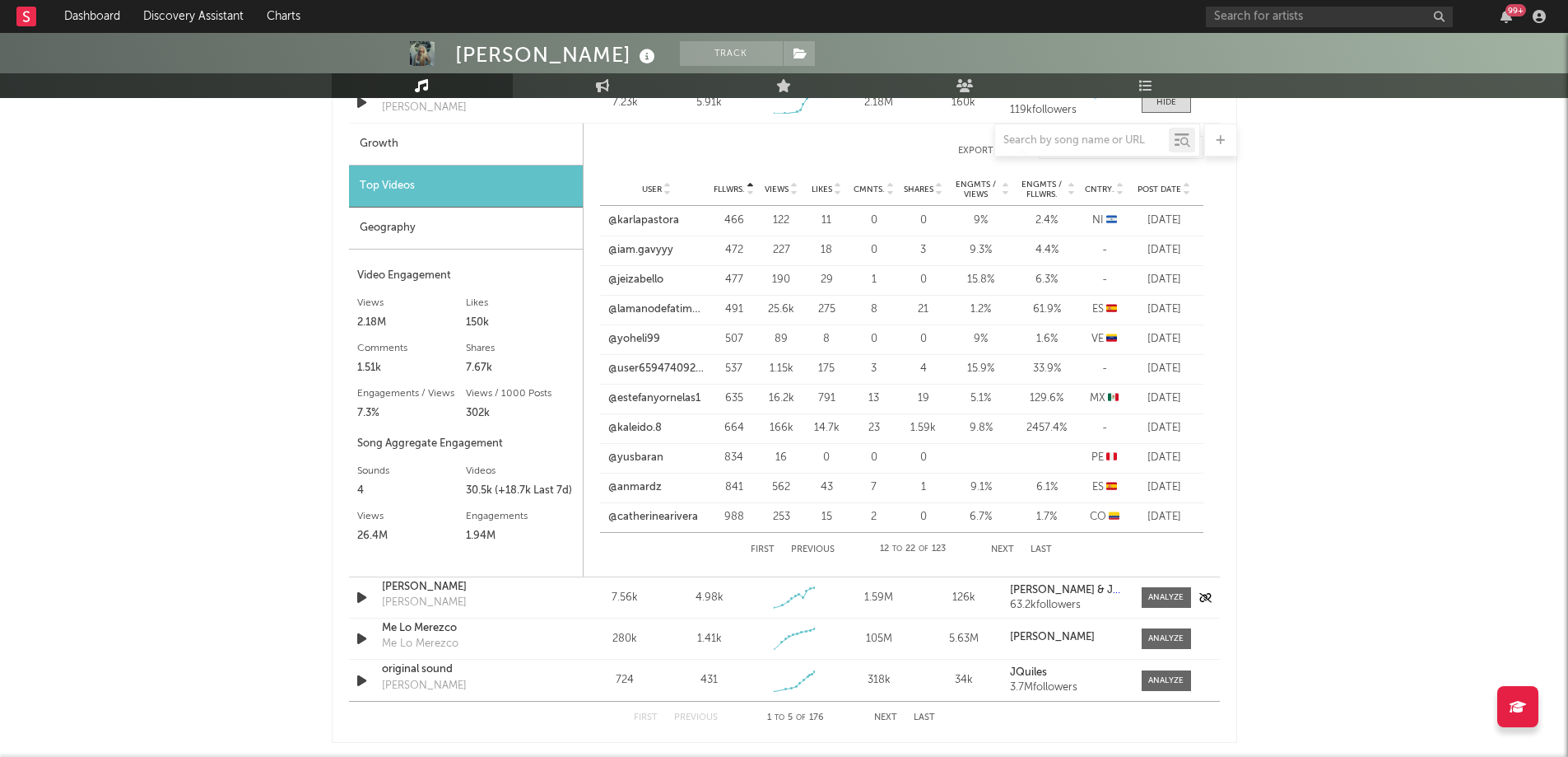
click at [429, 603] on div "[PERSON_NAME]" at bounding box center [424, 602] width 85 height 16
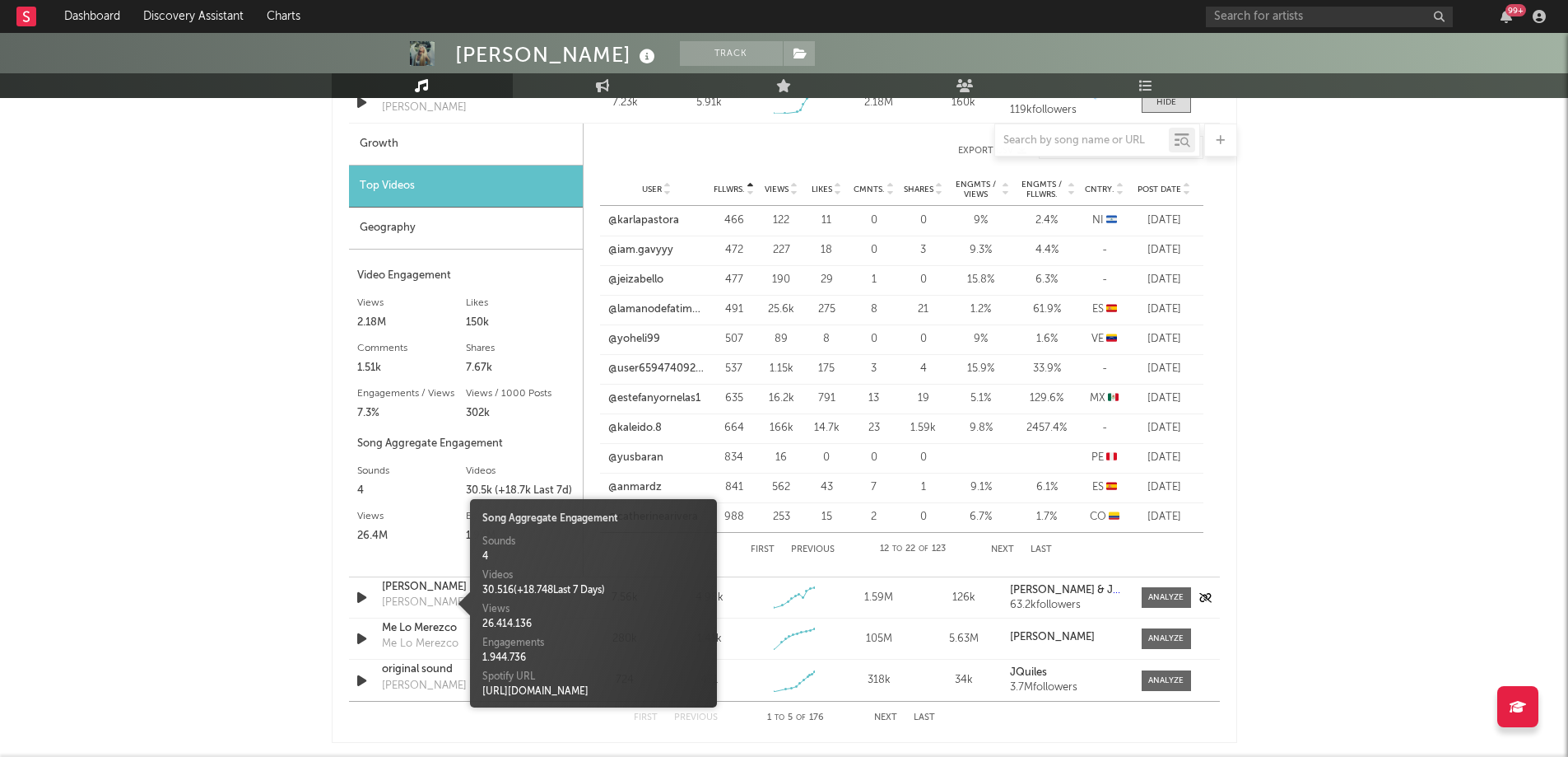
click at [429, 603] on div "[PERSON_NAME]" at bounding box center [424, 602] width 85 height 16
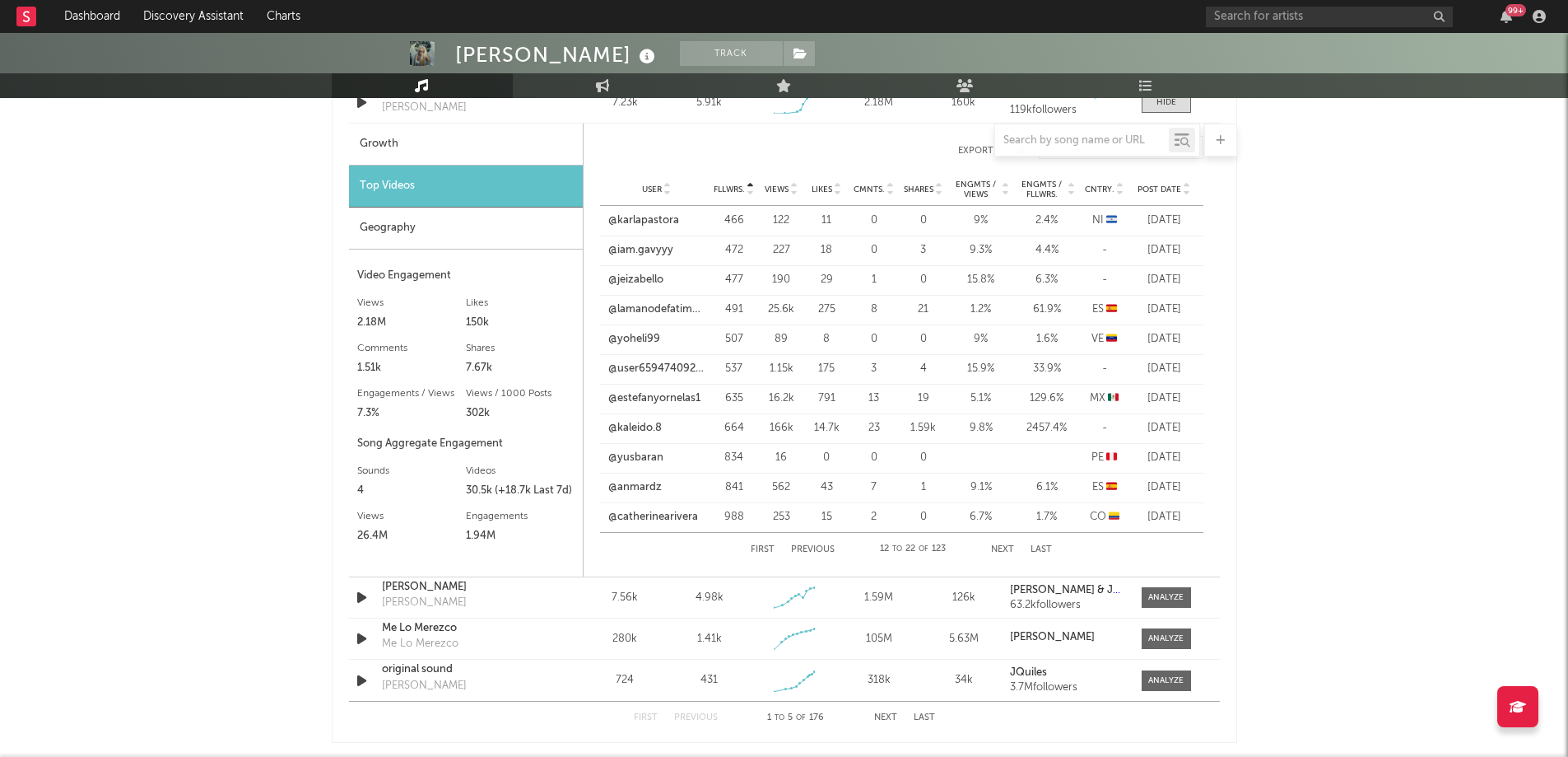
click at [1122, 192] on icon at bounding box center [1120, 192] width 9 height 7
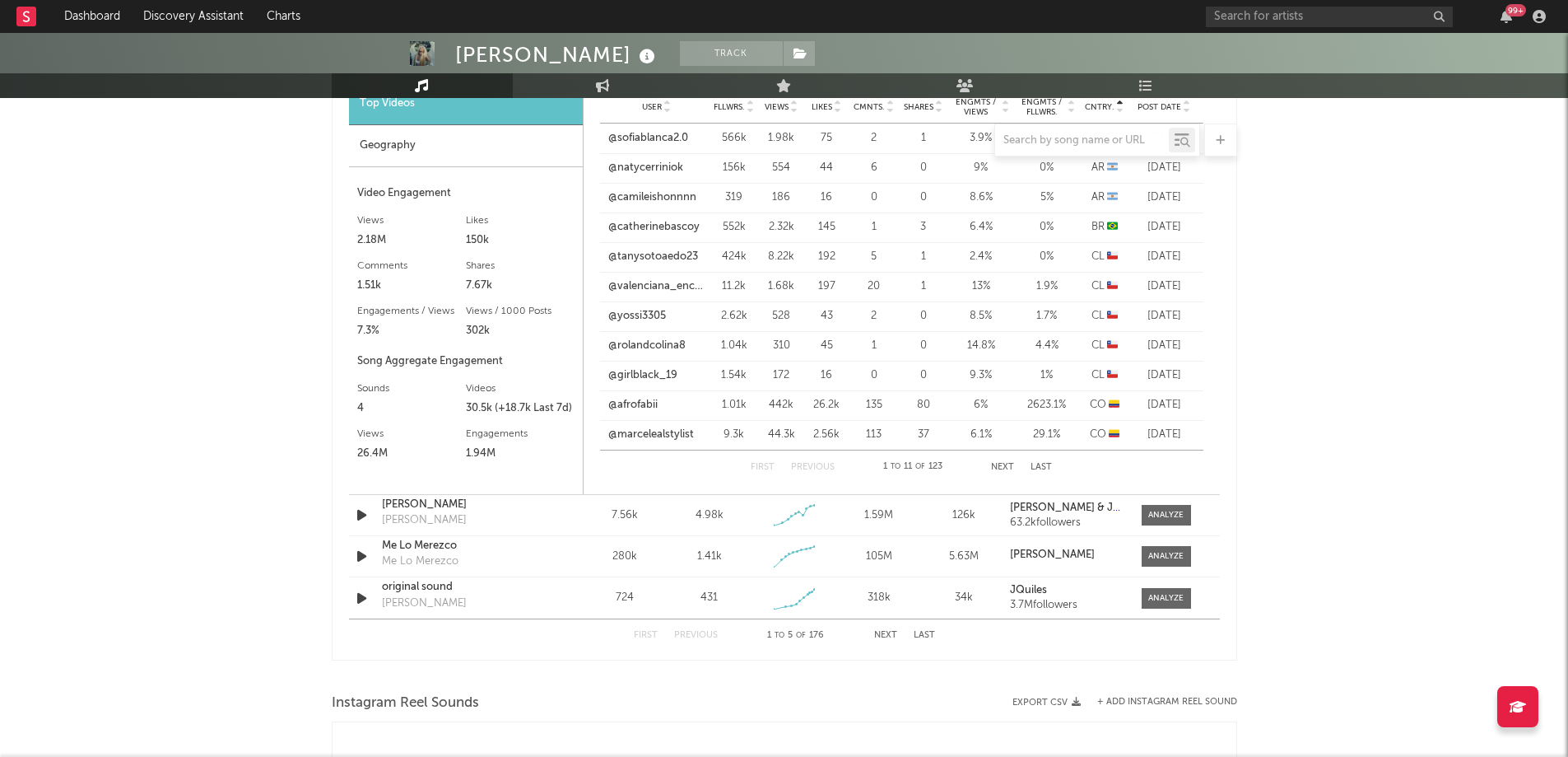
scroll to position [1831, 0]
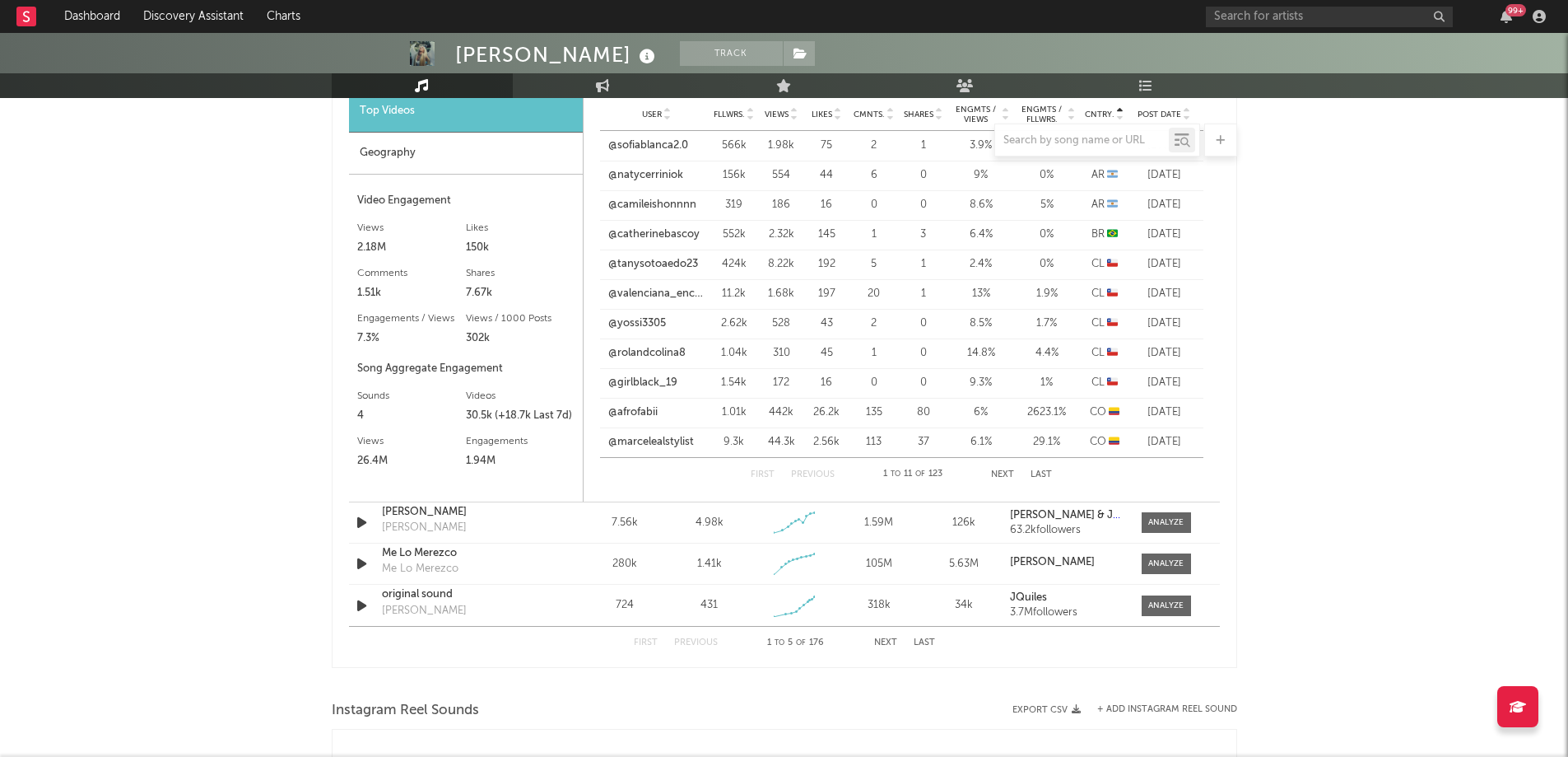
click at [1006, 478] on button "Next" at bounding box center [1003, 474] width 23 height 9
click at [828, 475] on button "Previous" at bounding box center [813, 474] width 44 height 9
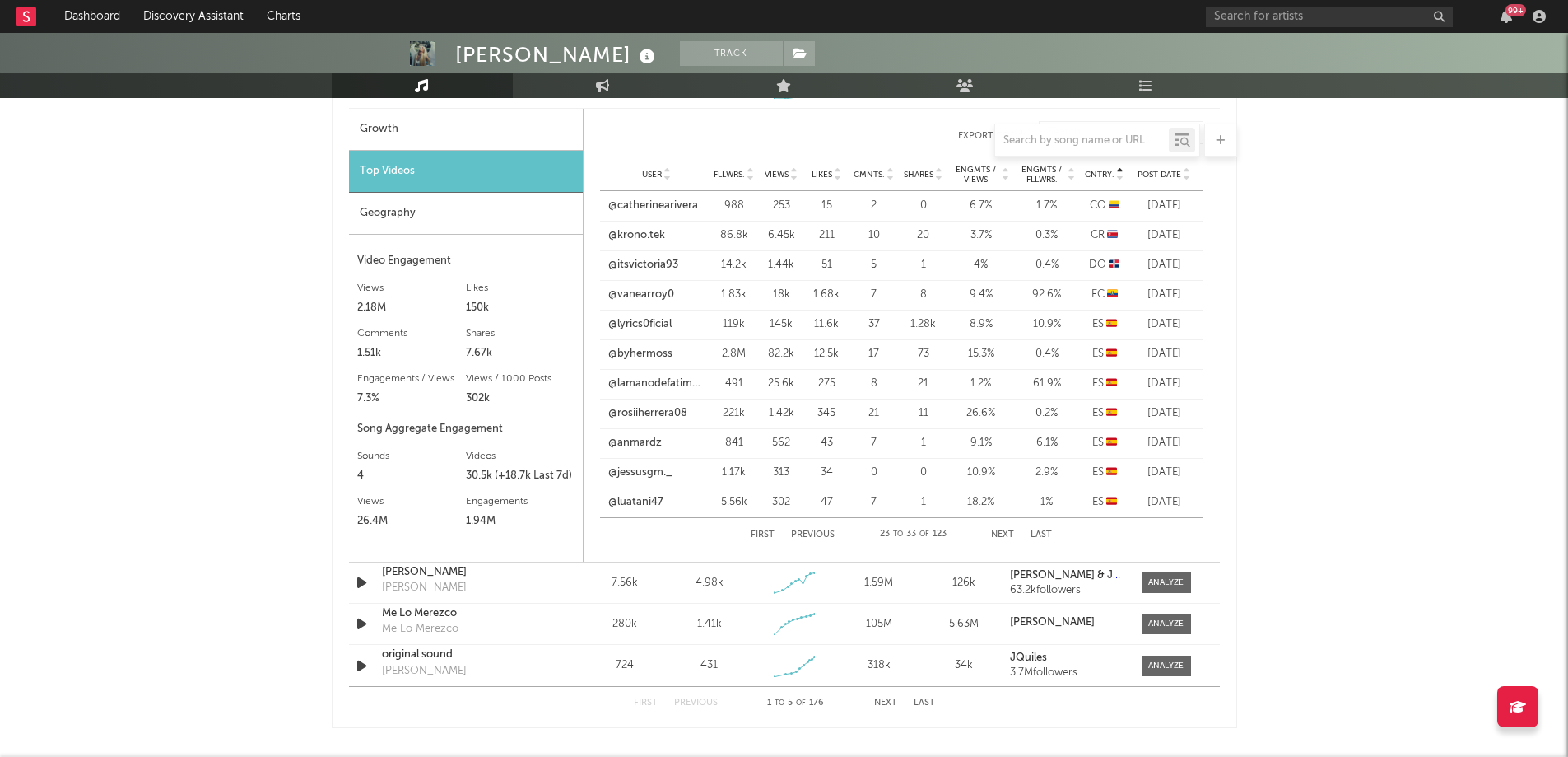
scroll to position [1759, 0]
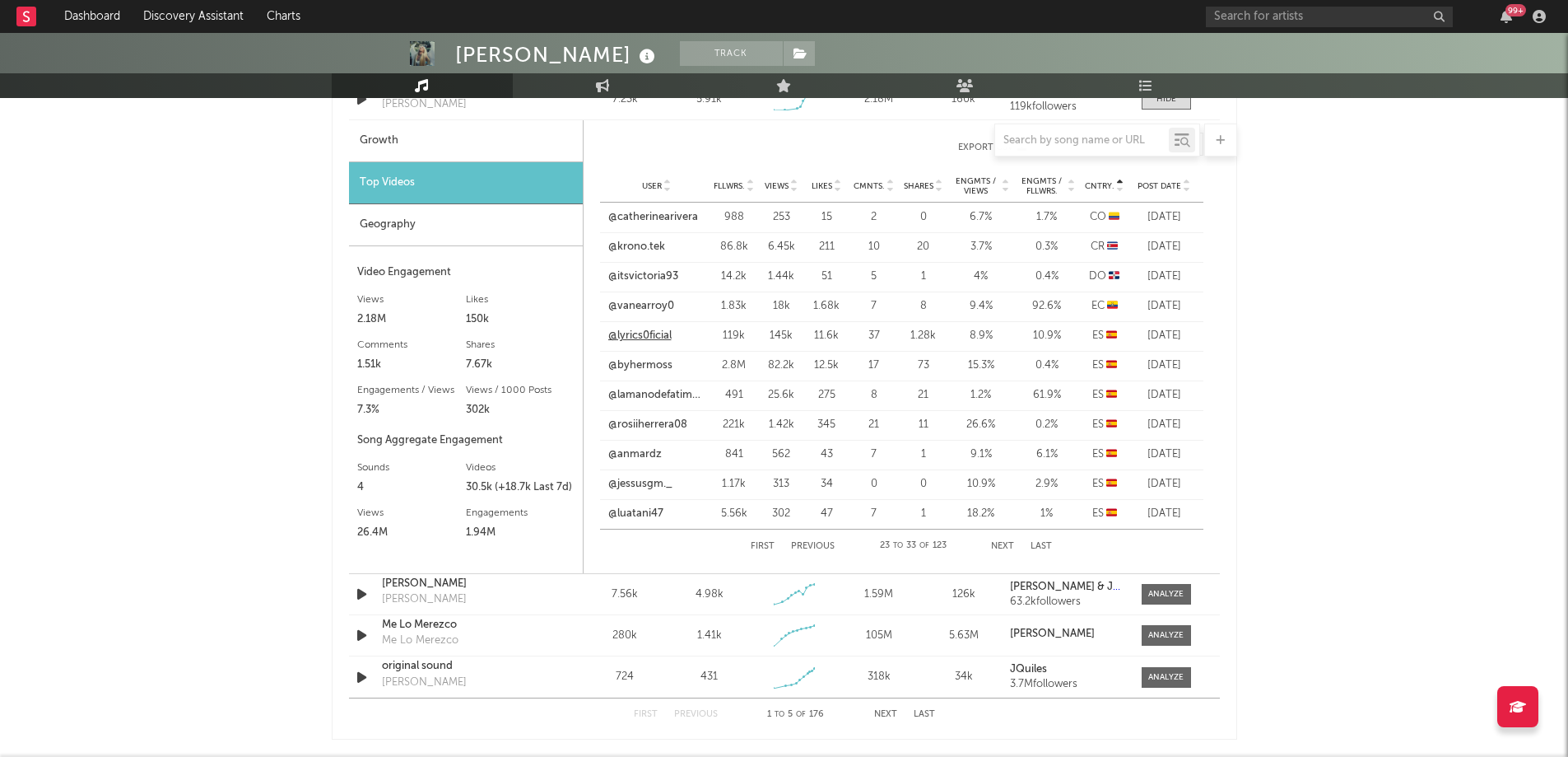
click at [628, 336] on link "@lyrics0ficial" at bounding box center [640, 335] width 63 height 16
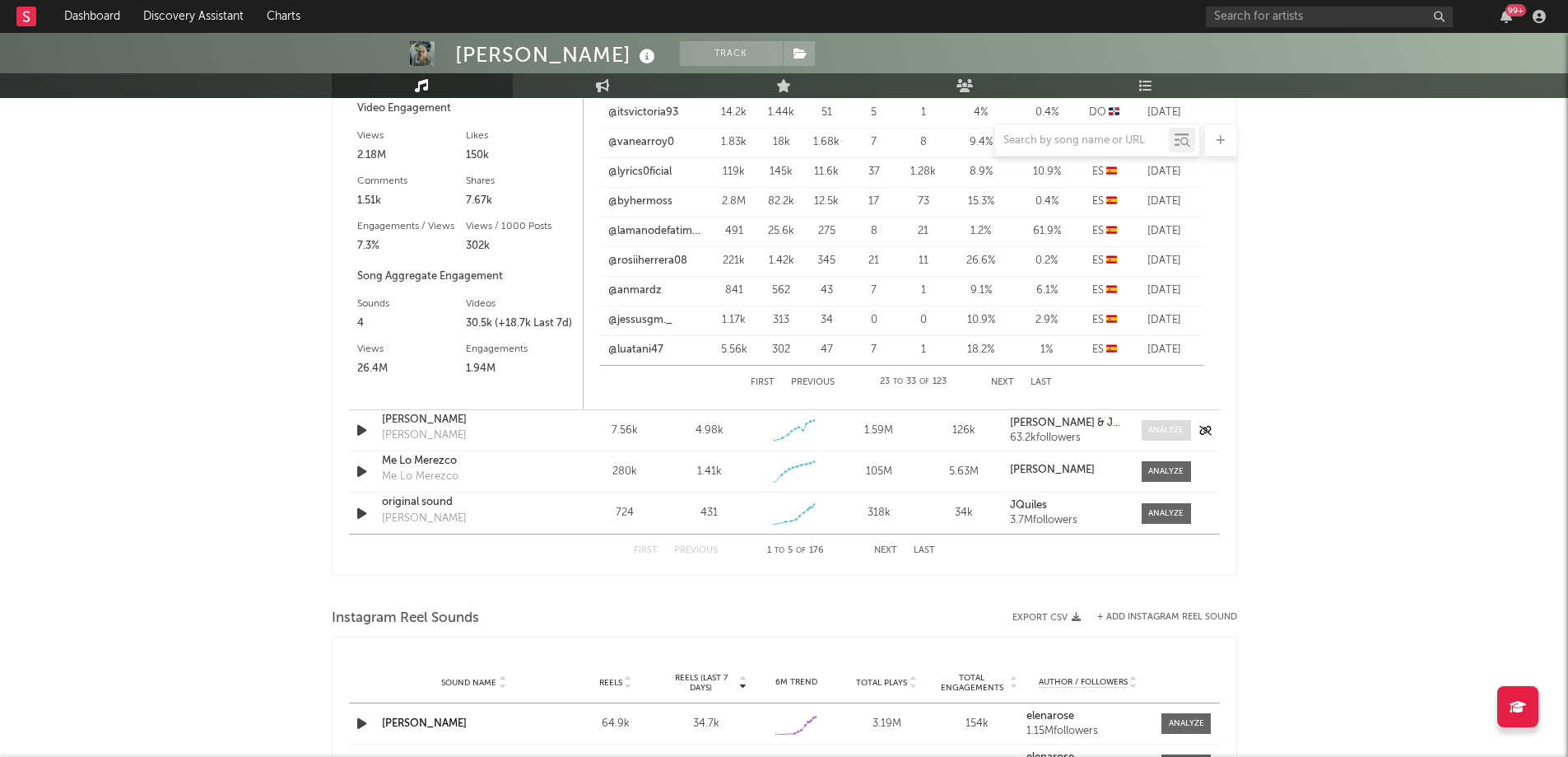
click at [1164, 437] on span at bounding box center [1166, 431] width 50 height 21
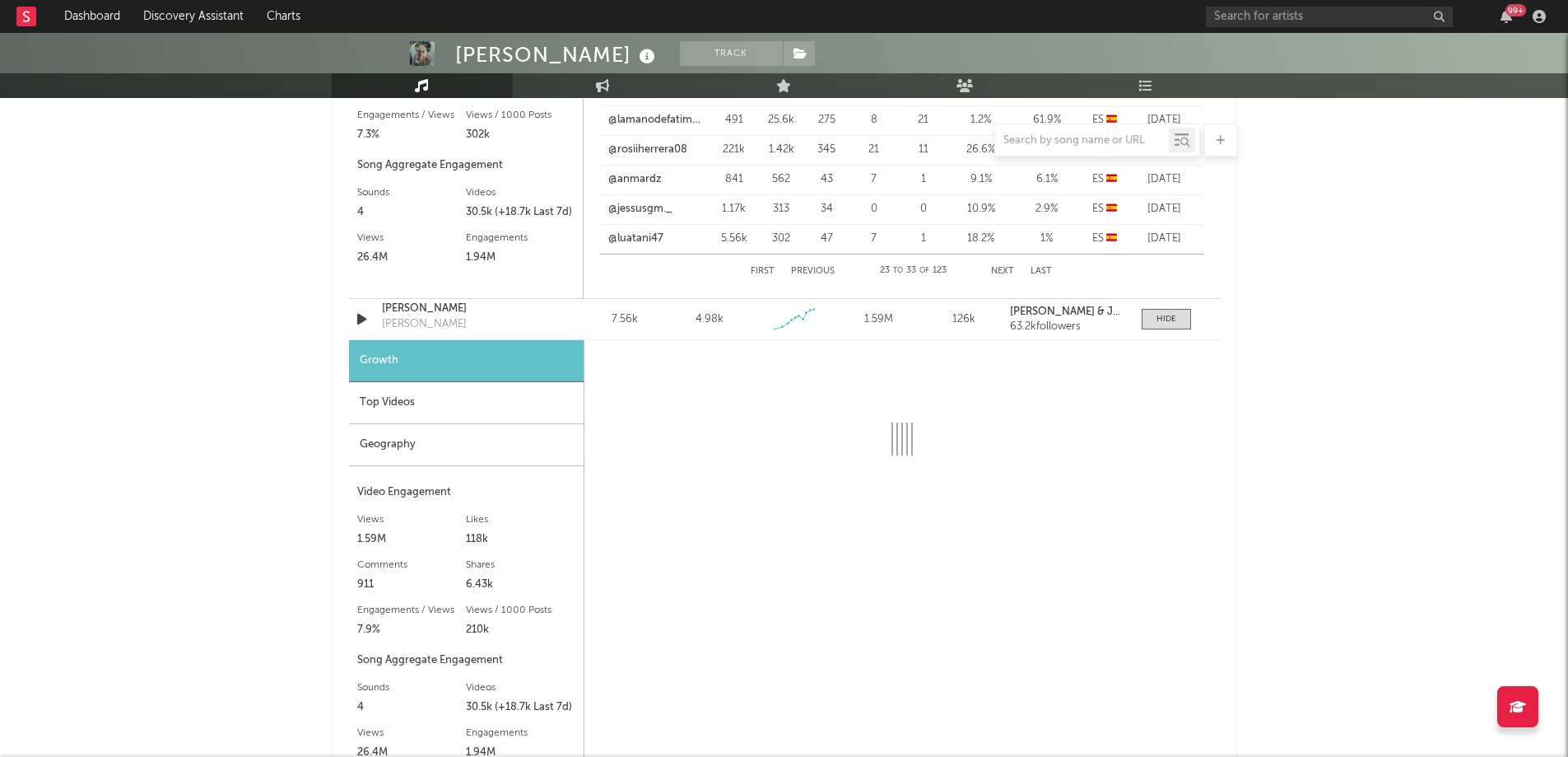
select select "1w"
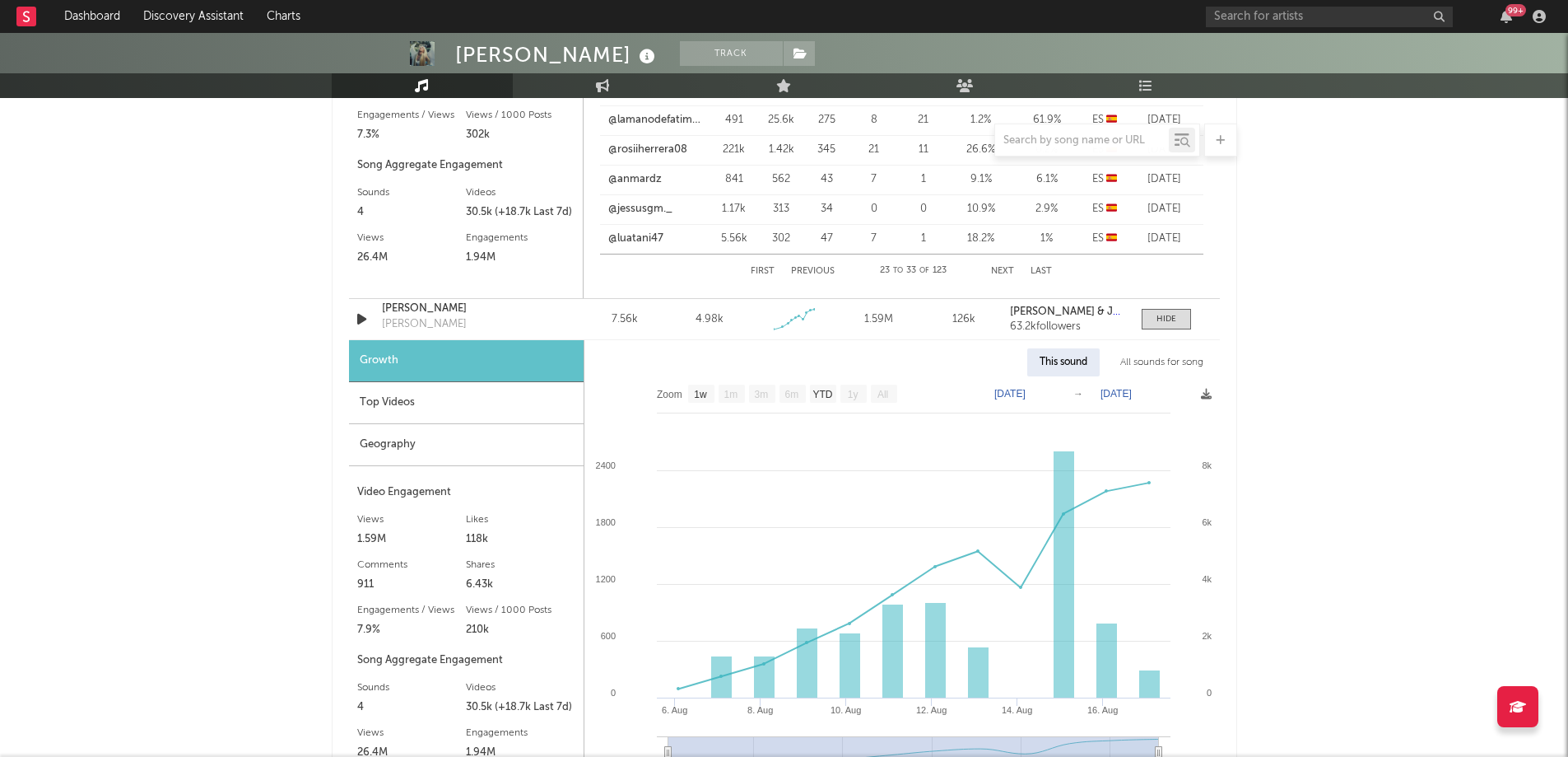
scroll to position [2051, 0]
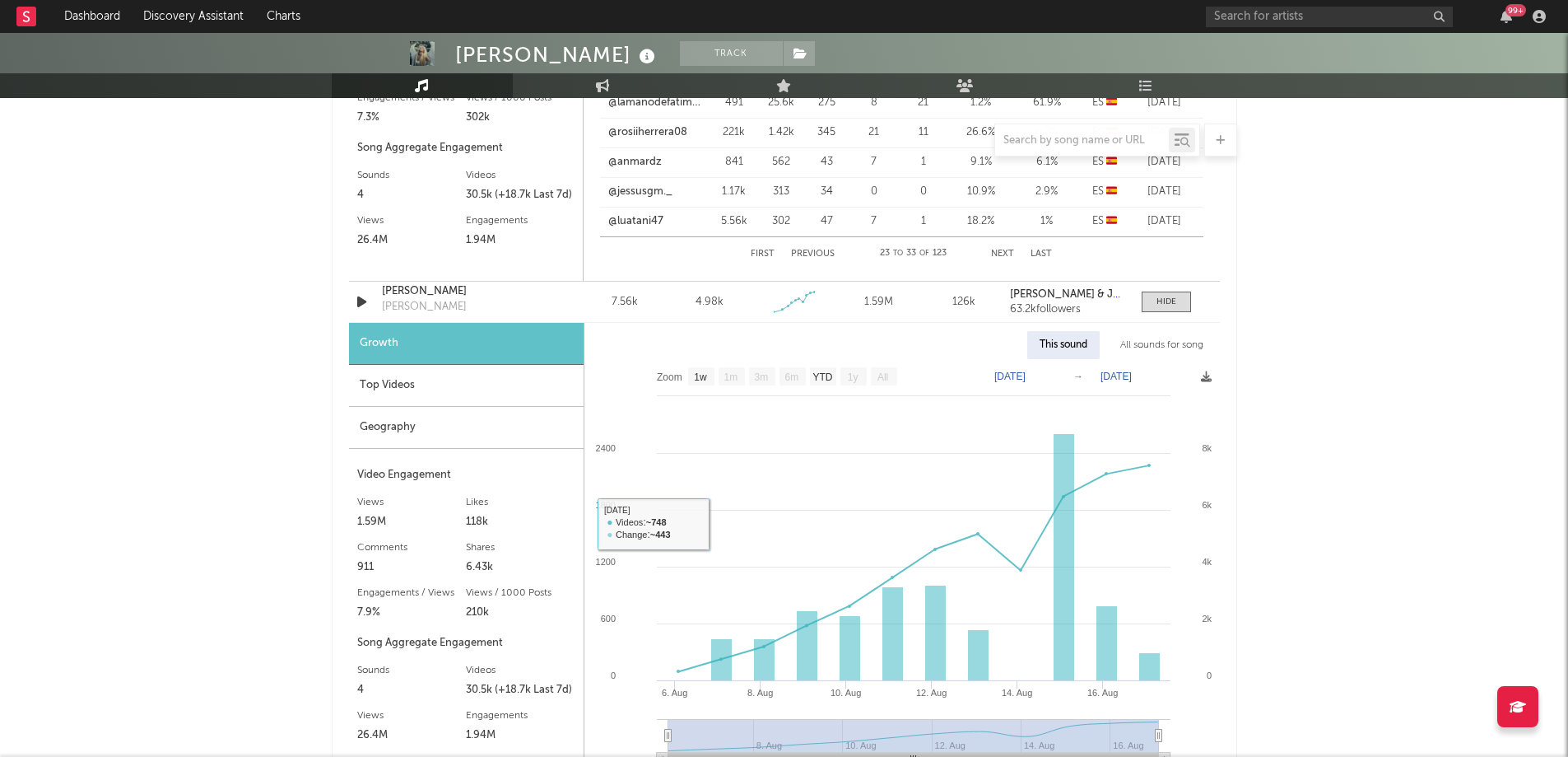
click at [488, 388] on div "Top Videos" at bounding box center [466, 386] width 234 height 42
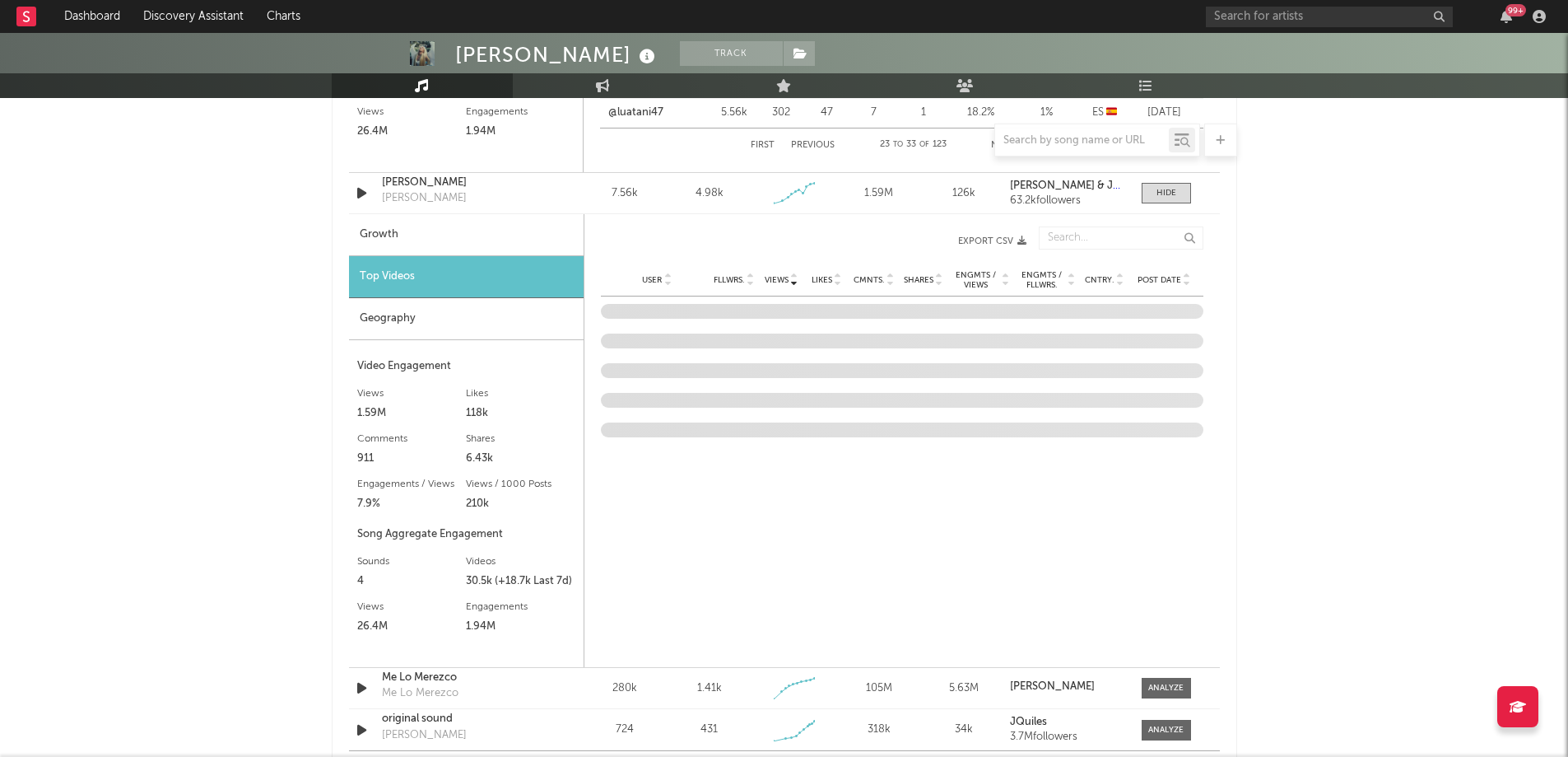
scroll to position [2163, 0]
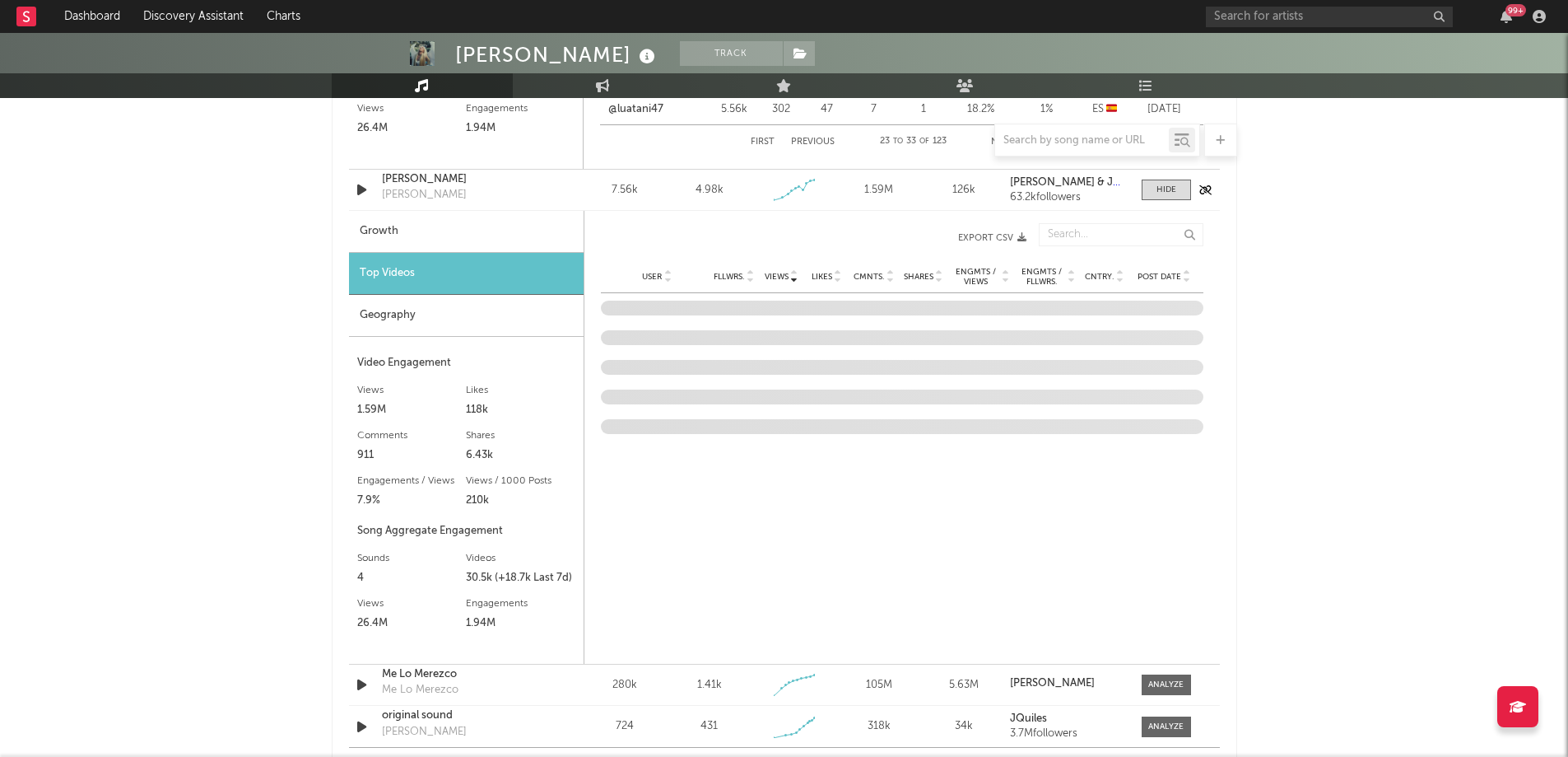
click at [357, 189] on icon "button" at bounding box center [362, 190] width 17 height 21
click at [357, 189] on icon "button" at bounding box center [361, 190] width 15 height 21
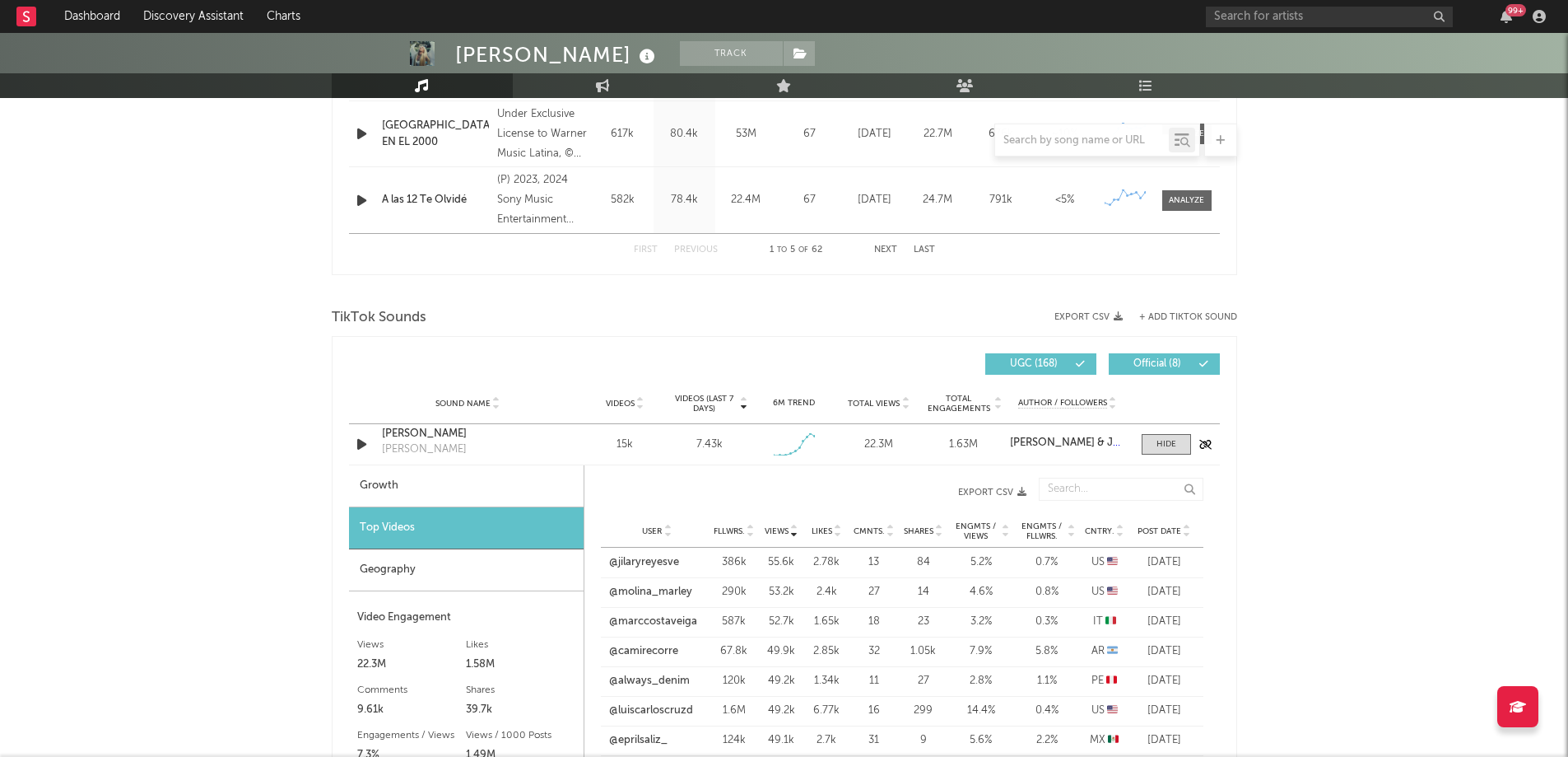
scroll to position [918, 0]
click at [363, 445] on icon "button" at bounding box center [362, 445] width 17 height 21
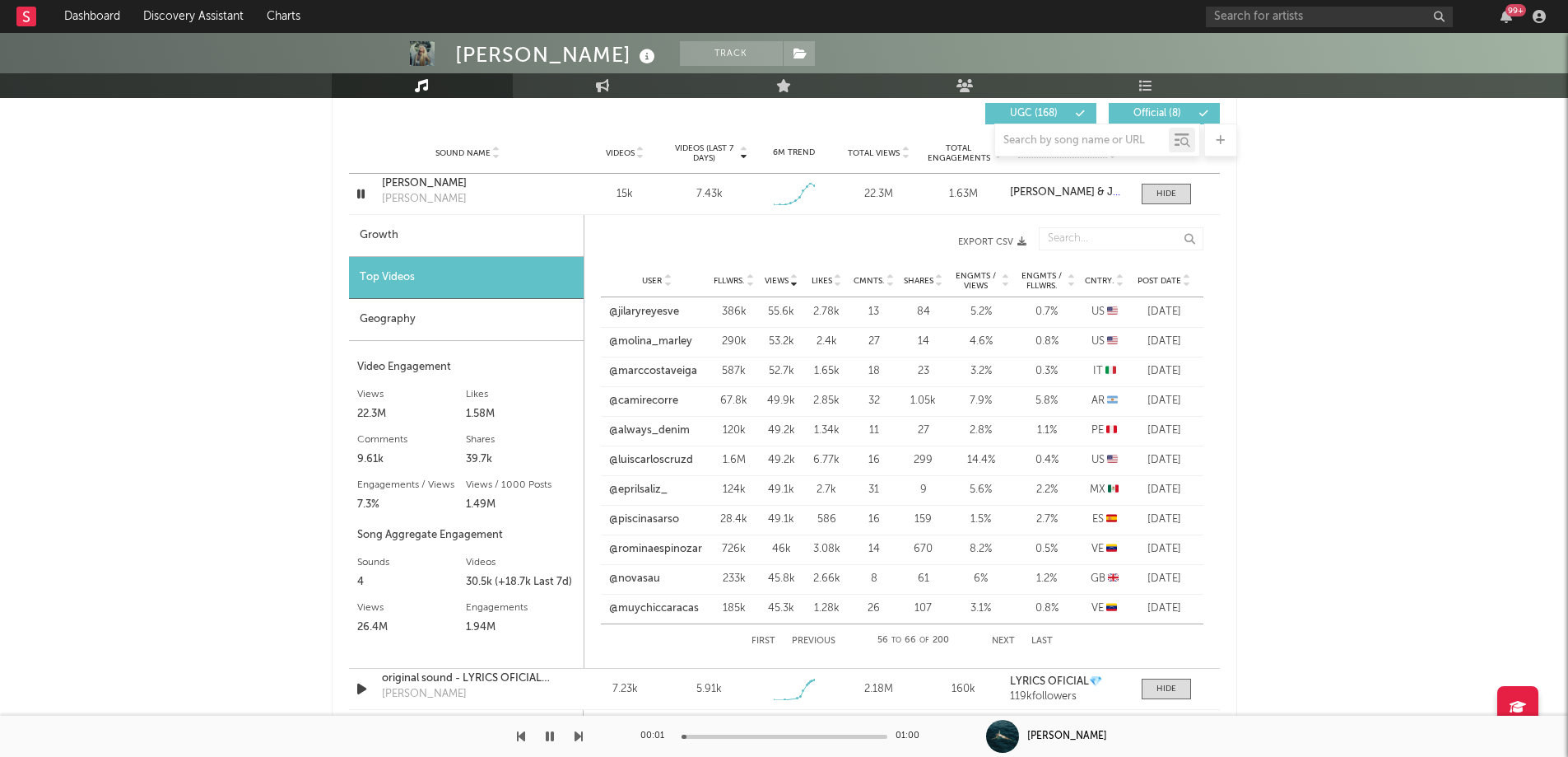
scroll to position [1170, 0]
click at [999, 645] on div "First Previous 56 to 66 of 200 Next Last" at bounding box center [902, 638] width 301 height 33
click at [1002, 639] on button "Next" at bounding box center [1004, 638] width 23 height 9
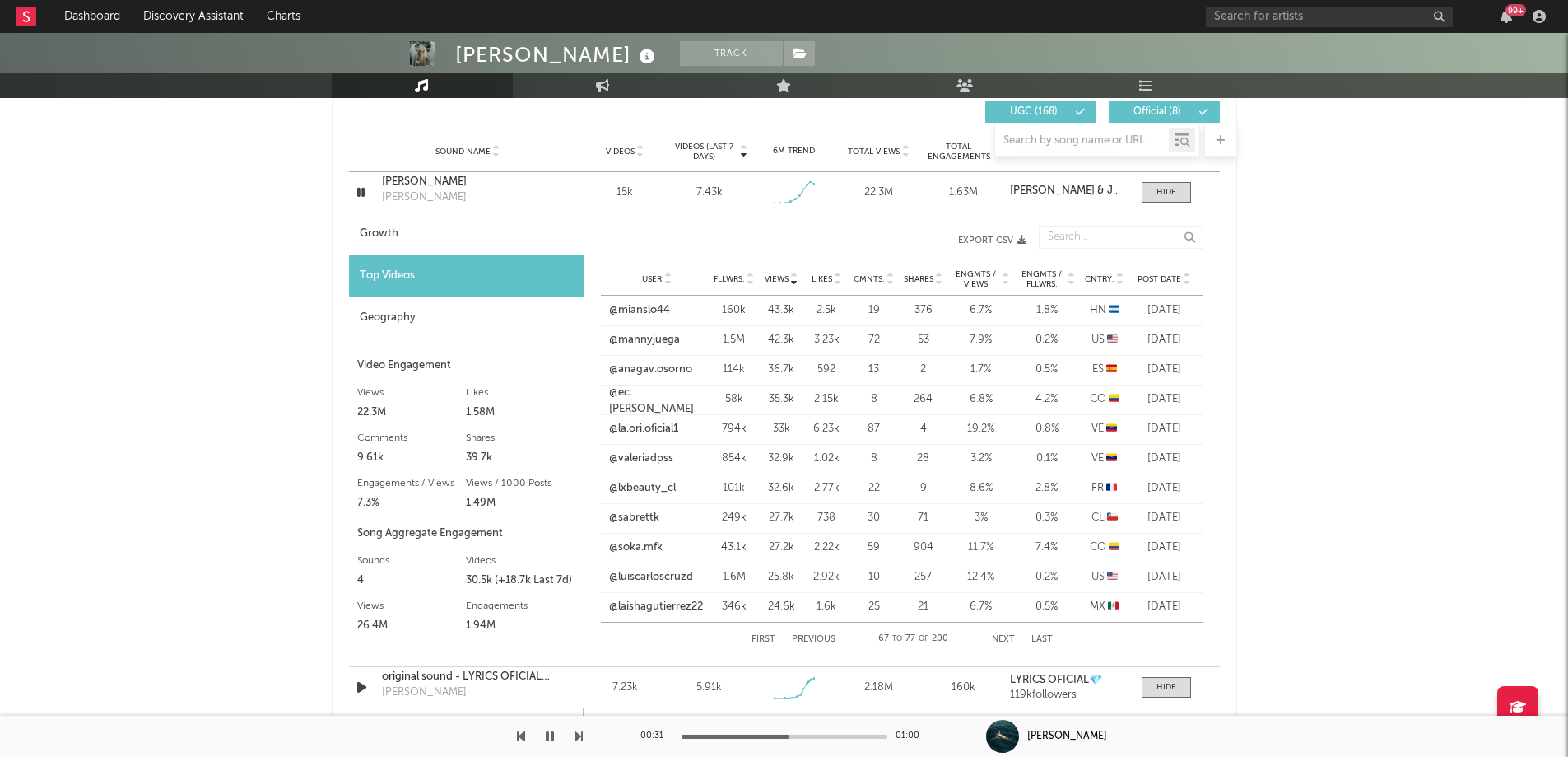
click at [546, 734] on icon "button" at bounding box center [549, 736] width 9 height 13
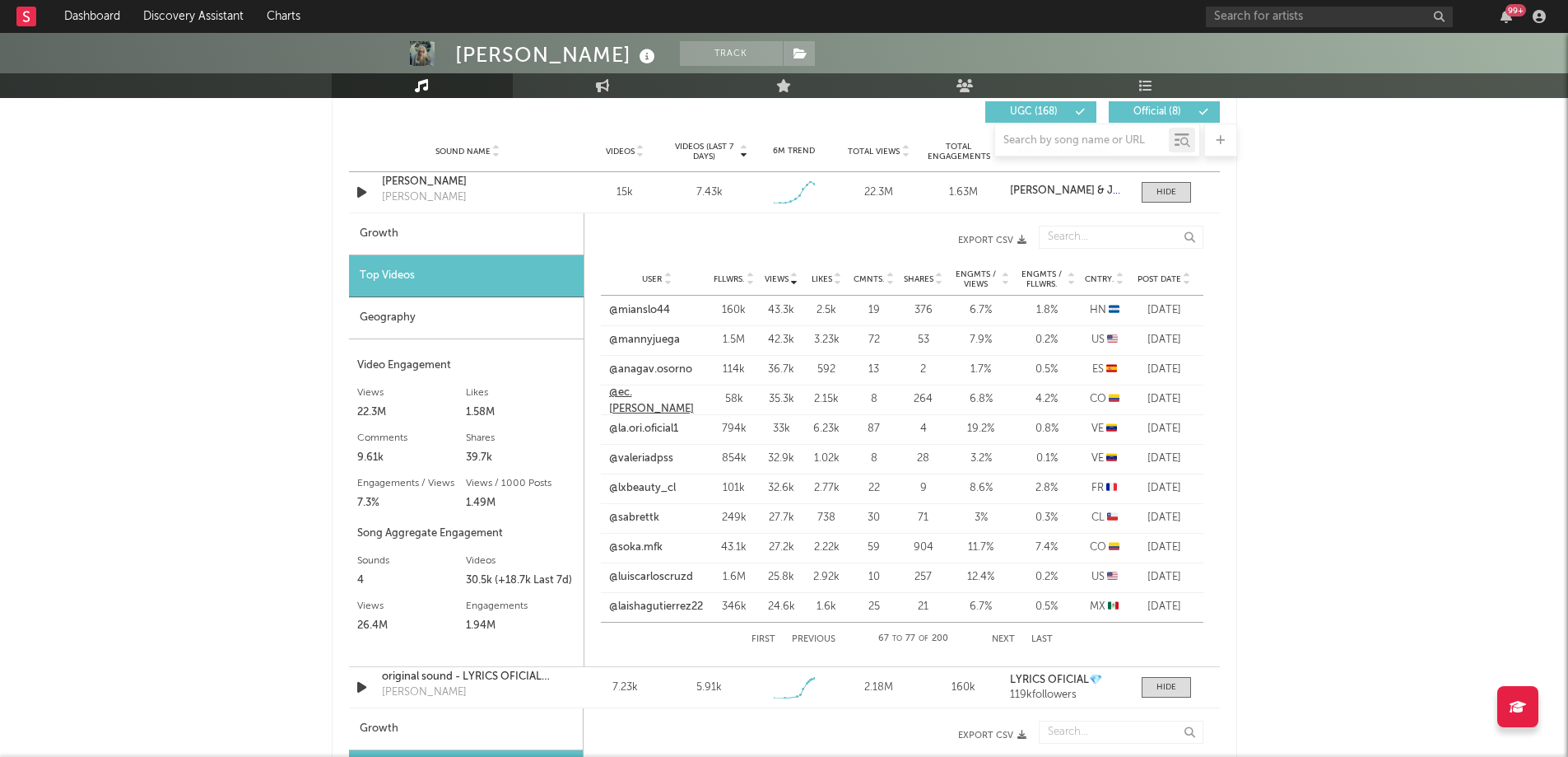
click at [633, 398] on link "@ec.salo" at bounding box center [657, 401] width 97 height 33
